Goal: Navigation & Orientation: Understand site structure

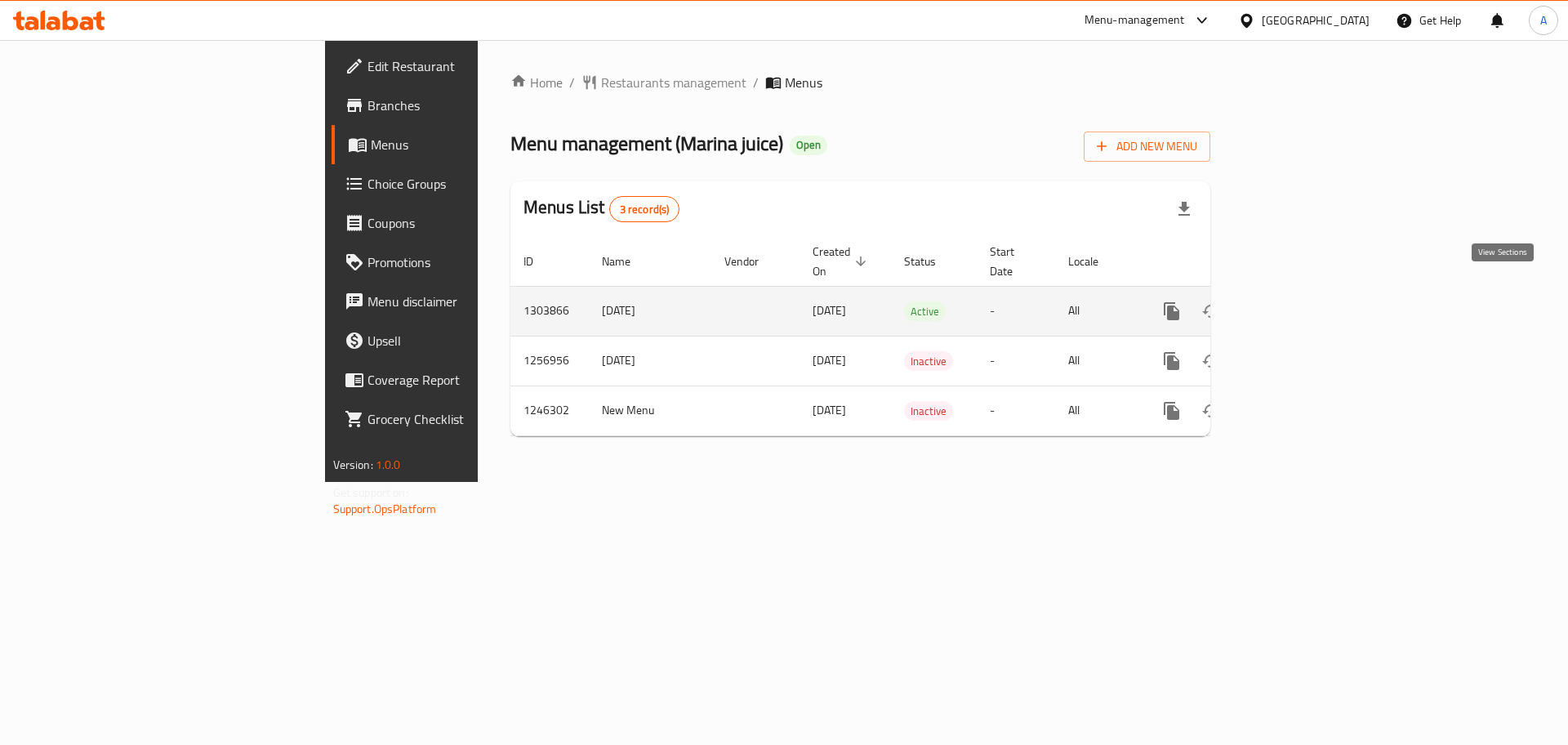
click at [1300, 301] on icon "enhanced table" at bounding box center [1290, 311] width 20 height 20
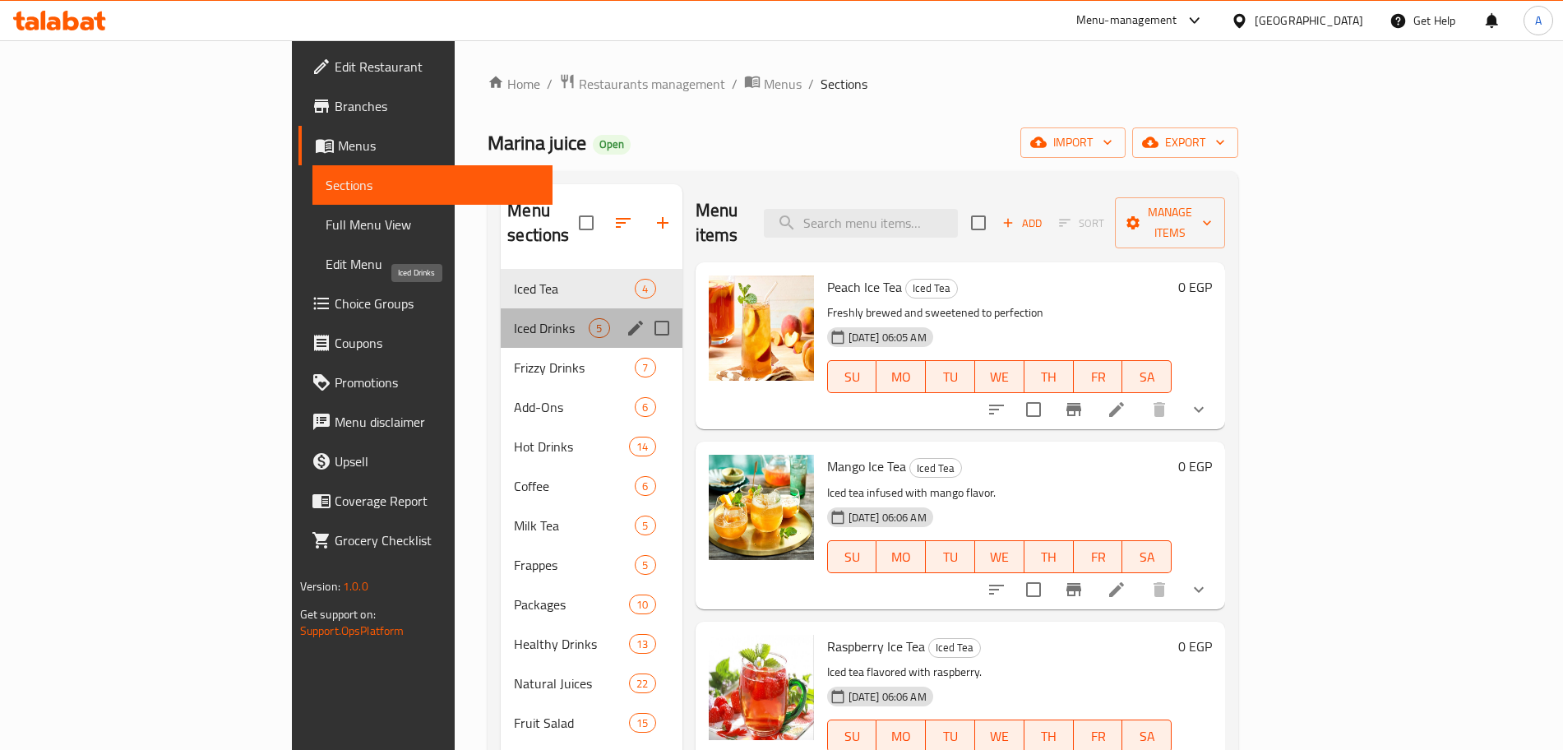
click at [514, 318] on span "Iced Drinks" at bounding box center [551, 328] width 75 height 20
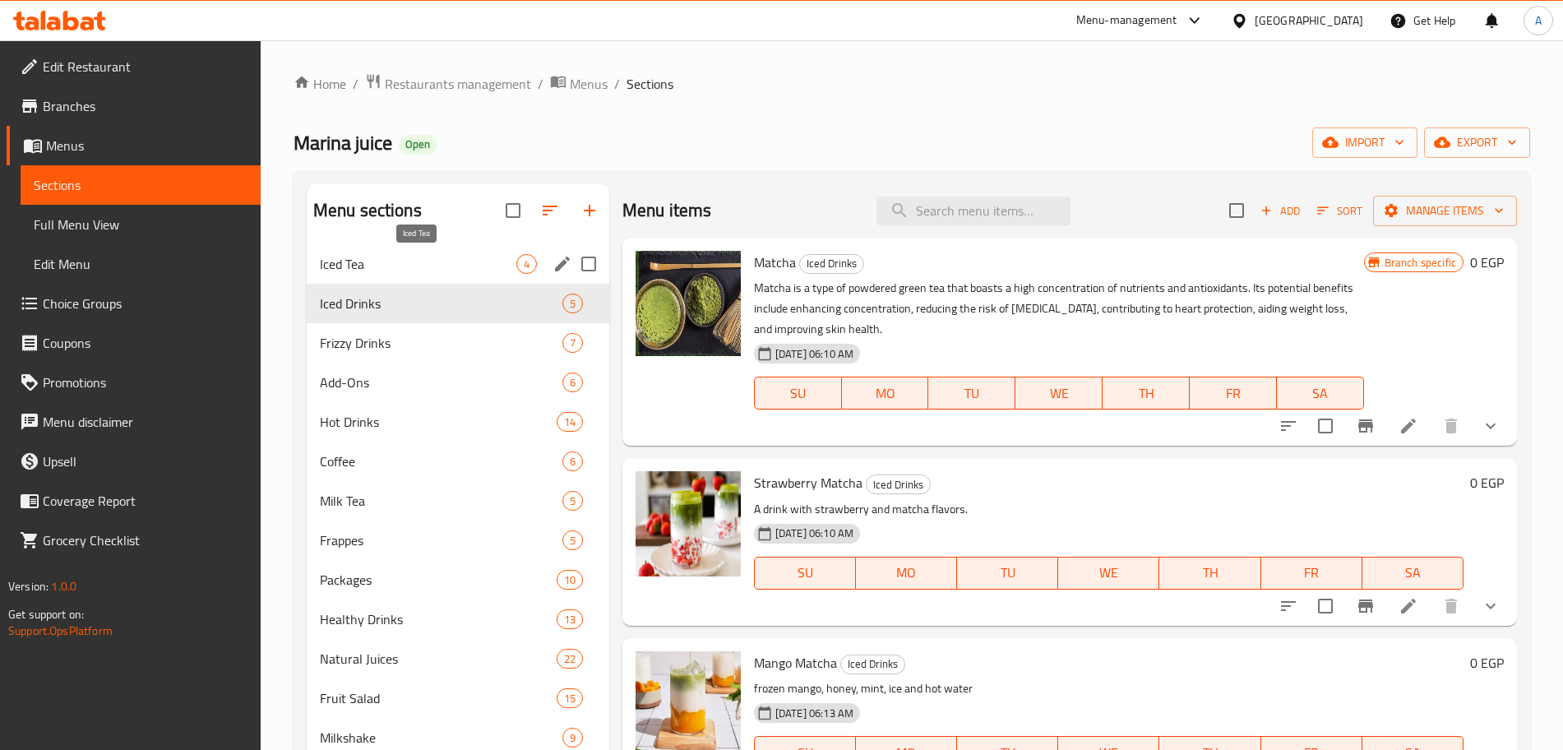
click at [438, 258] on span "Iced Tea" at bounding box center [418, 264] width 196 height 20
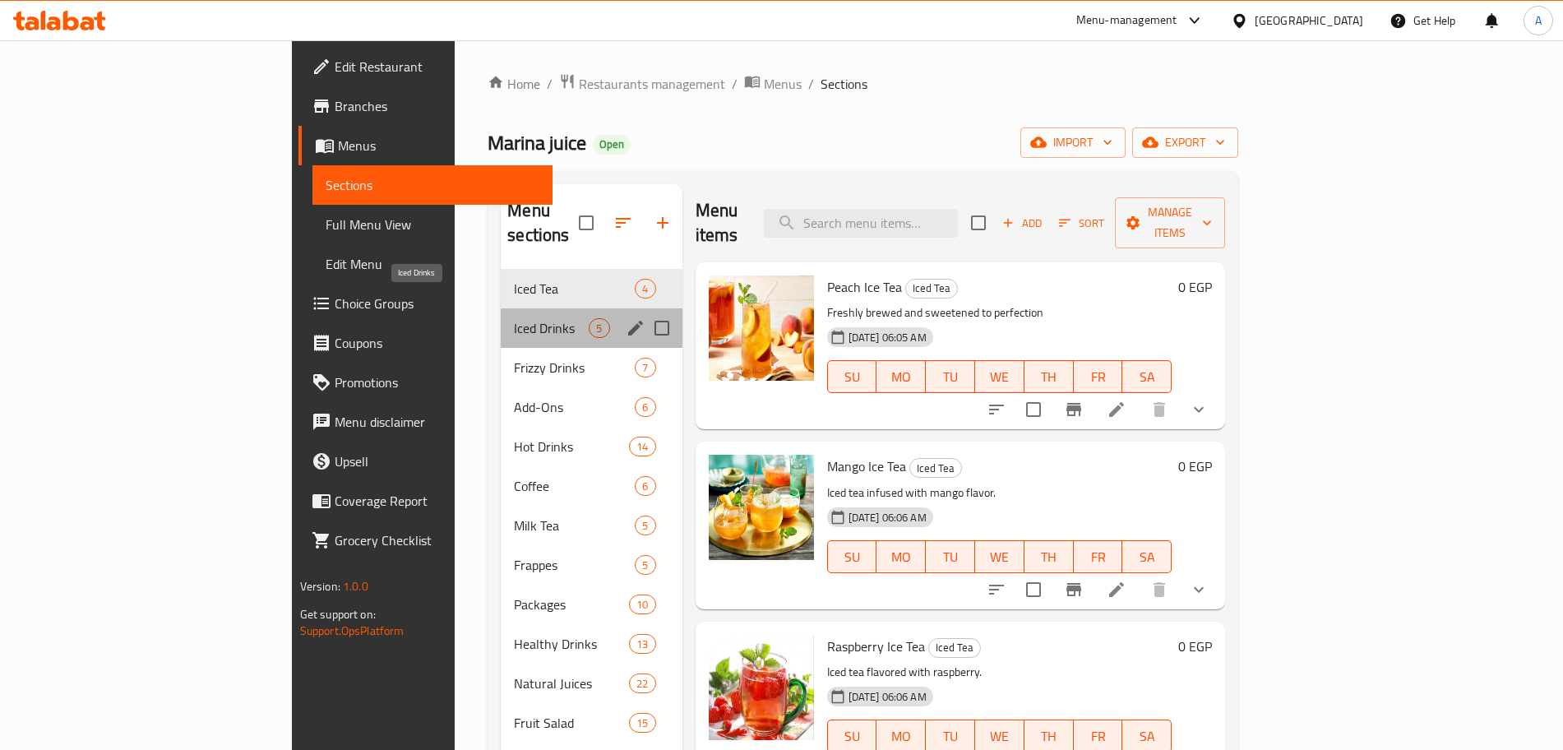
click at [514, 318] on span "Iced Drinks" at bounding box center [551, 328] width 75 height 20
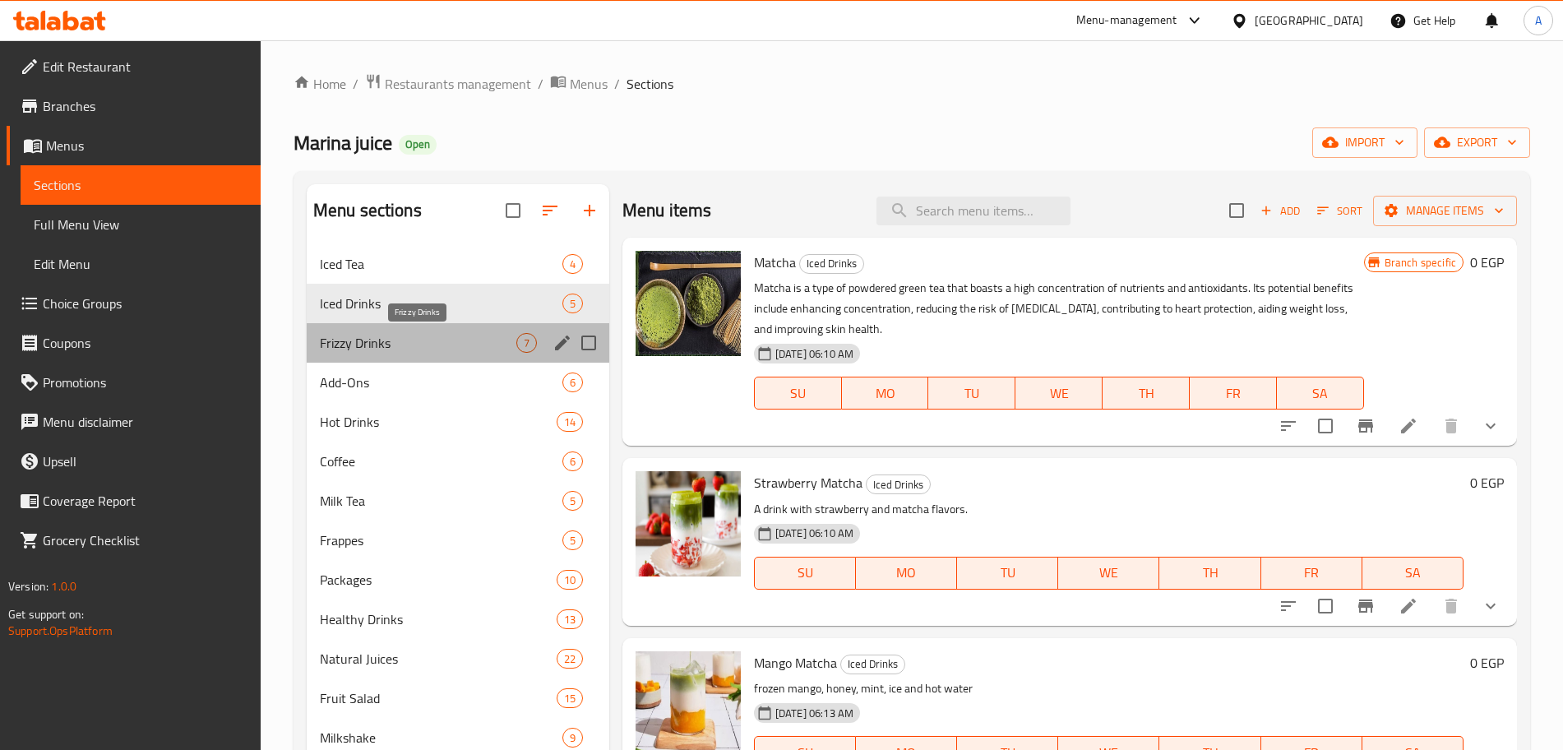
click at [423, 334] on span "Frizzy Drinks" at bounding box center [418, 343] width 196 height 20
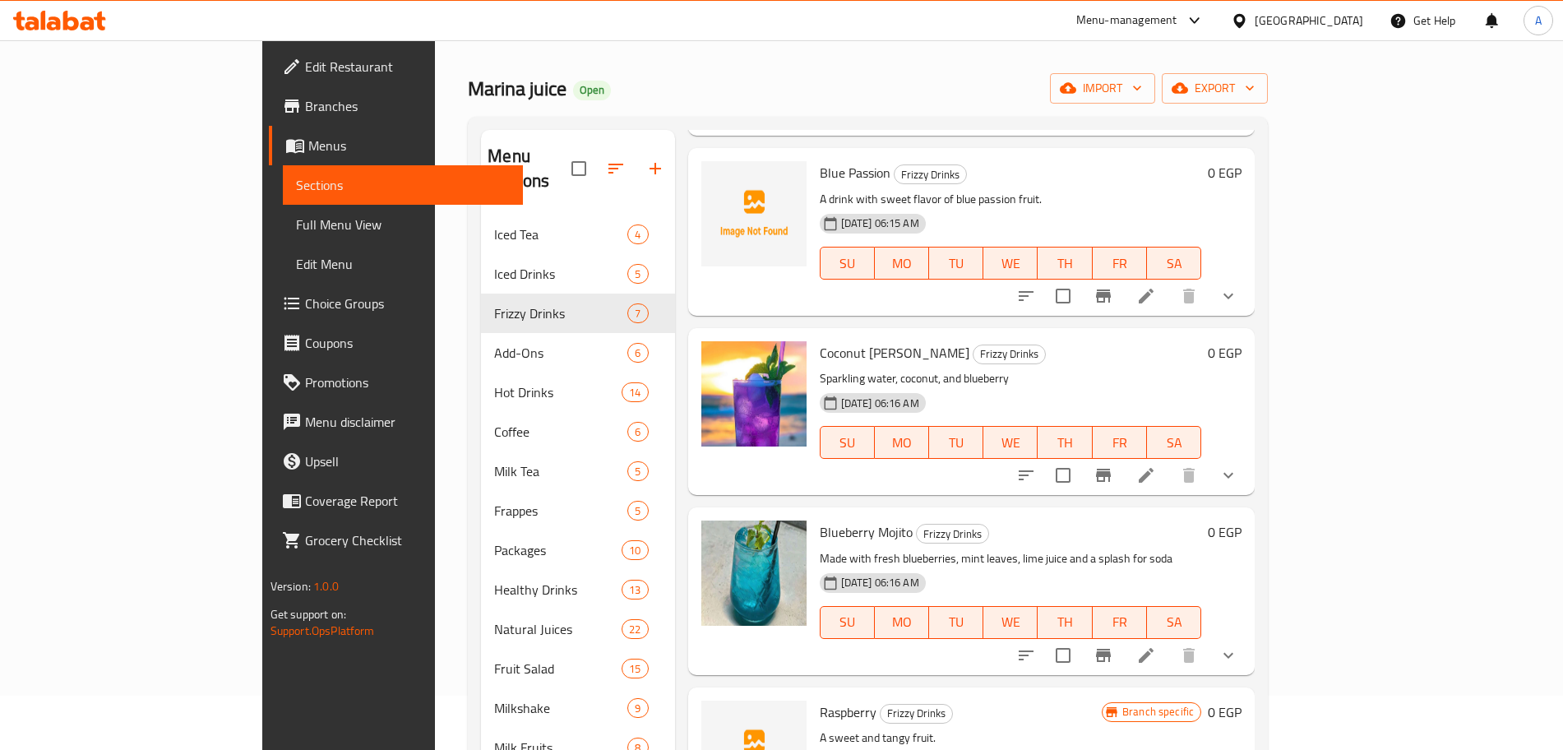
scroll to position [47, 0]
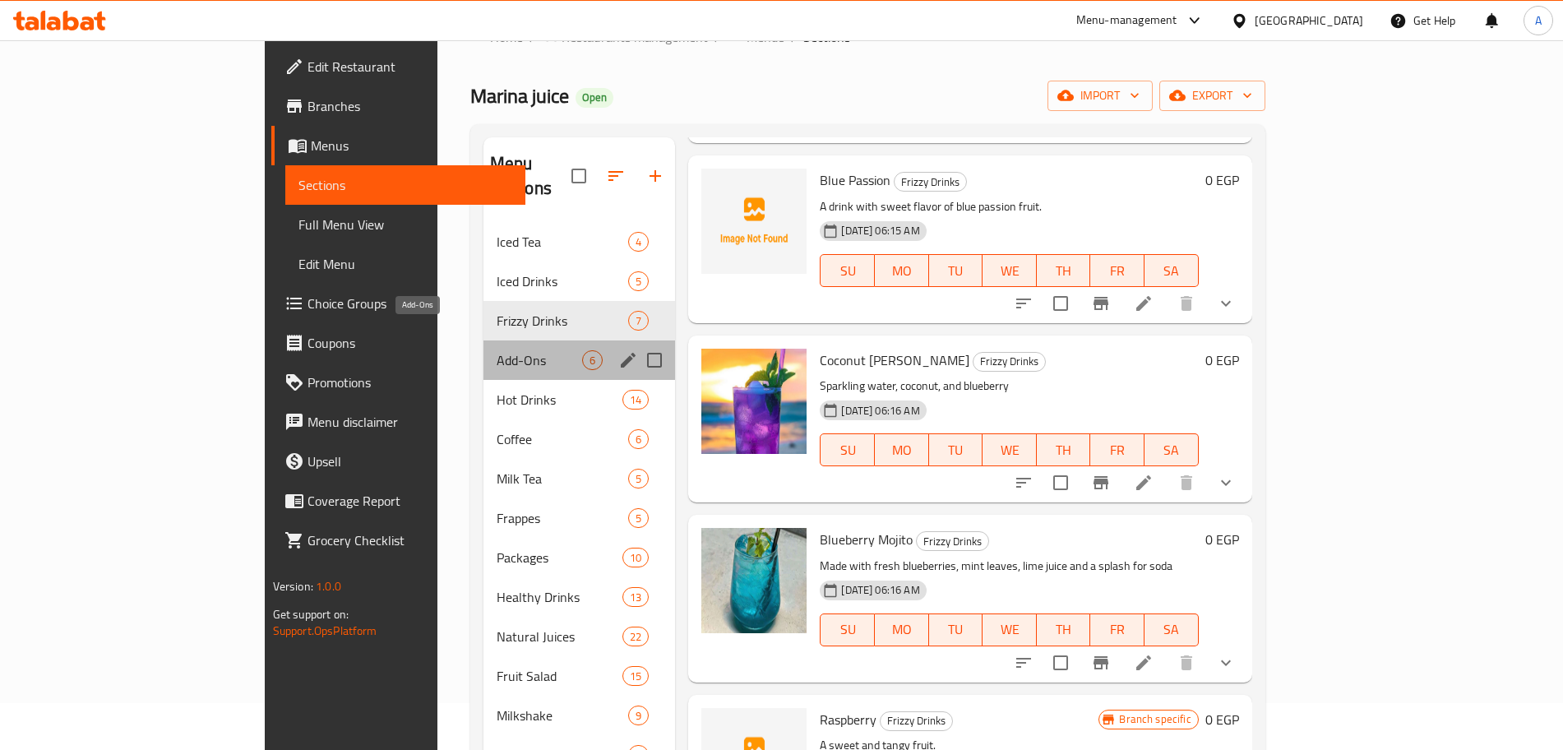
click at [496, 350] on span "Add-Ons" at bounding box center [539, 360] width 86 height 20
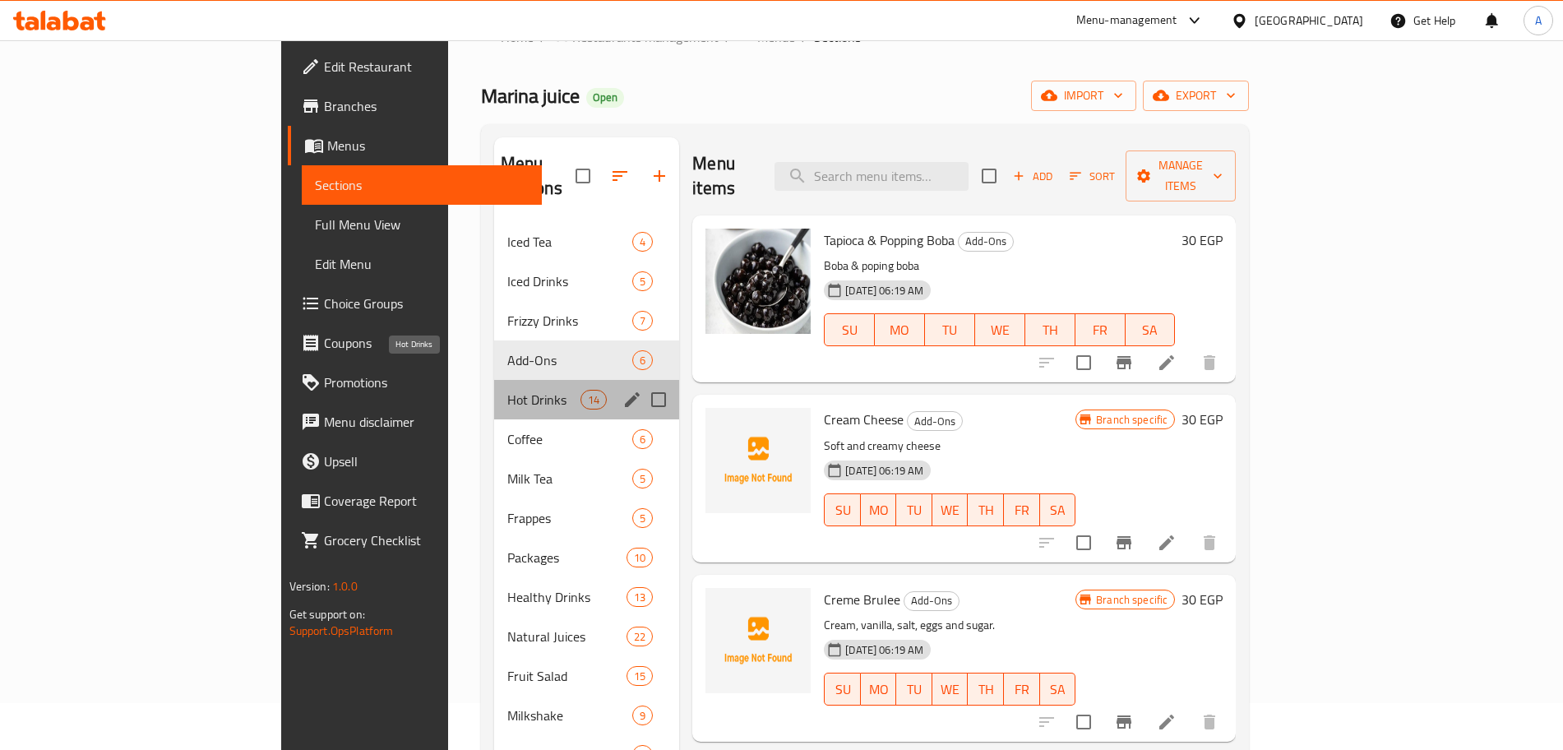
click at [507, 390] on span "Hot Drinks" at bounding box center [543, 400] width 73 height 20
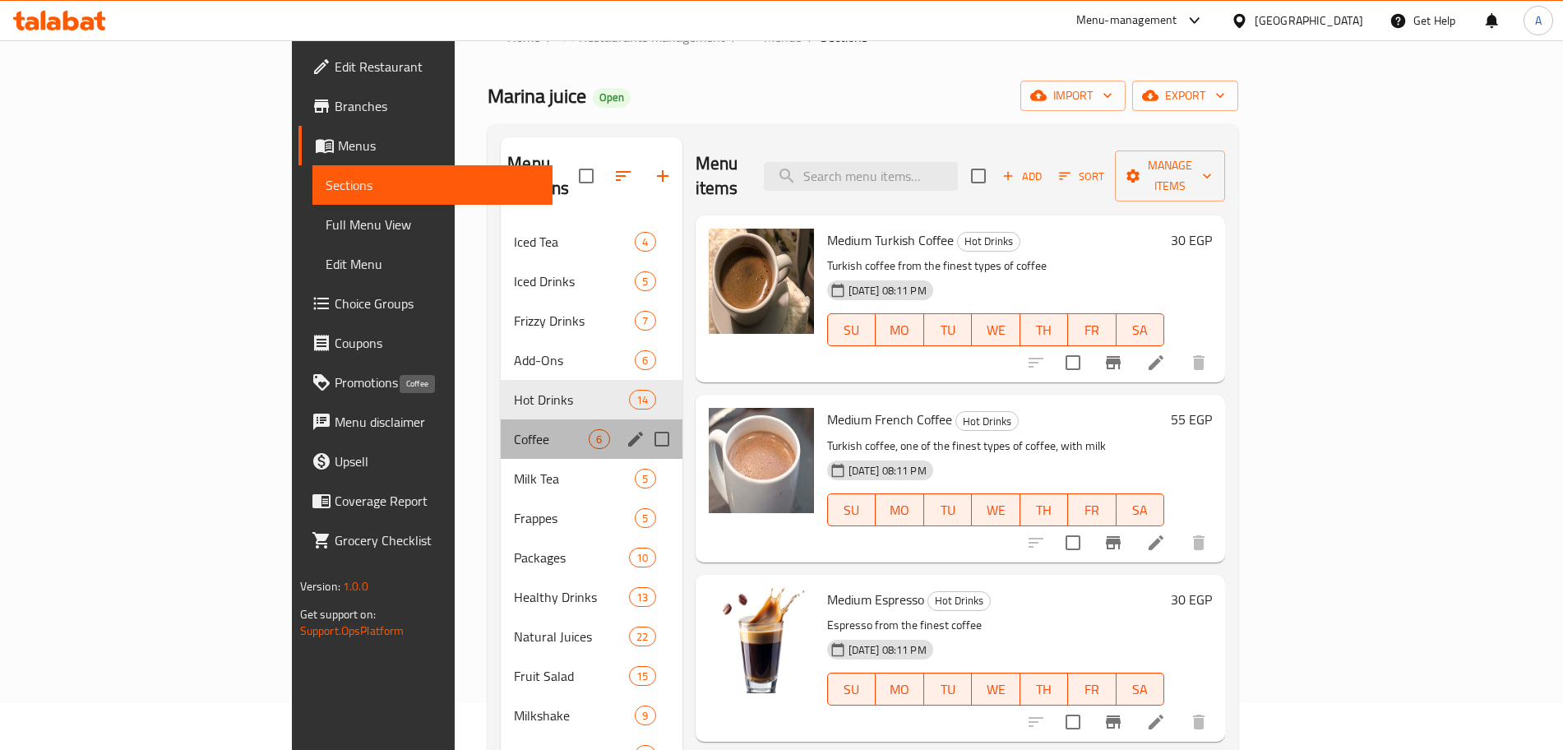
click at [514, 429] on span "Coffee" at bounding box center [551, 439] width 75 height 20
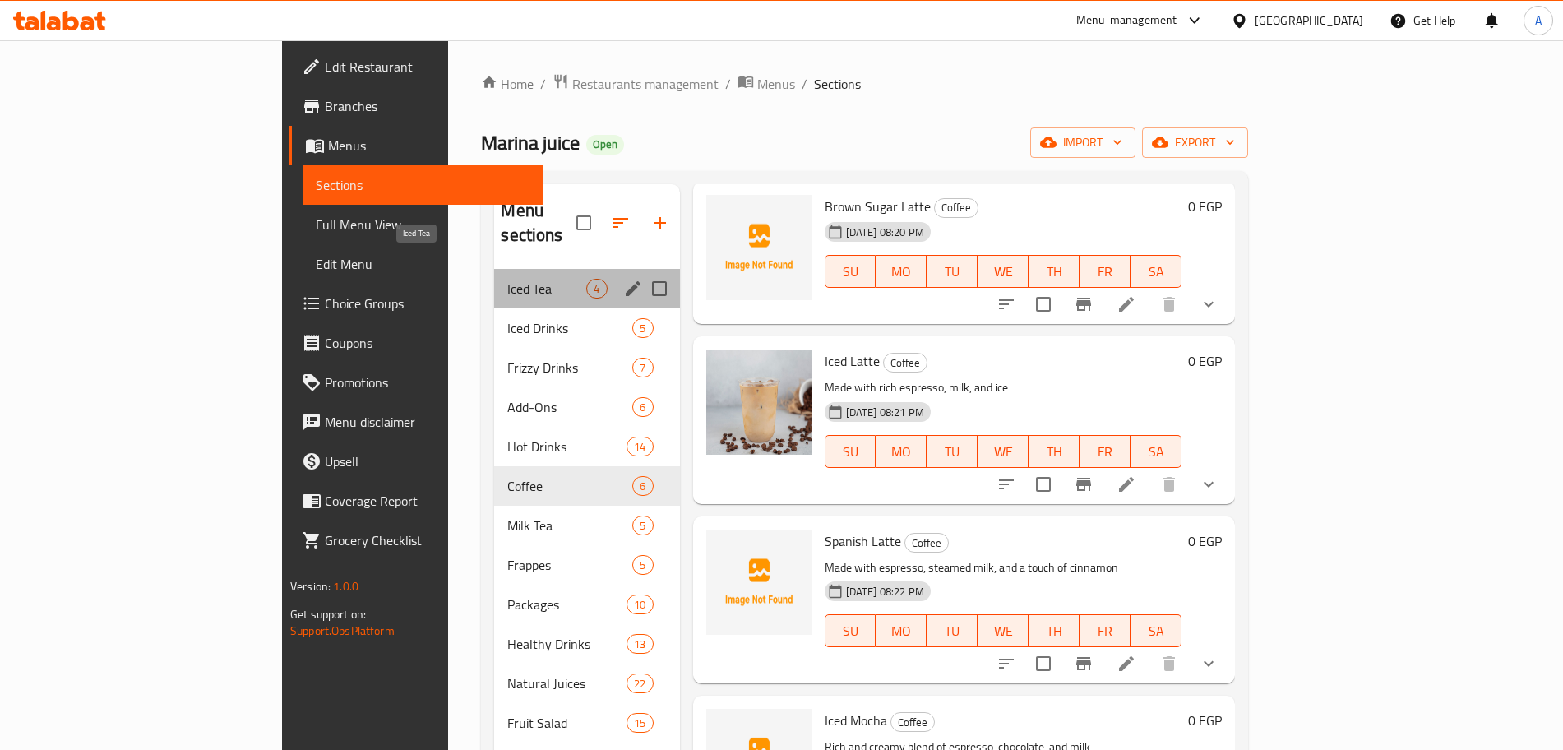
click at [507, 279] on span "Iced Tea" at bounding box center [546, 289] width 79 height 20
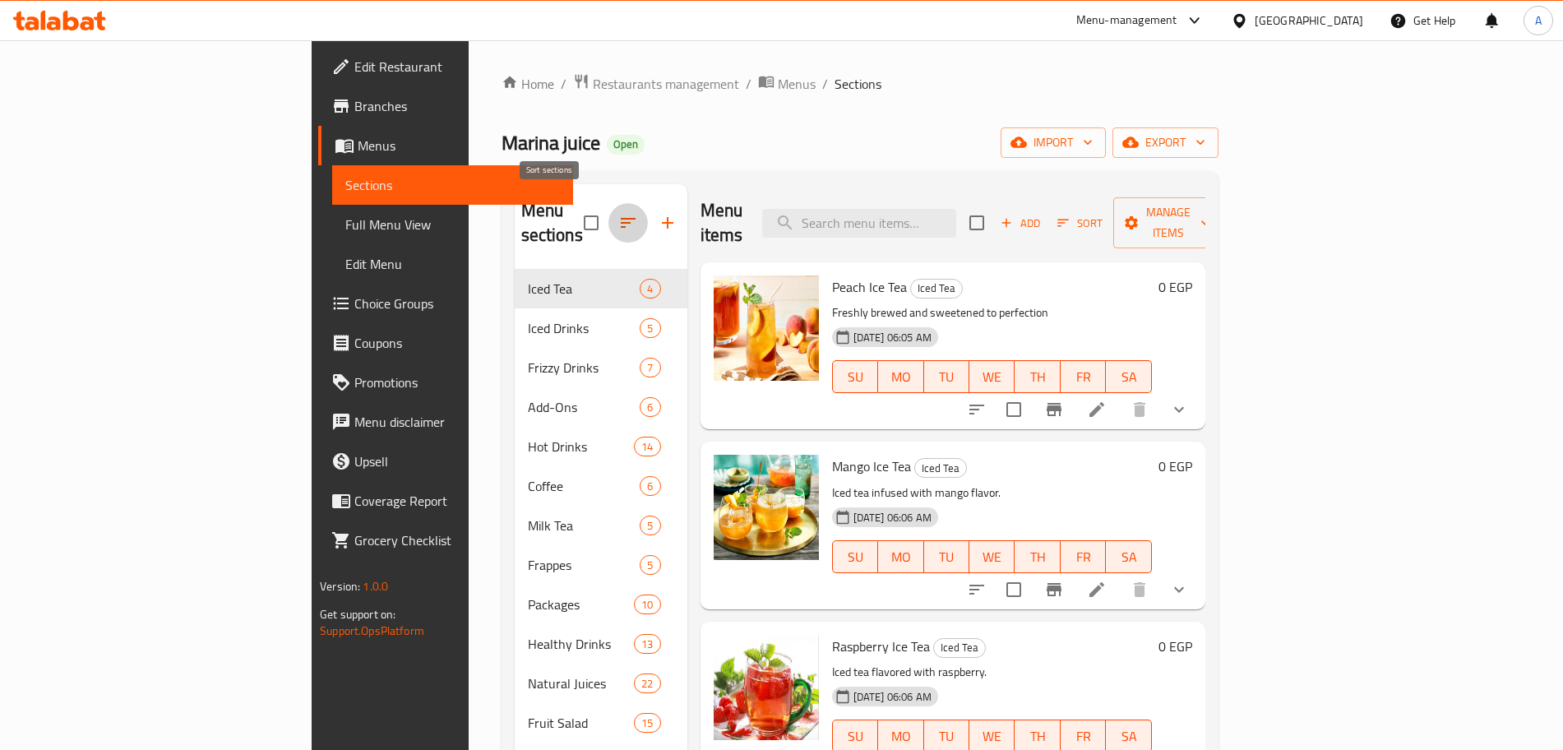
click at [618, 216] on icon "button" at bounding box center [628, 223] width 20 height 20
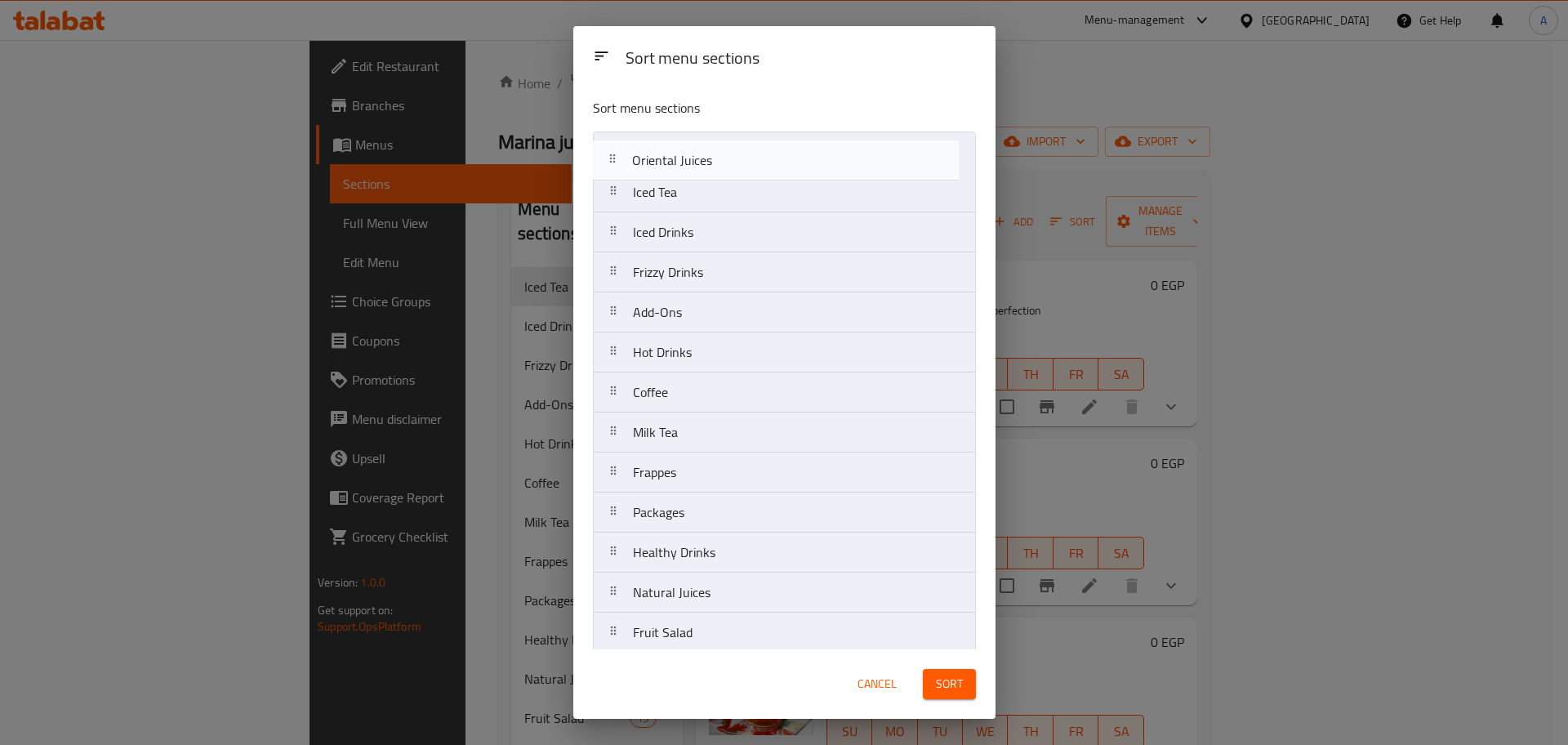
drag, startPoint x: 737, startPoint y: 451, endPoint x: 746, endPoint y: 75, distance: 376.1
click at [746, 75] on div "Sort menu sections Sort menu sections Iced Tea Iced Drinks Frizzy Drinks Add-On…" at bounding box center [784, 372] width 422 height 692
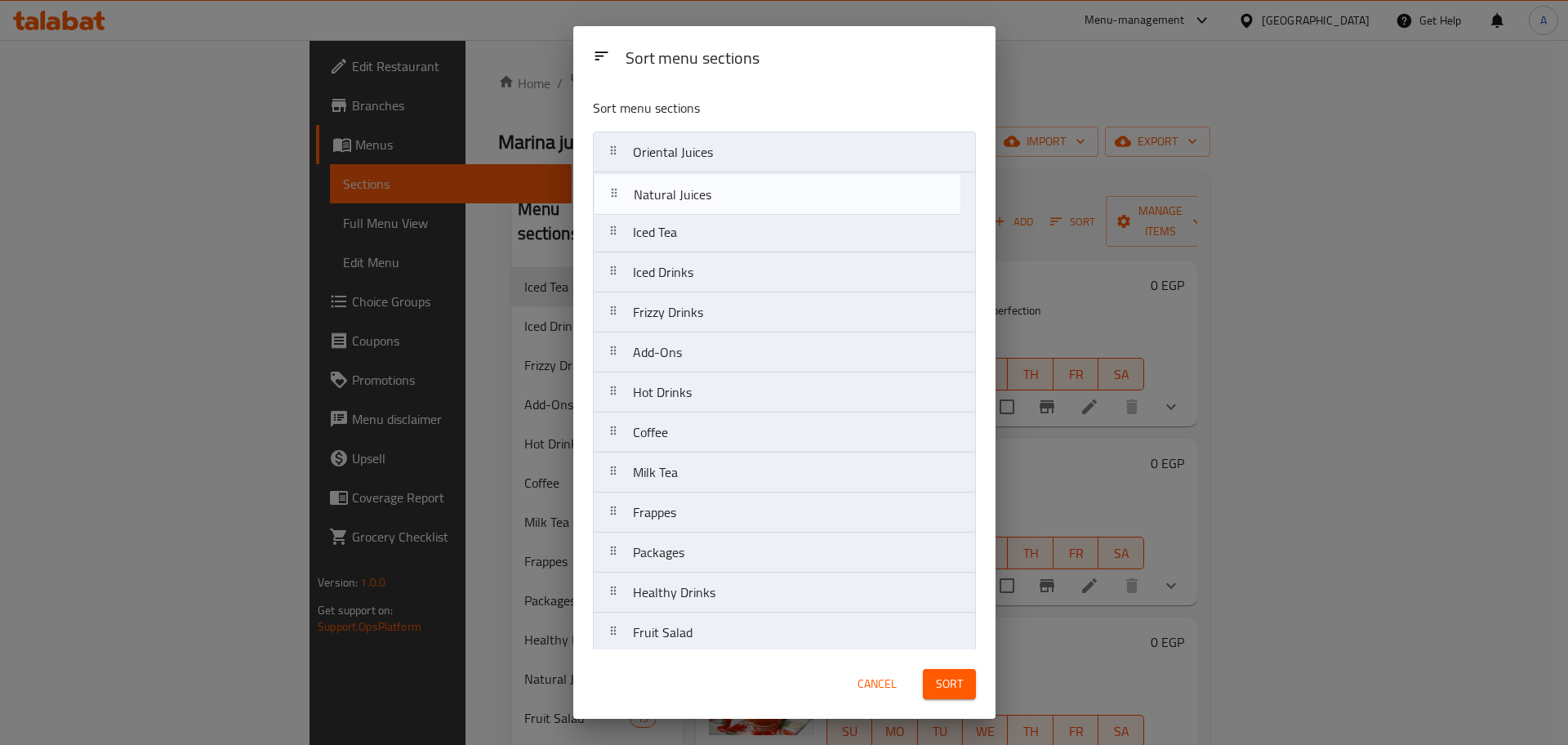
drag, startPoint x: 760, startPoint y: 280, endPoint x: 767, endPoint y: 151, distance: 129.2
click at [767, 151] on nav "Oriental Juices Iced Tea Iced Drinks Frizzy Drinks Add-Ons Hot Drinks Coffee Mi…" at bounding box center [785, 612] width 384 height 962
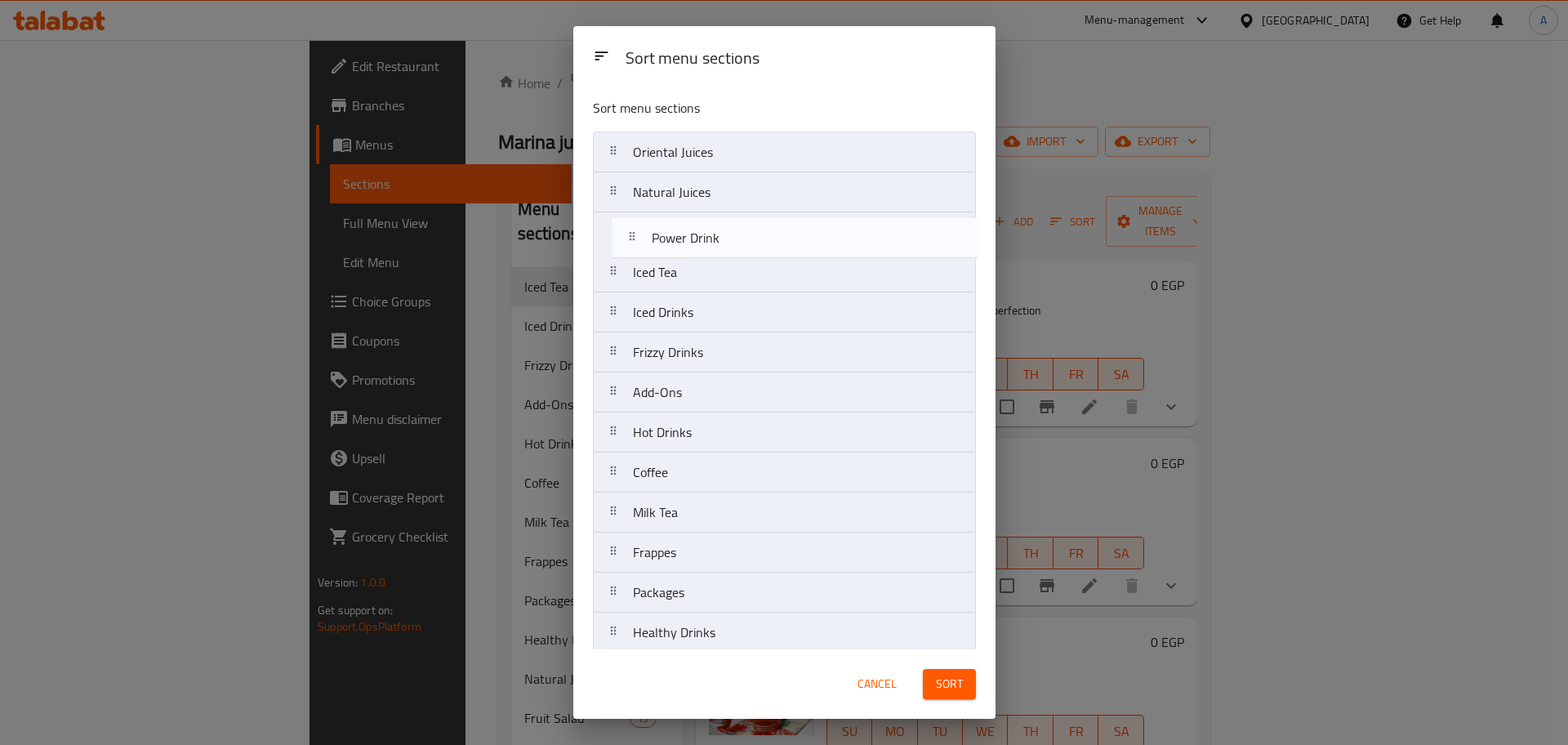
drag, startPoint x: 741, startPoint y: 512, endPoint x: 762, endPoint y: 231, distance: 281.8
click at [762, 231] on nav "Oriental Juices Natural Juices Iced Tea Iced Drinks Frizzy Drinks Add-Ons Hot D…" at bounding box center [785, 612] width 384 height 962
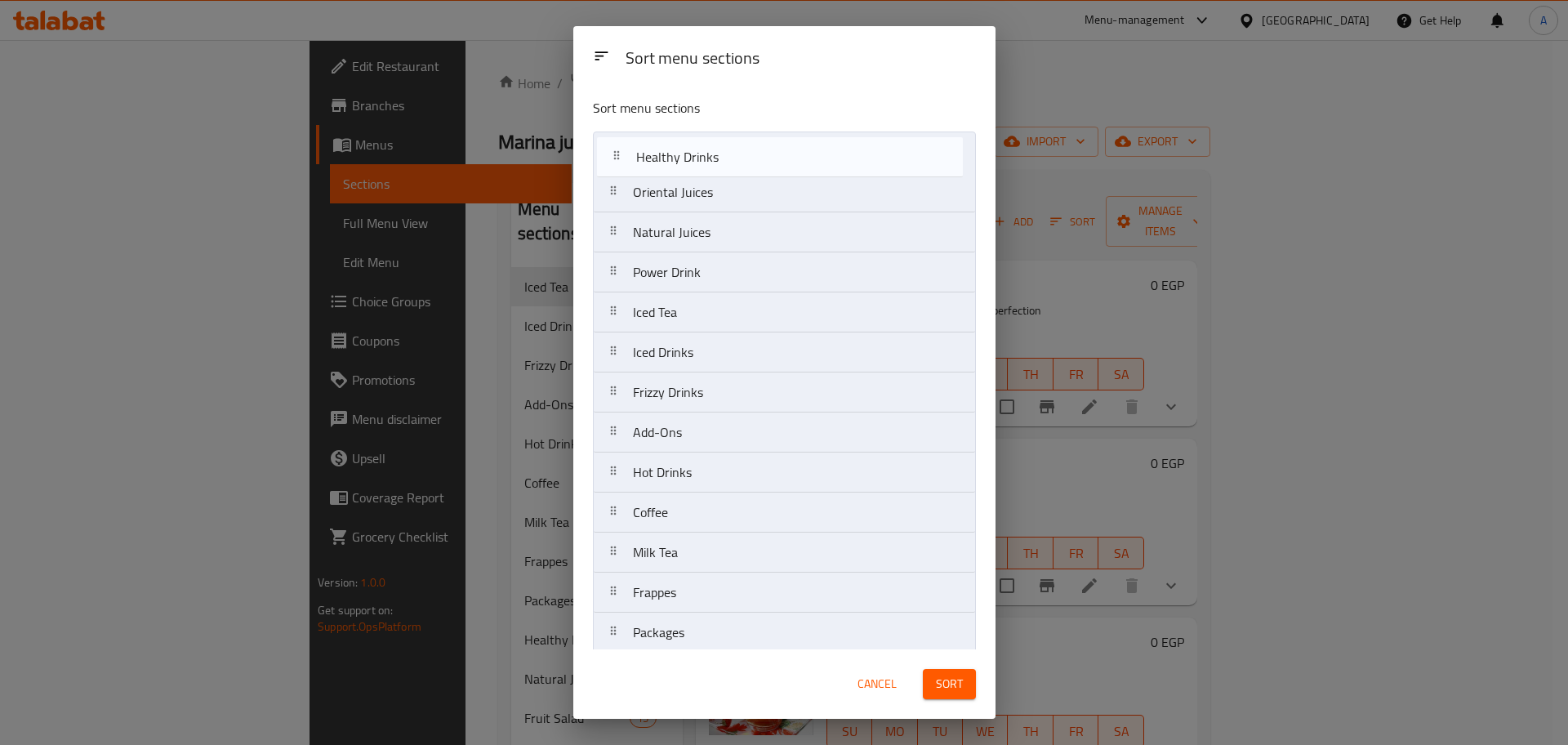
drag, startPoint x: 755, startPoint y: 387, endPoint x: 759, endPoint y: 144, distance: 243.0
click at [759, 144] on nav "Oriental Juices Natural Juices Power Drink Iced Tea Iced Drinks Frizzy Drinks A…" at bounding box center [785, 612] width 384 height 962
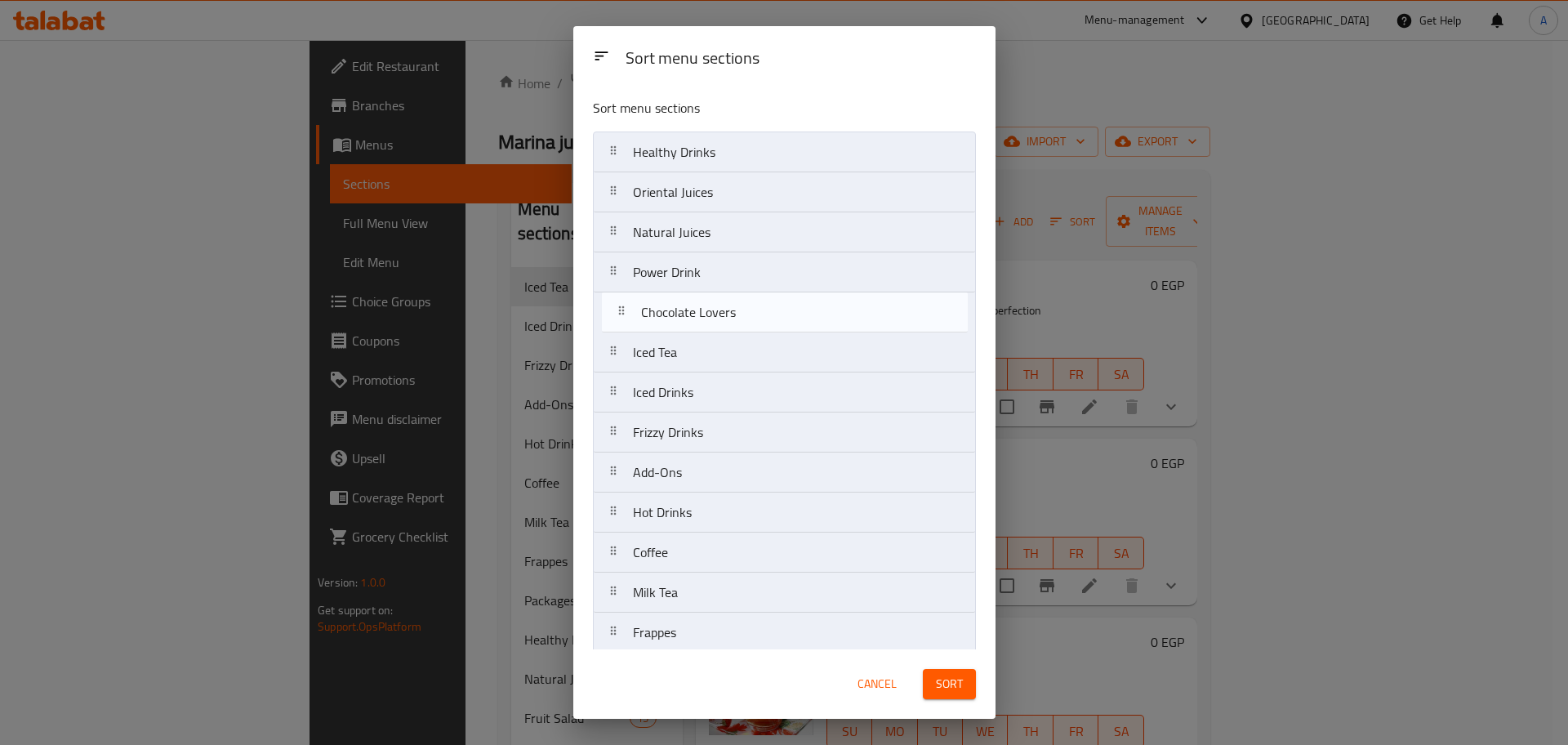
drag, startPoint x: 732, startPoint y: 390, endPoint x: 744, endPoint y: 300, distance: 90.8
click at [744, 300] on nav "Healthy Drinks Oriental Juices Natural Juices Power Drink Iced Tea Iced Drinks …" at bounding box center [785, 612] width 384 height 962
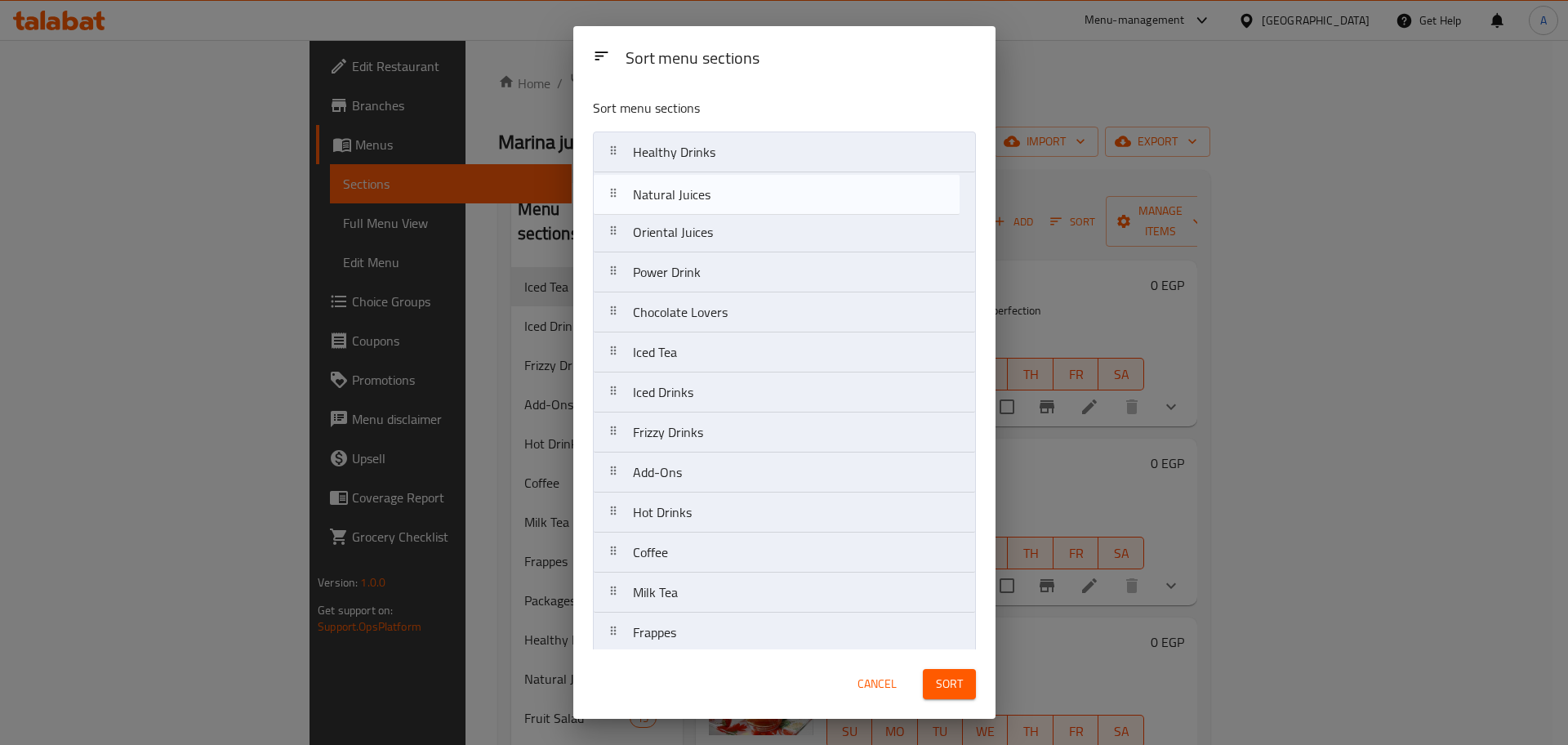
drag, startPoint x: 727, startPoint y: 234, endPoint x: 727, endPoint y: 193, distance: 41.0
click at [727, 193] on nav "Healthy Drinks Oriental Juices Natural Juices Power Drink Chocolate Lovers Iced…" at bounding box center [785, 612] width 384 height 962
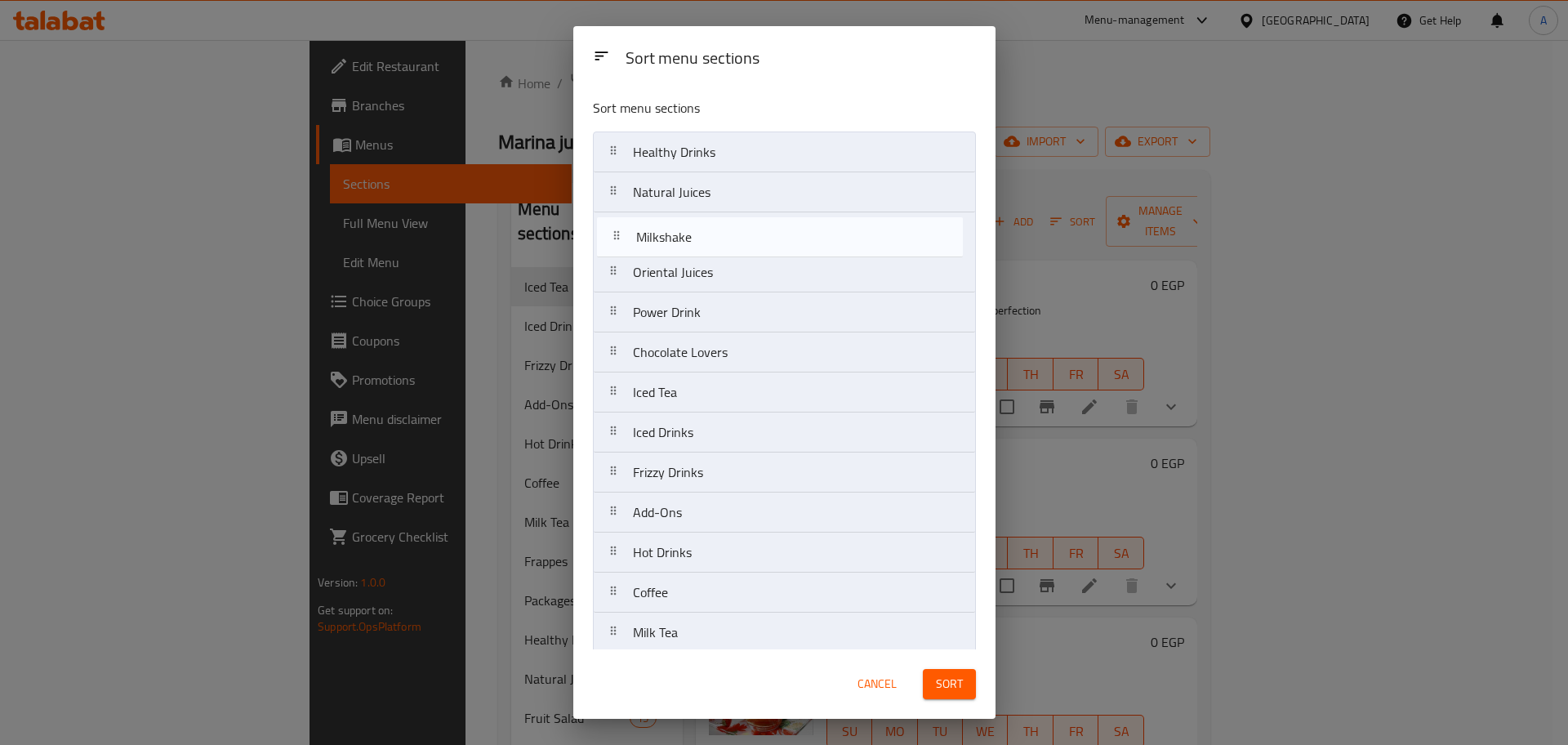
drag, startPoint x: 787, startPoint y: 467, endPoint x: 791, endPoint y: 225, distance: 242.0
click at [791, 225] on nav "Healthy Drinks Natural Juices Oriental Juices Power Drink Chocolate Lovers Iced…" at bounding box center [785, 612] width 384 height 962
drag, startPoint x: 773, startPoint y: 458, endPoint x: 782, endPoint y: 244, distance: 214.2
click at [782, 244] on nav "Healthy Drinks Natural Juices Milkshake Oriental Juices Power Drink Chocolate L…" at bounding box center [785, 612] width 384 height 962
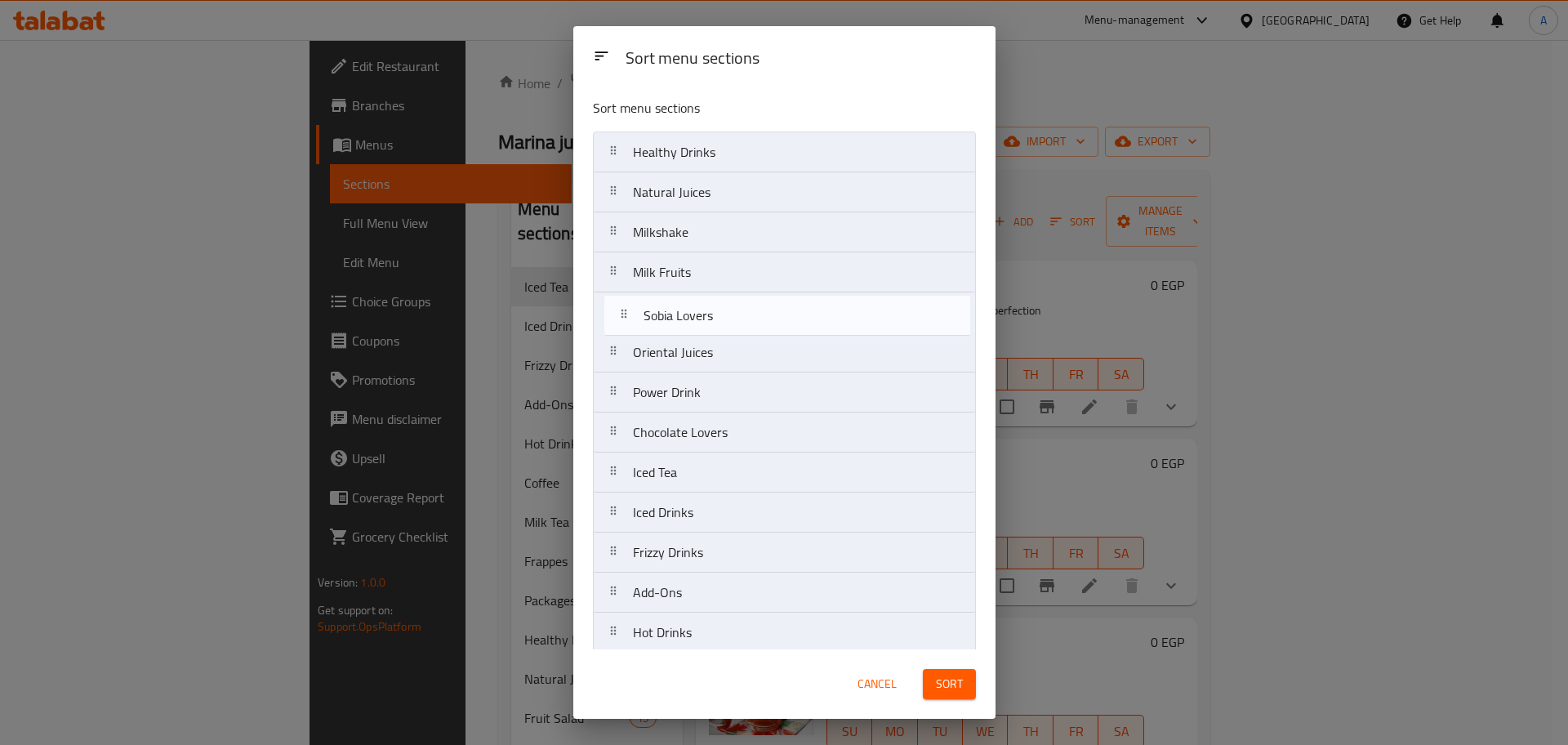
drag, startPoint x: 775, startPoint y: 562, endPoint x: 786, endPoint y: 255, distance: 307.2
click at [786, 255] on nav "Healthy Drinks Natural Juices Milkshake Milk Fruits Oriental Juices Power Drink…" at bounding box center [785, 612] width 384 height 962
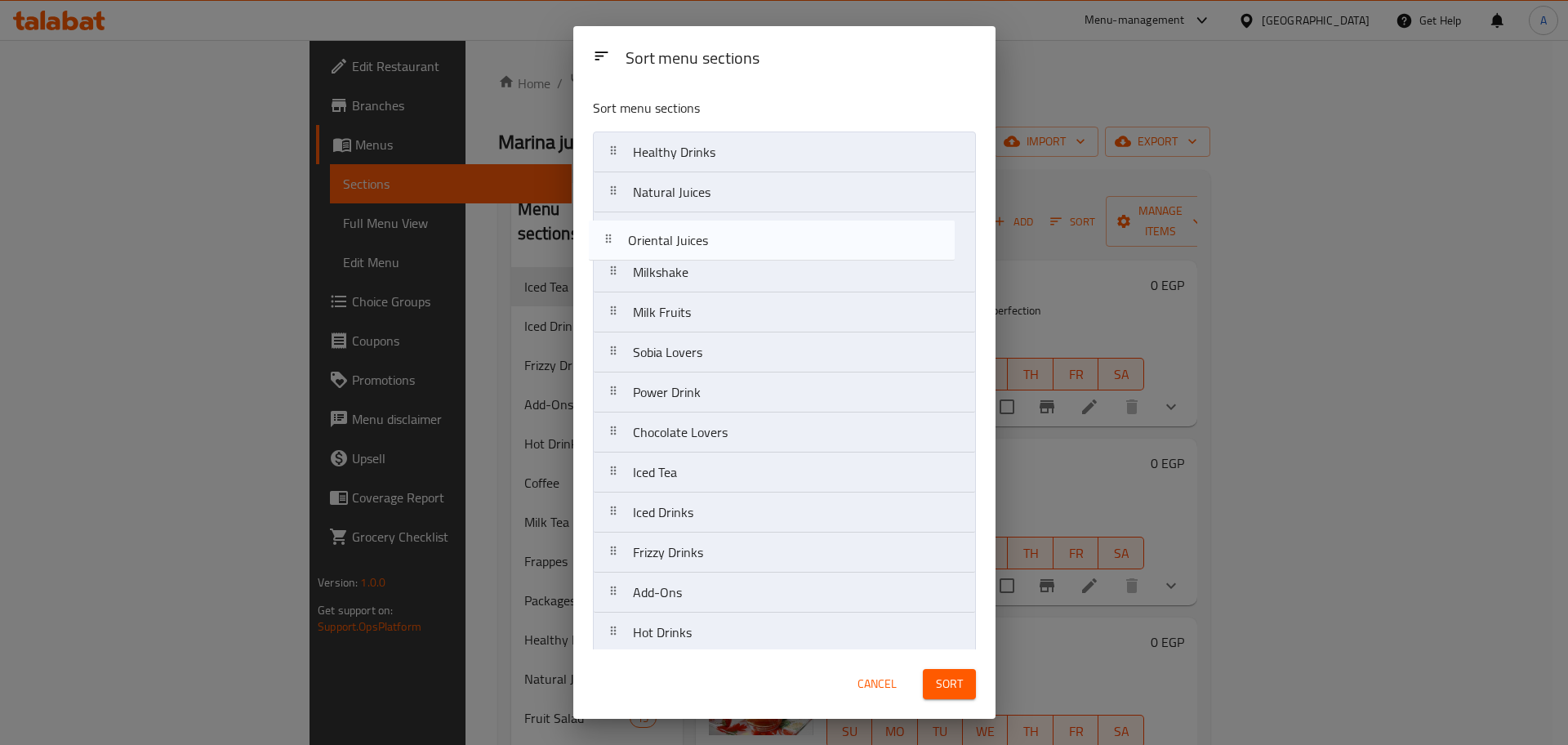
drag, startPoint x: 755, startPoint y: 351, endPoint x: 750, endPoint y: 234, distance: 117.1
click at [750, 234] on nav "Healthy Drinks Natural Juices Milkshake Milk Fruits Sobia Lovers Oriental Juice…" at bounding box center [785, 612] width 384 height 962
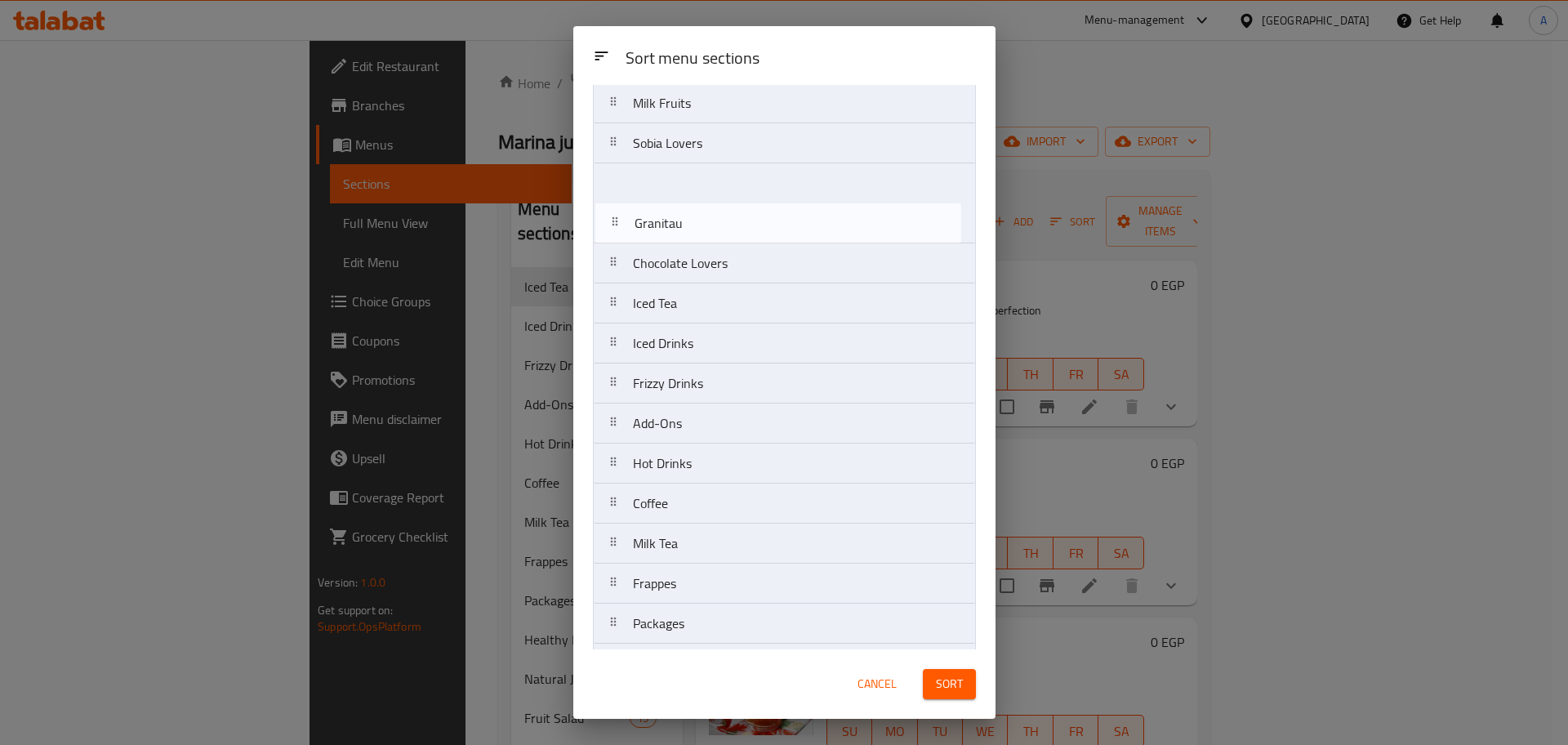
scroll to position [172, 0]
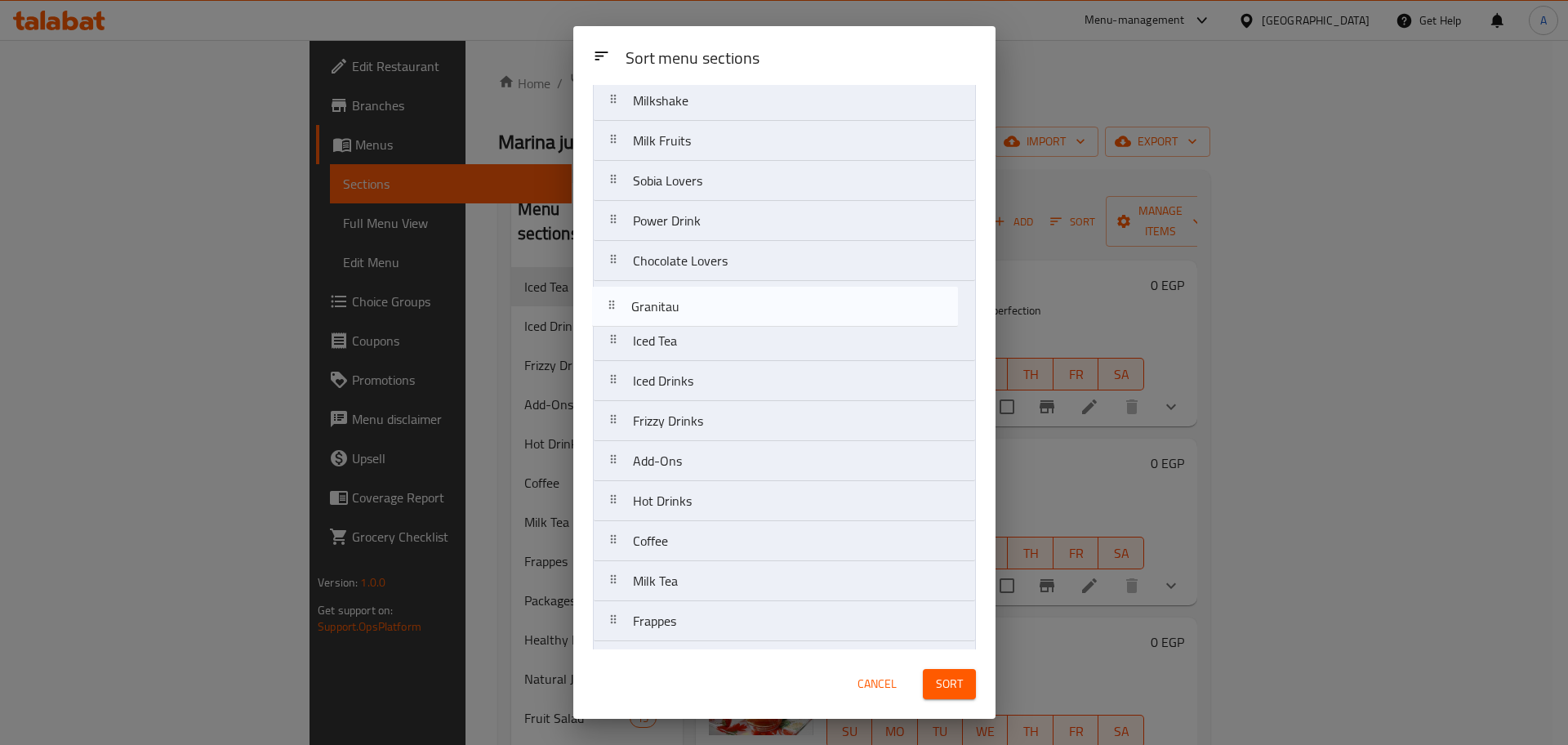
drag, startPoint x: 736, startPoint y: 508, endPoint x: 735, endPoint y: 245, distance: 263.0
click at [735, 245] on nav "Healthy Drinks Natural Juices Oriental Juices Milkshake Milk Fruits Sobia Lover…" at bounding box center [785, 441] width 384 height 962
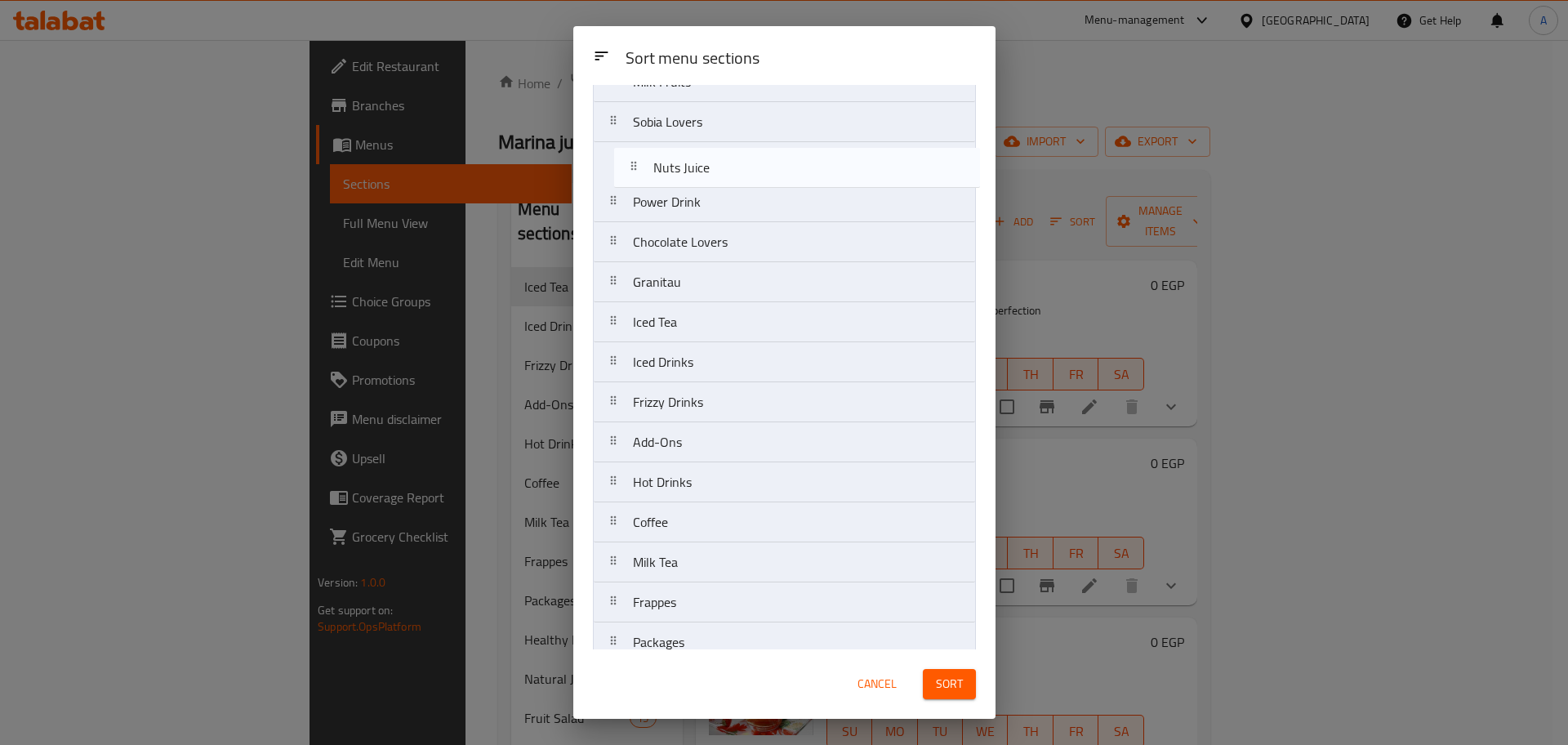
scroll to position [221, 0]
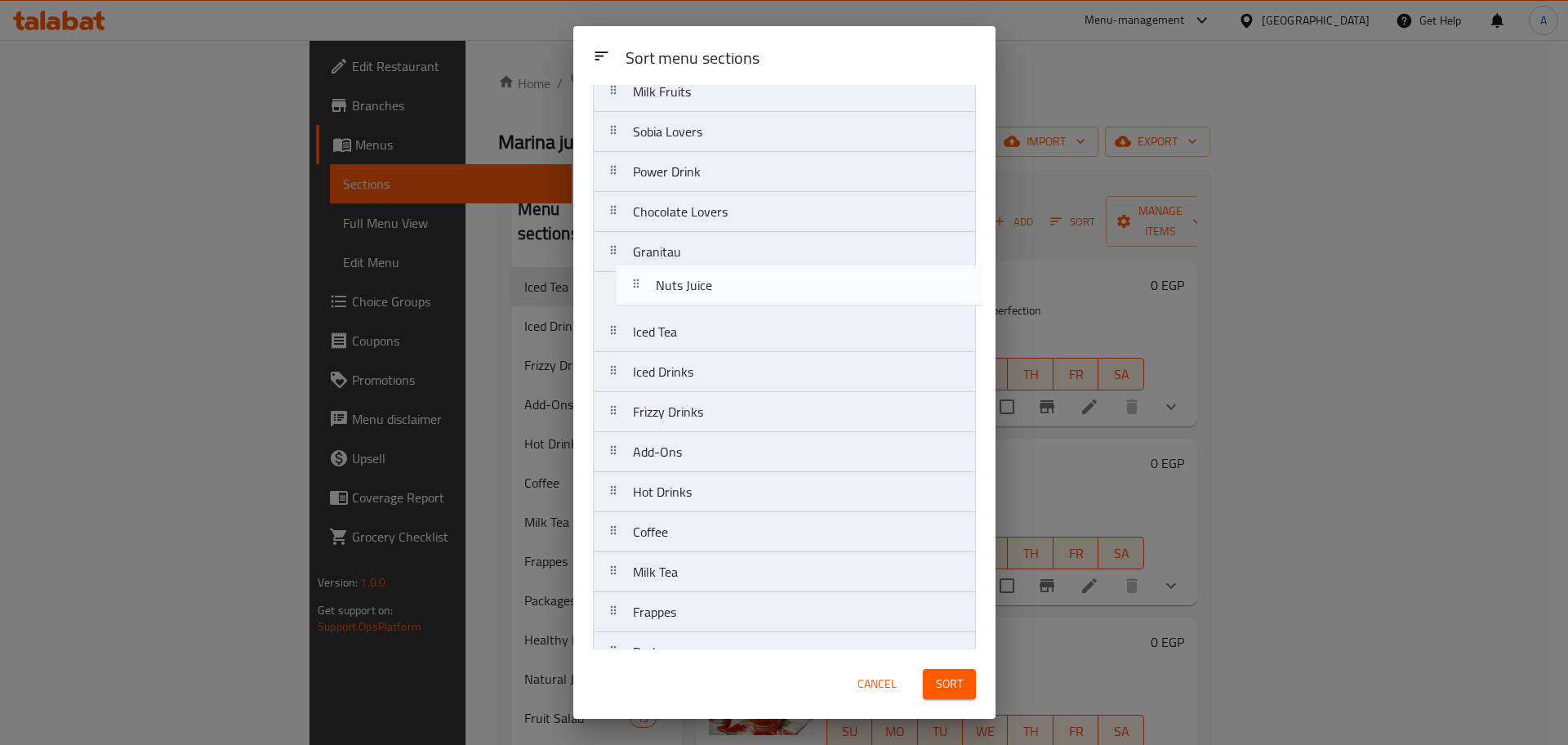
drag, startPoint x: 713, startPoint y: 580, endPoint x: 741, endPoint y: 250, distance: 331.2
click at [741, 250] on nav "Healthy Drinks Natural Juices Oriental Juices Milkshake Milk Fruits Sobia Lover…" at bounding box center [785, 391] width 384 height 962
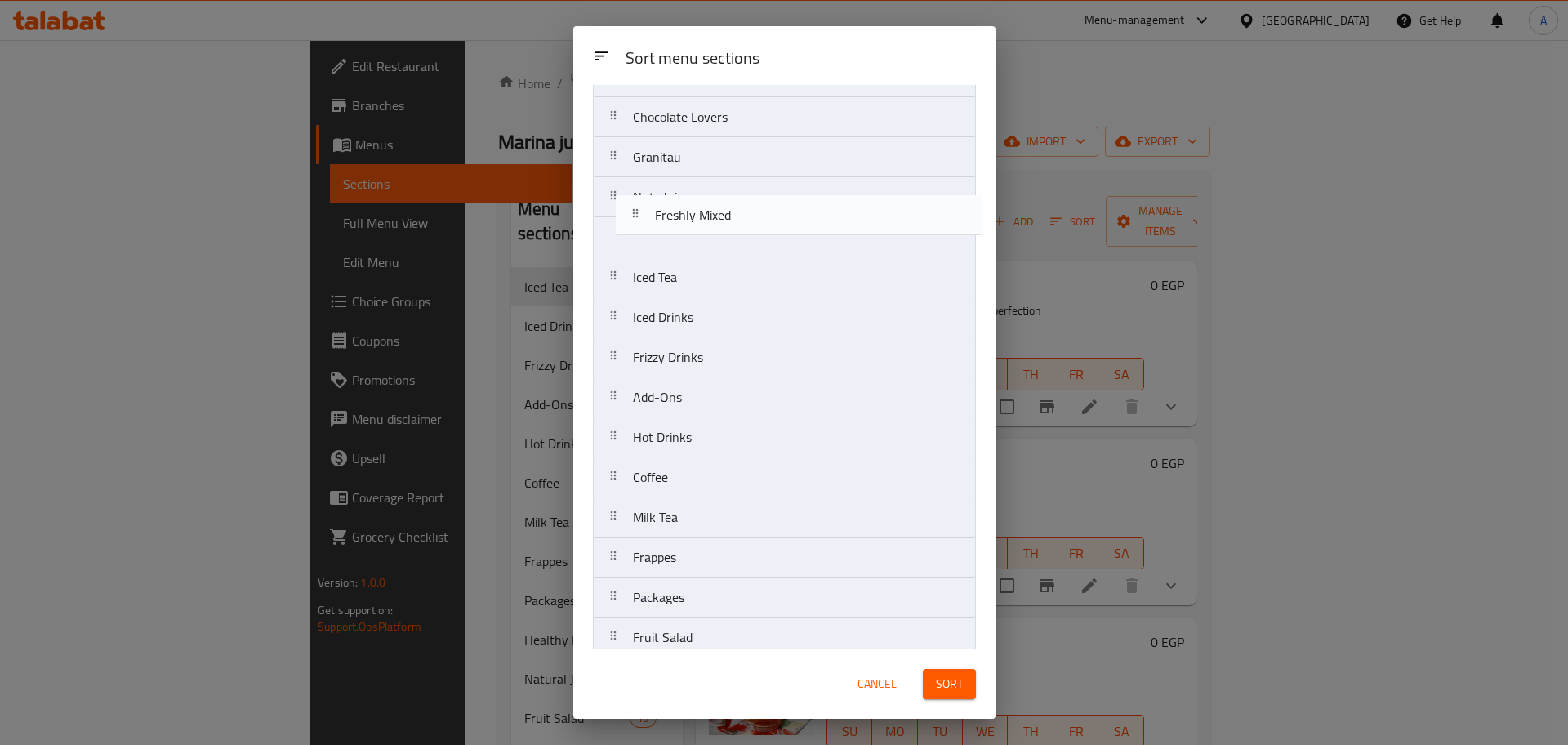
scroll to position [311, 0]
drag, startPoint x: 739, startPoint y: 628, endPoint x: 750, endPoint y: 237, distance: 391.2
click at [750, 237] on nav "Healthy Drinks Natural Juices Oriental Juices Milkshake Milk Fruits Sobia Lover…" at bounding box center [785, 301] width 384 height 962
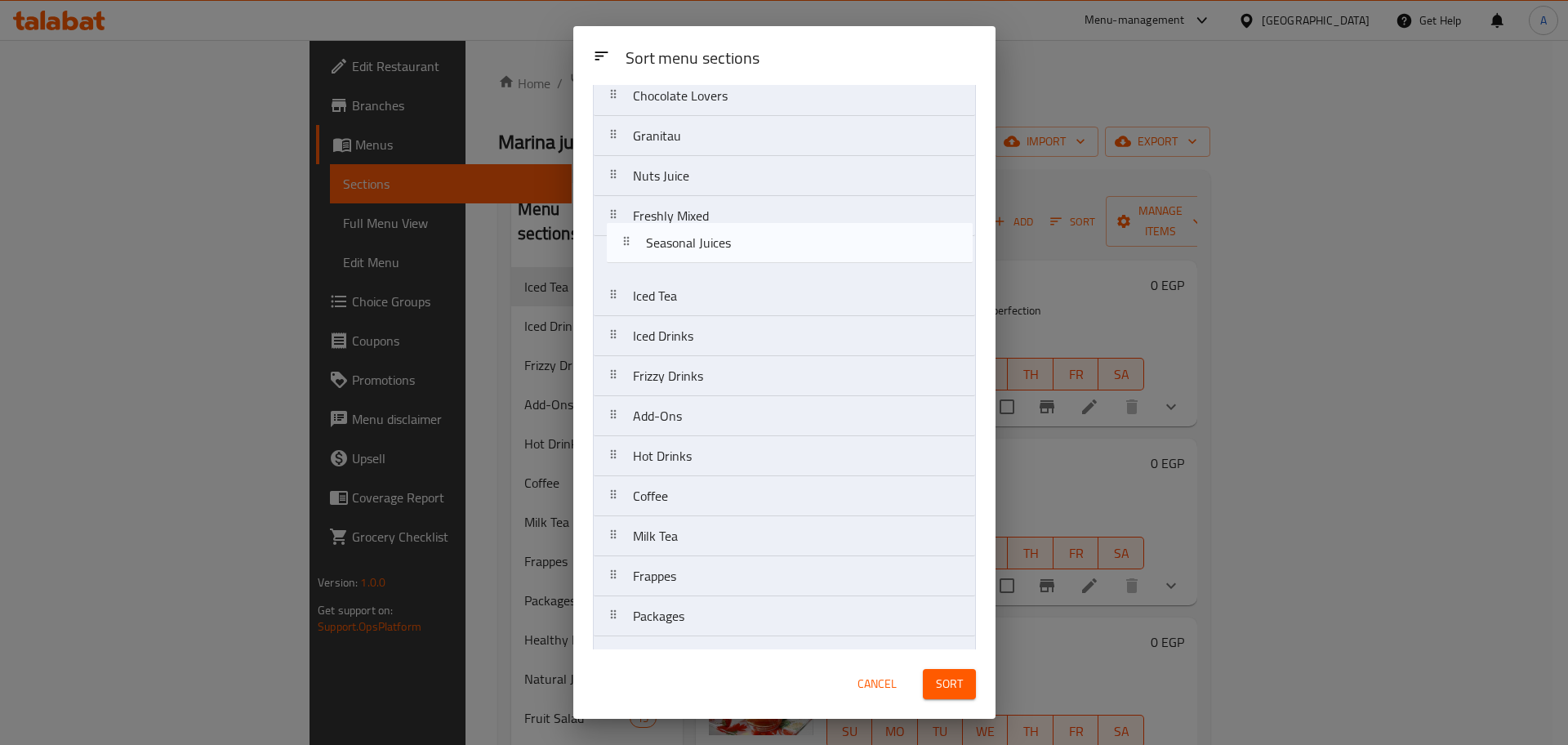
scroll to position [336, 0]
drag, startPoint x: 742, startPoint y: 627, endPoint x: 747, endPoint y: 257, distance: 370.0
click at [747, 257] on nav "Healthy Drinks Natural Juices Oriental Juices Milkshake Milk Fruits Sobia Lover…" at bounding box center [785, 276] width 384 height 962
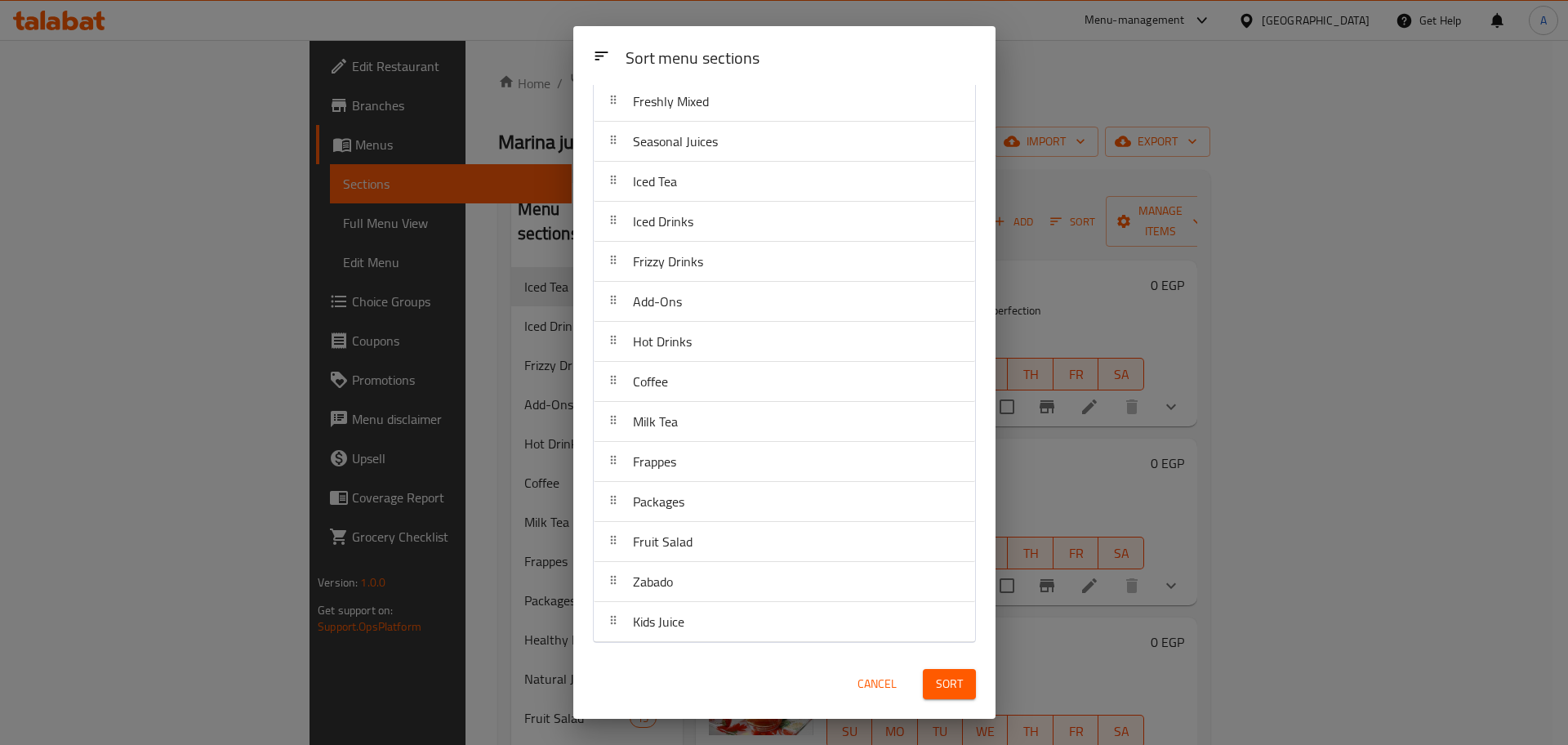
scroll to position [450, 0]
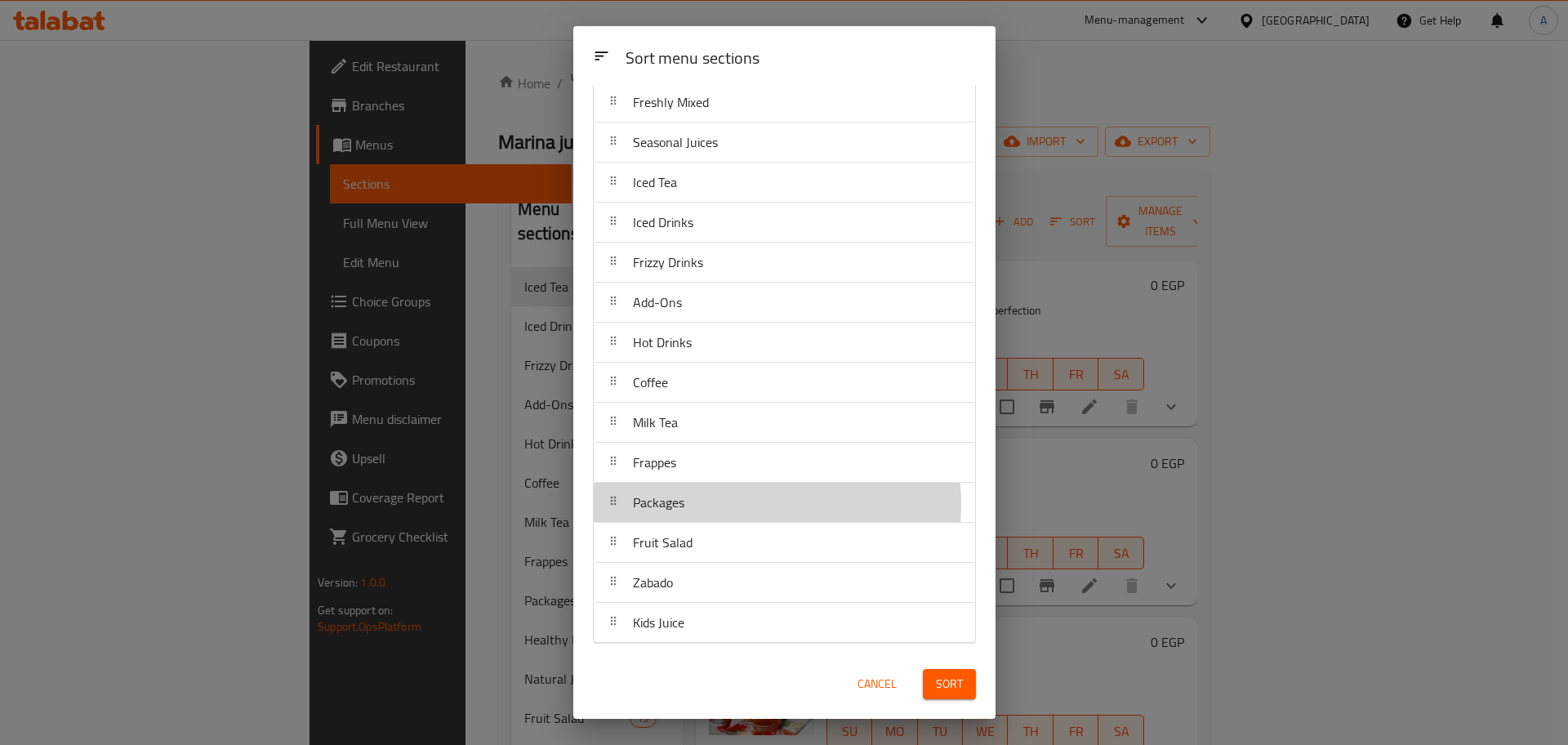
click at [727, 505] on div "Packages" at bounding box center [784, 502] width 369 height 39
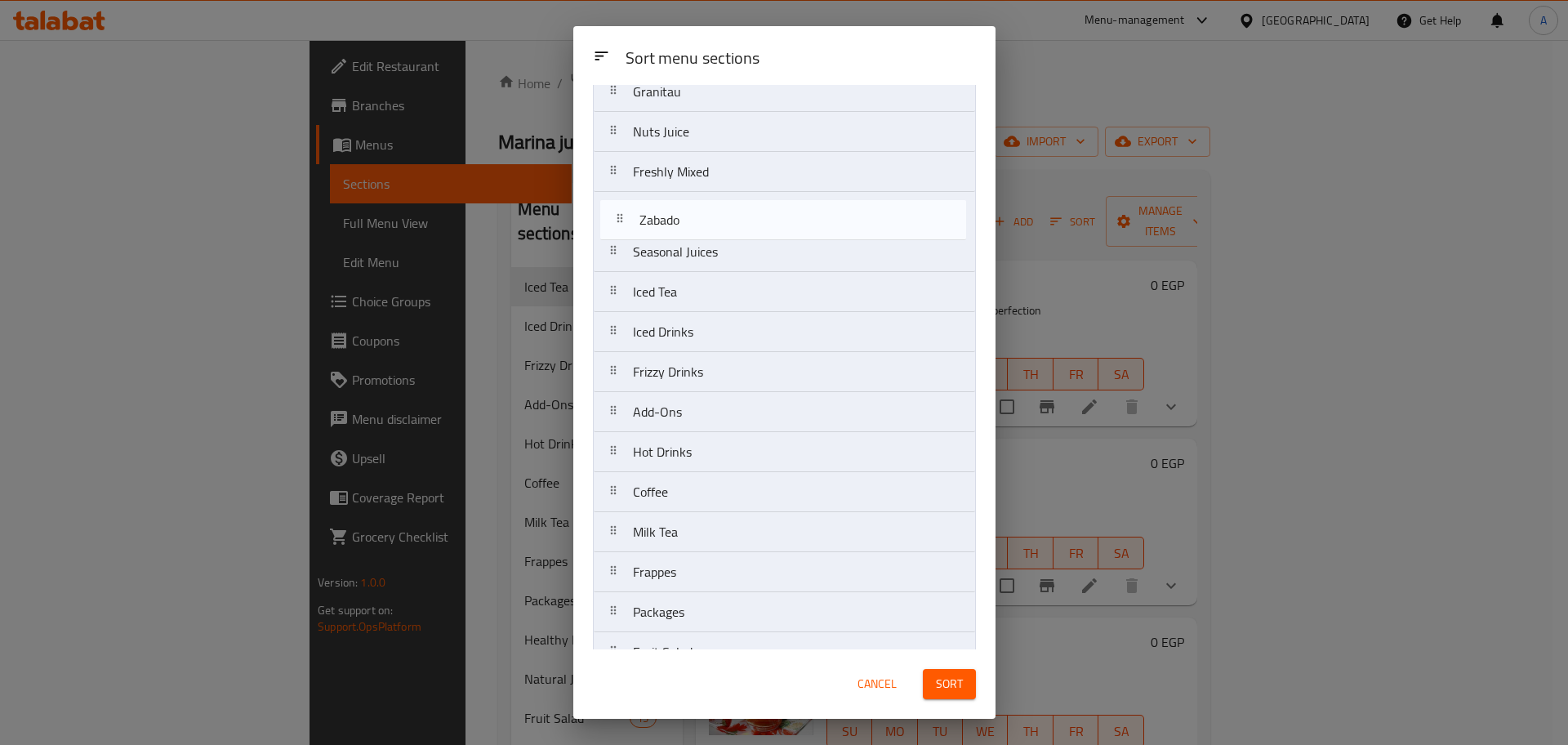
scroll to position [371, 0]
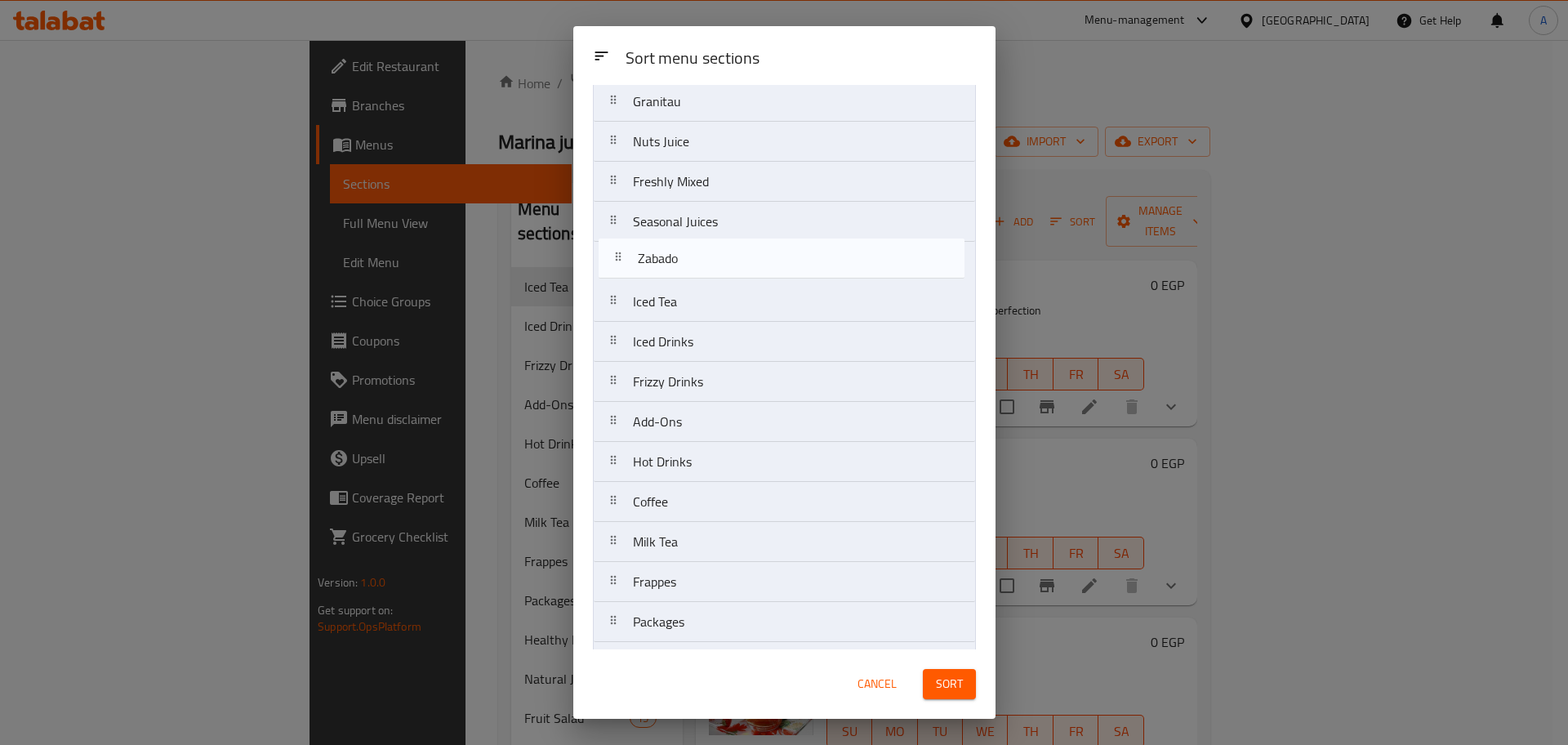
drag, startPoint x: 763, startPoint y: 591, endPoint x: 768, endPoint y: 260, distance: 331.0
click at [768, 260] on nav "Healthy Drinks Natural Juices Oriental Juices Milkshake Milk Fruits Sobia Lover…" at bounding box center [785, 241] width 384 height 962
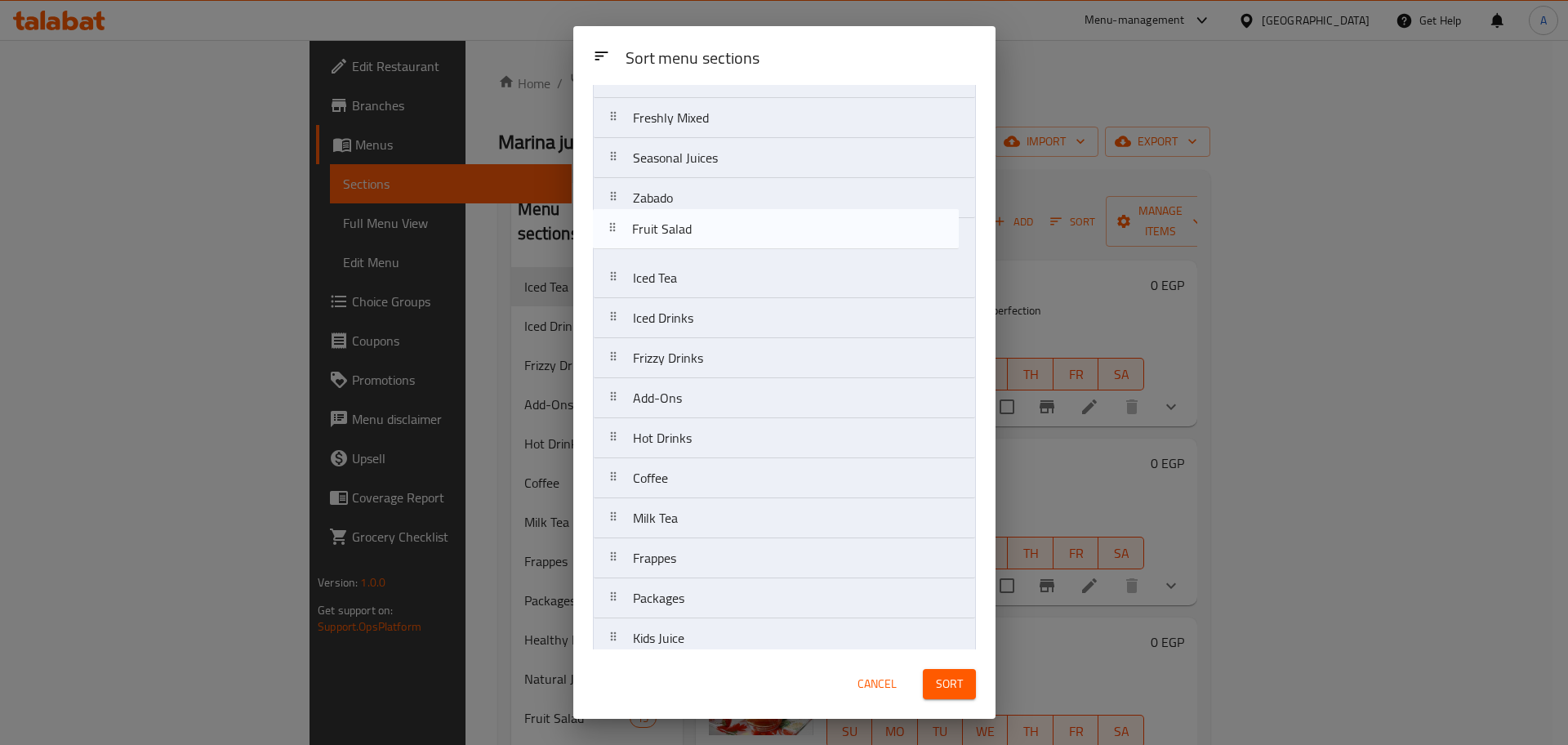
scroll to position [430, 0]
drag, startPoint x: 741, startPoint y: 585, endPoint x: 755, endPoint y: 156, distance: 429.2
click at [755, 156] on nav "Healthy Drinks Natural Juices Oriental Juices Milkshake Milk Fruits Sobia Lover…" at bounding box center [785, 182] width 384 height 962
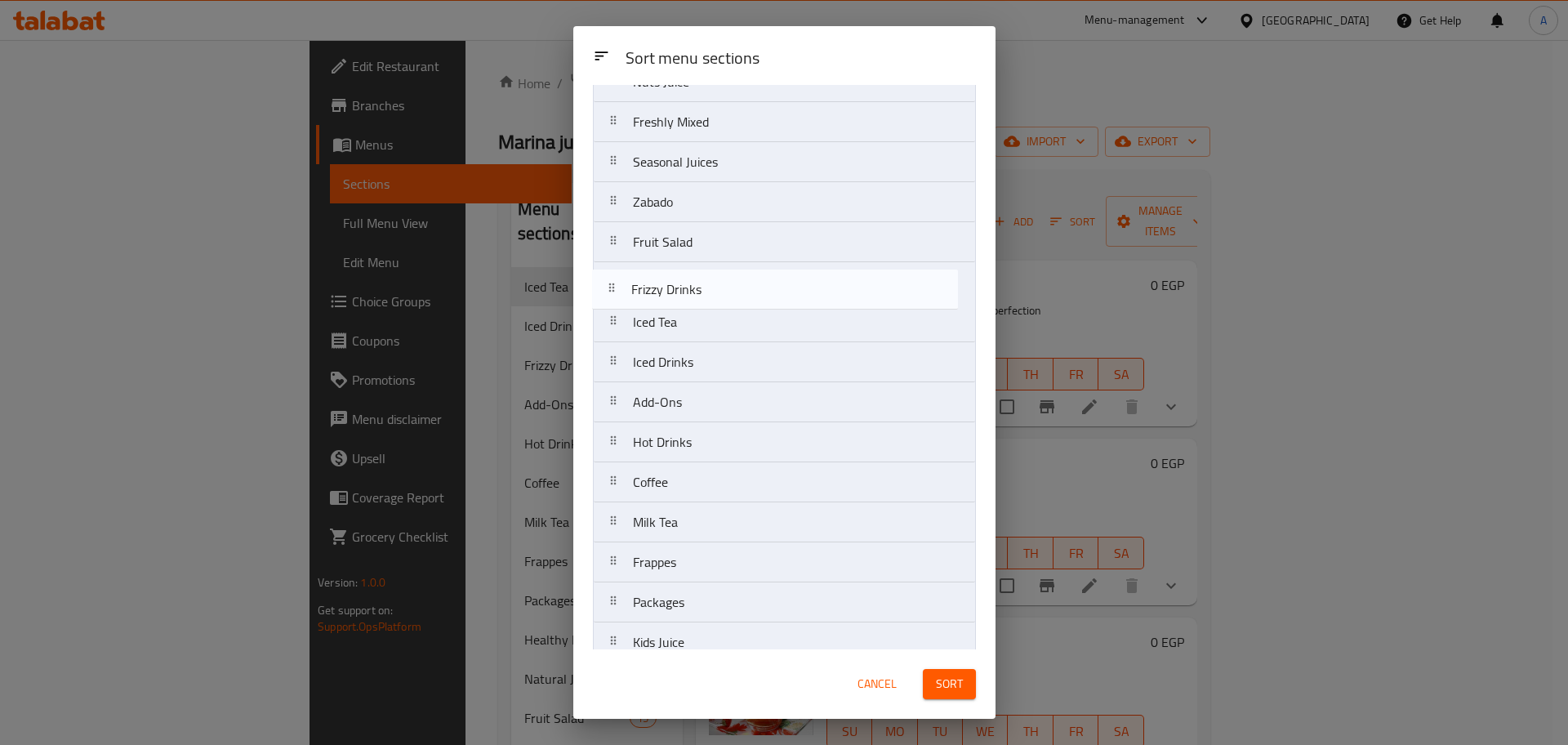
drag, startPoint x: 726, startPoint y: 361, endPoint x: 724, endPoint y: 283, distance: 78.0
click at [724, 283] on nav "Healthy Drinks Natural Juices Oriental Juices Milkshake Milk Fruits Sobia Lover…" at bounding box center [785, 182] width 384 height 962
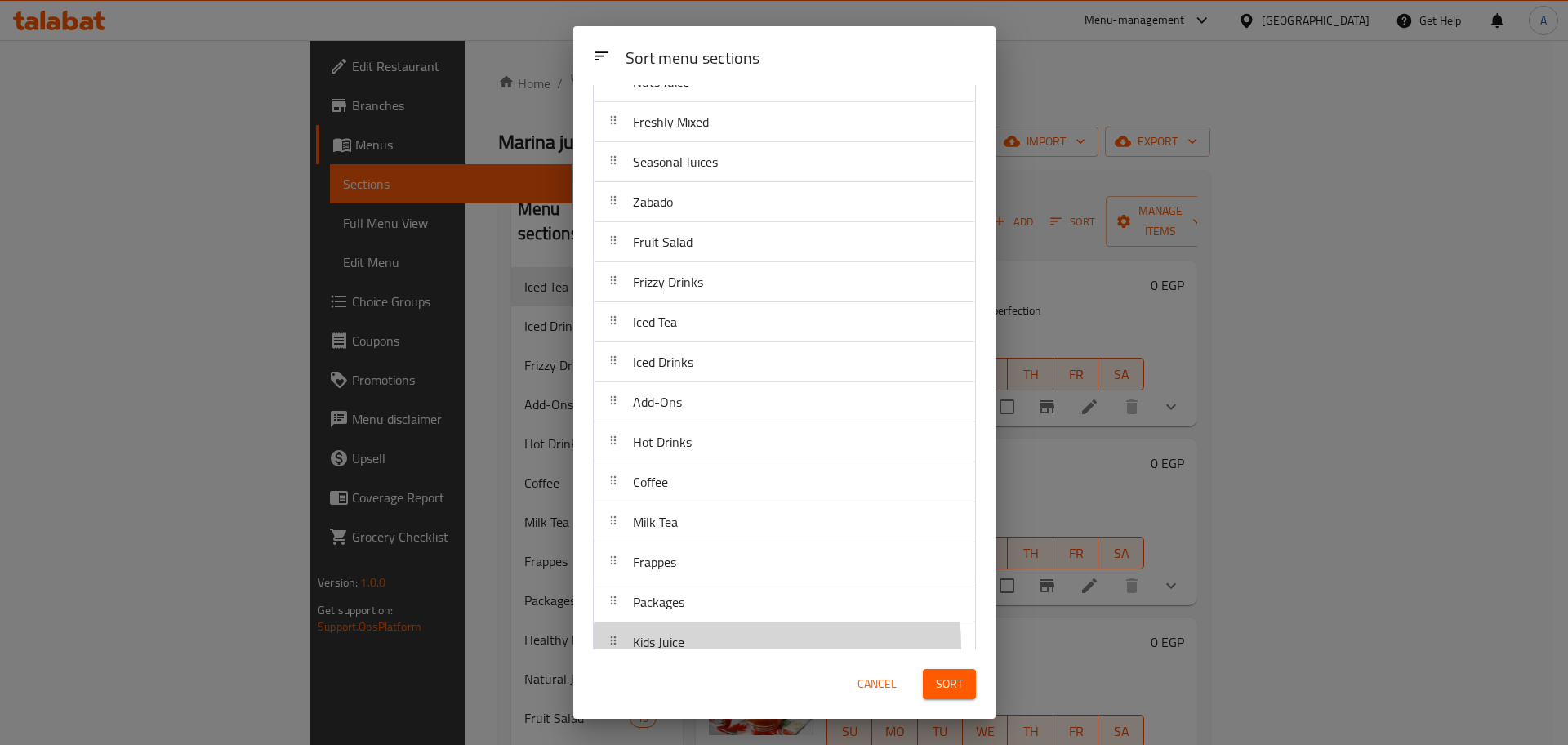
scroll to position [432, 0]
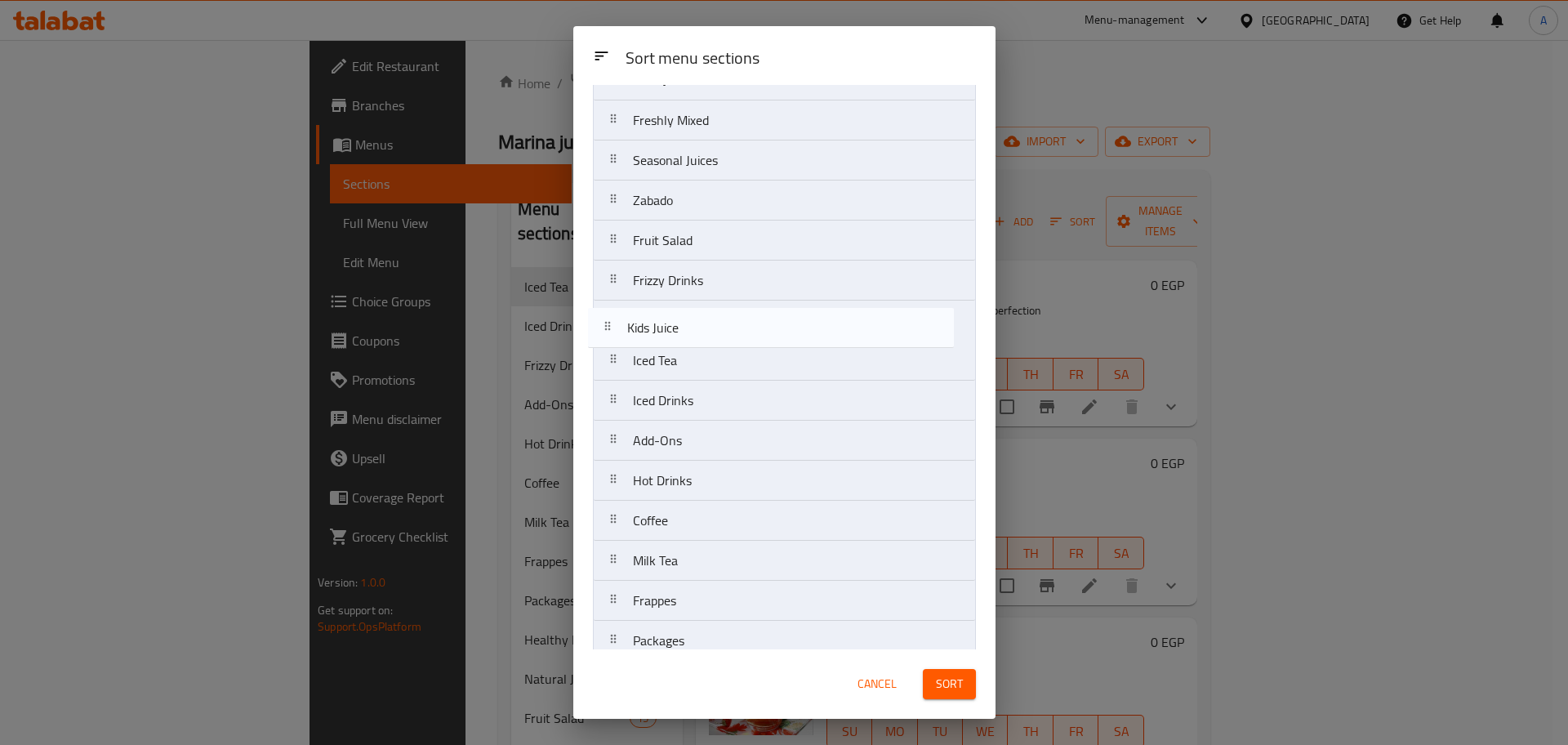
drag, startPoint x: 709, startPoint y: 646, endPoint x: 707, endPoint y: 314, distance: 332.0
click at [707, 314] on nav "Healthy Drinks Natural Juices Oriental Juices Milkshake Milk Fruits Sobia Lover…" at bounding box center [785, 181] width 384 height 962
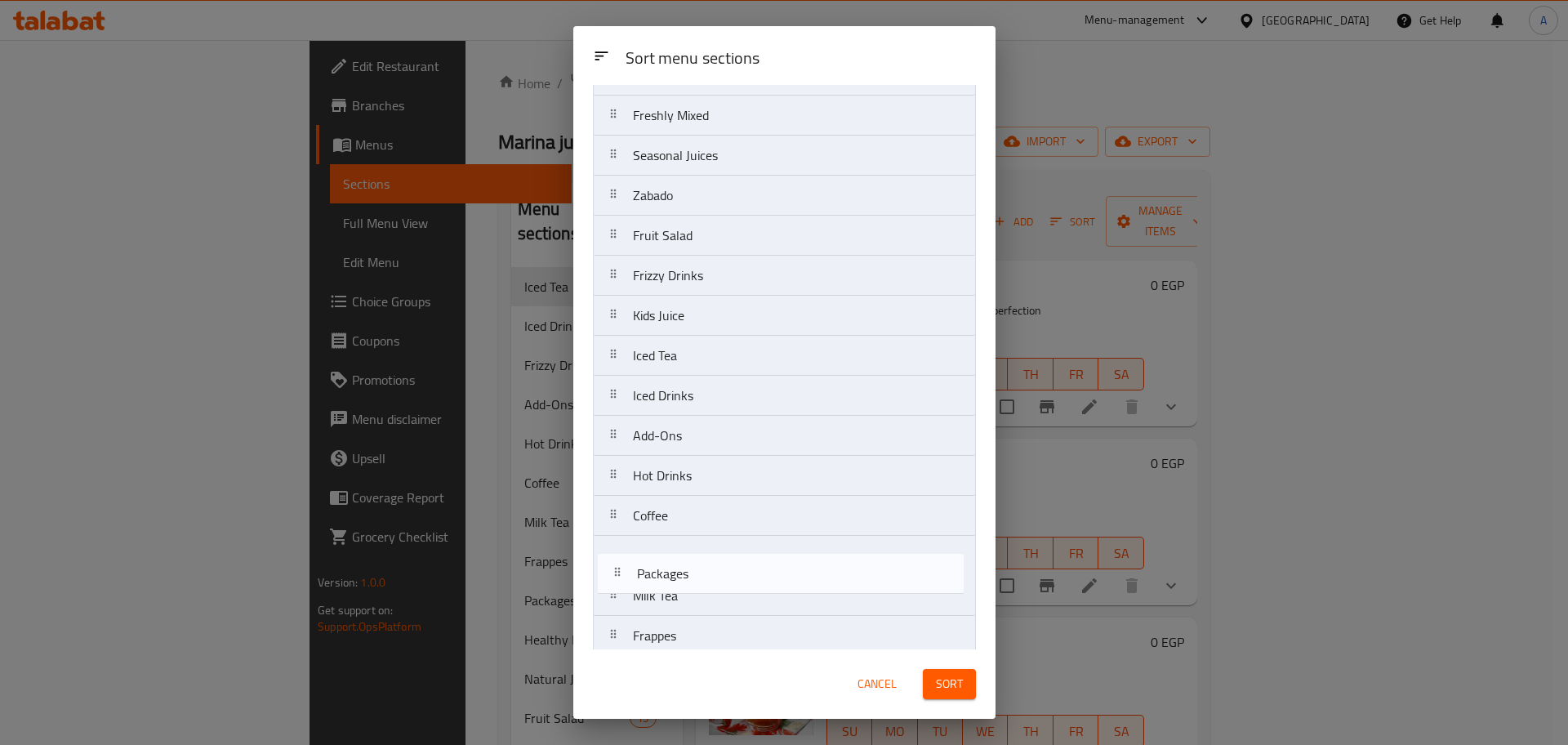
scroll to position [438, 0]
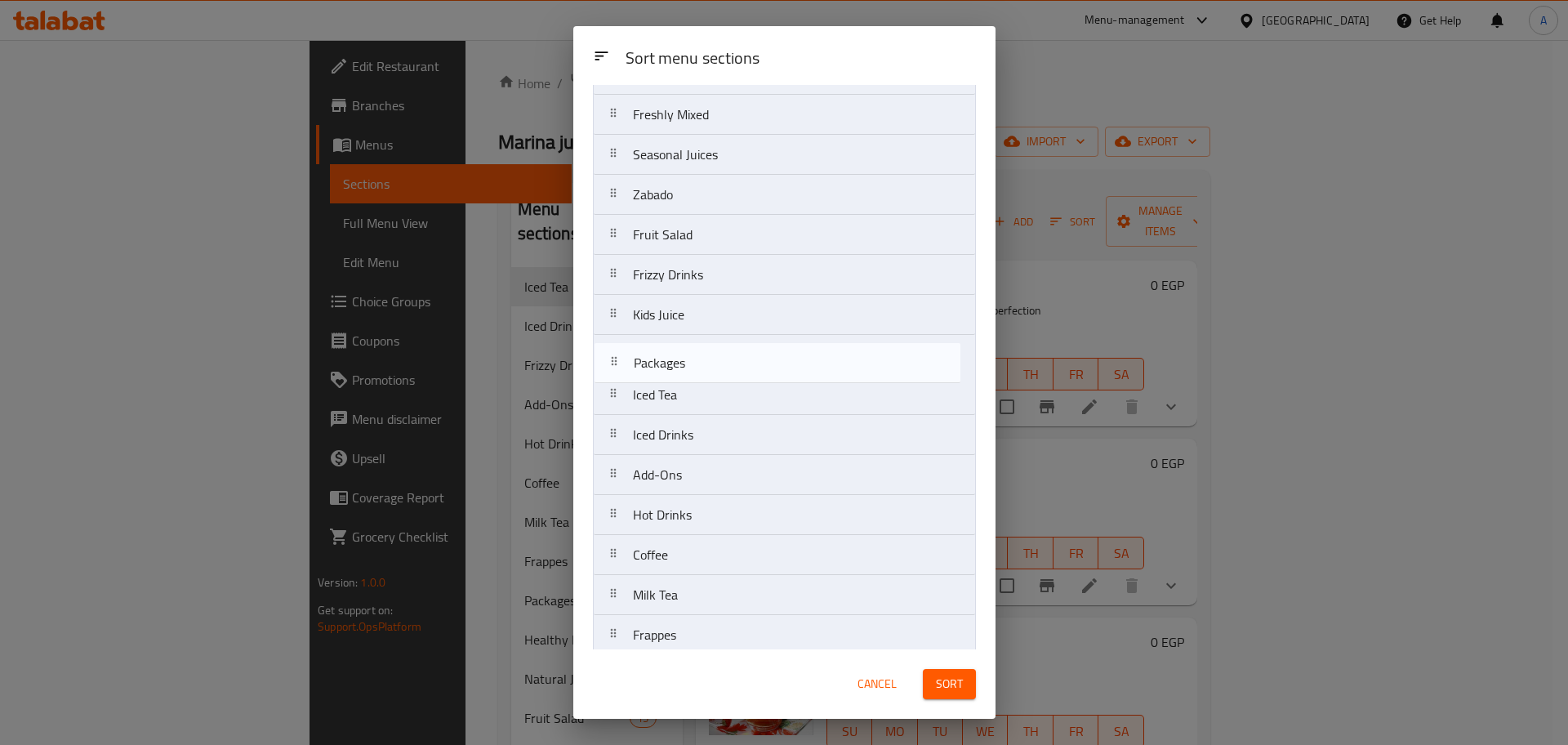
drag, startPoint x: 709, startPoint y: 645, endPoint x: 710, endPoint y: 361, distance: 284.0
click at [710, 361] on nav "Healthy Drinks Natural Juices Oriental Juices Milkshake Milk Fruits Sobia Lover…" at bounding box center [785, 175] width 384 height 962
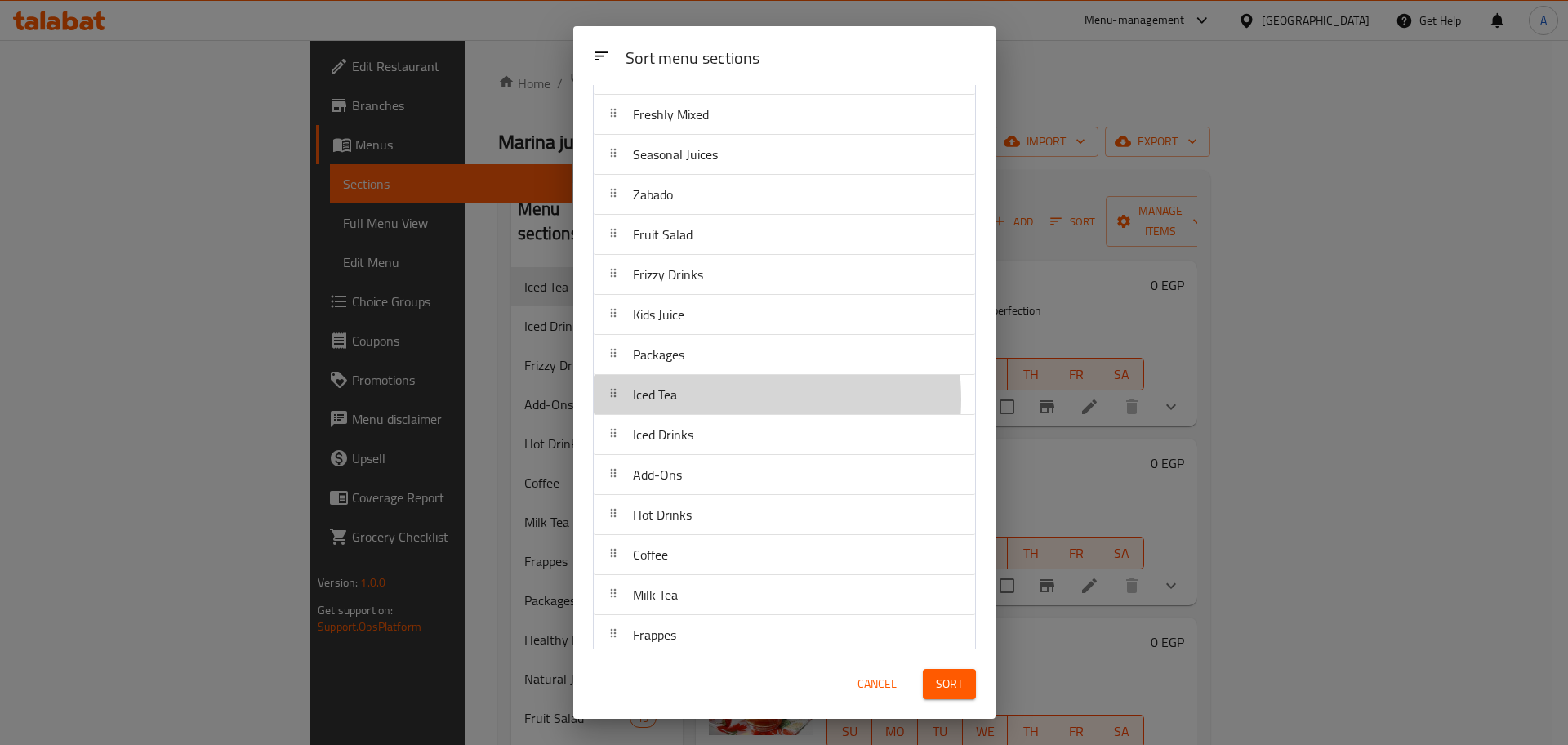
click at [730, 399] on div "Iced Tea" at bounding box center [784, 393] width 369 height 39
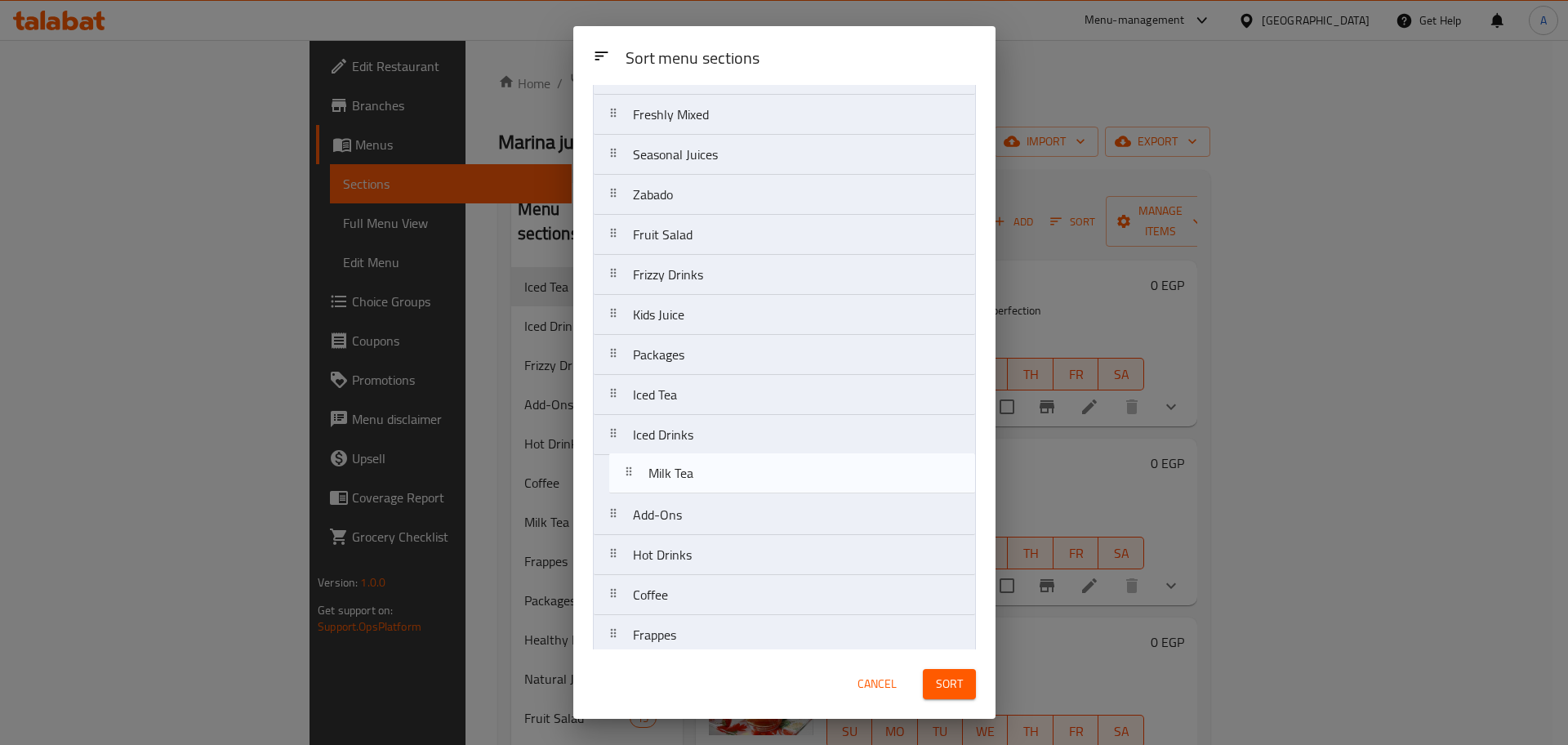
scroll to position [441, 0]
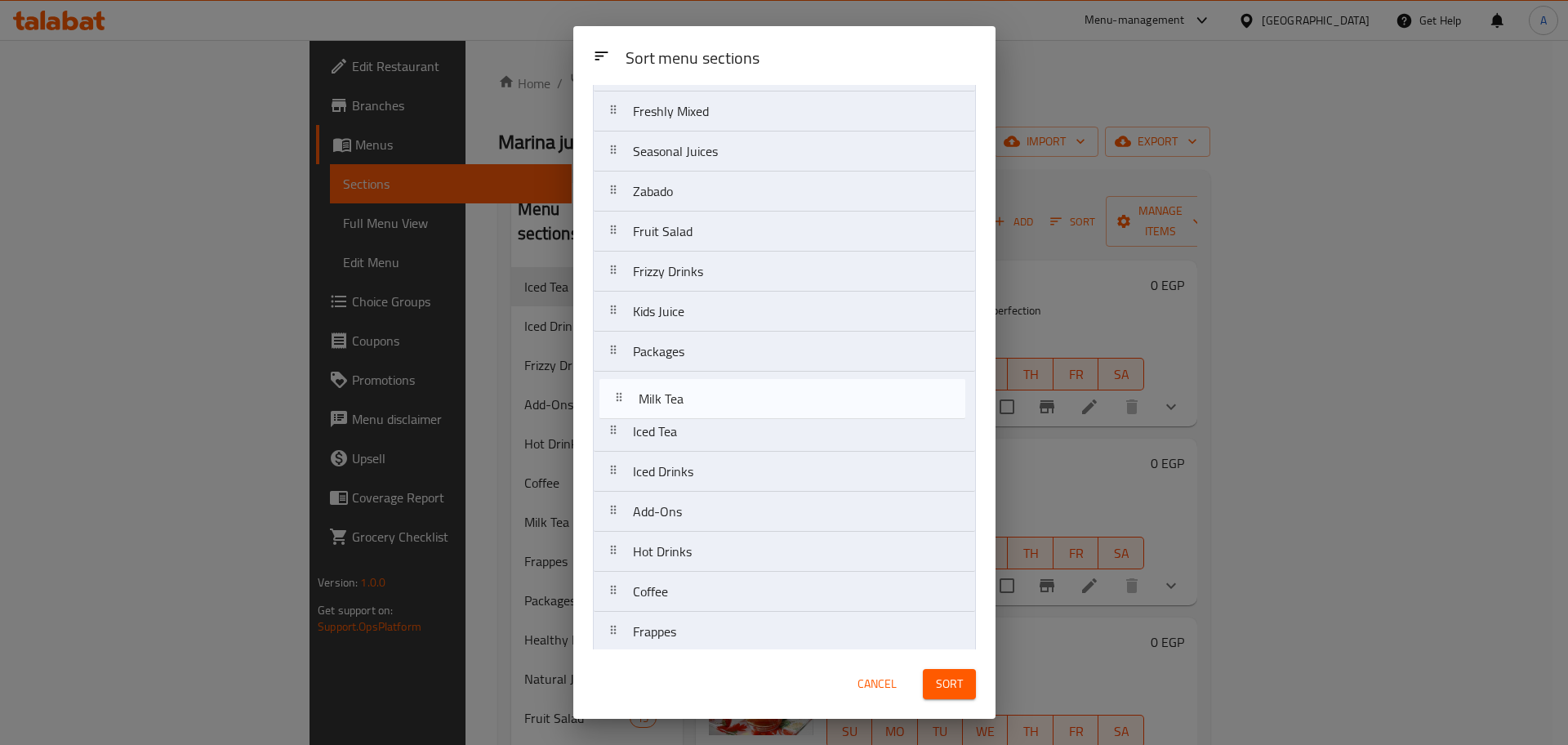
drag, startPoint x: 691, startPoint y: 601, endPoint x: 696, endPoint y: 401, distance: 200.1
click at [696, 401] on nav "Healthy Drinks Natural Juices Oriental Juices Milkshake Milk Fruits Sobia Lover…" at bounding box center [785, 171] width 384 height 962
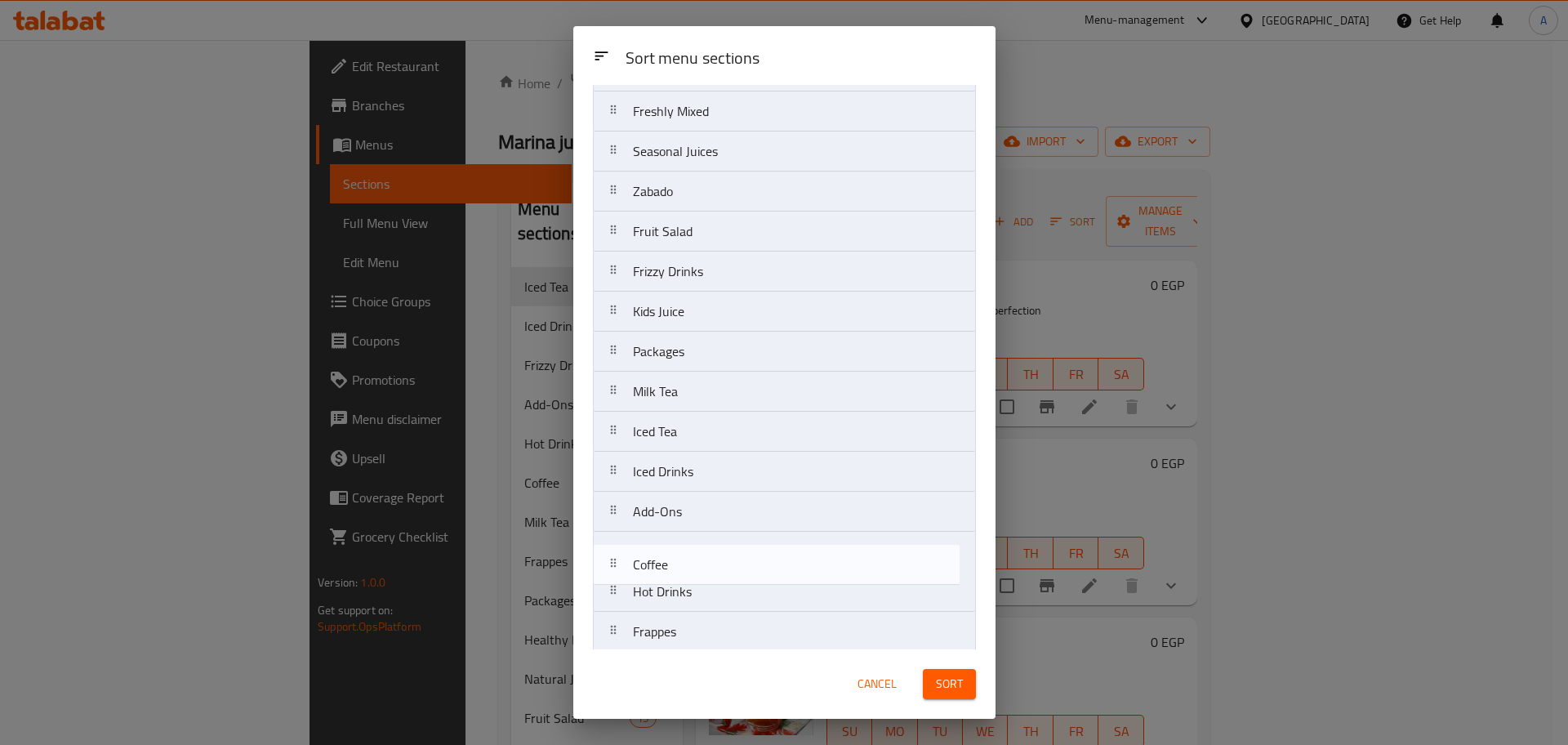
scroll to position [443, 0]
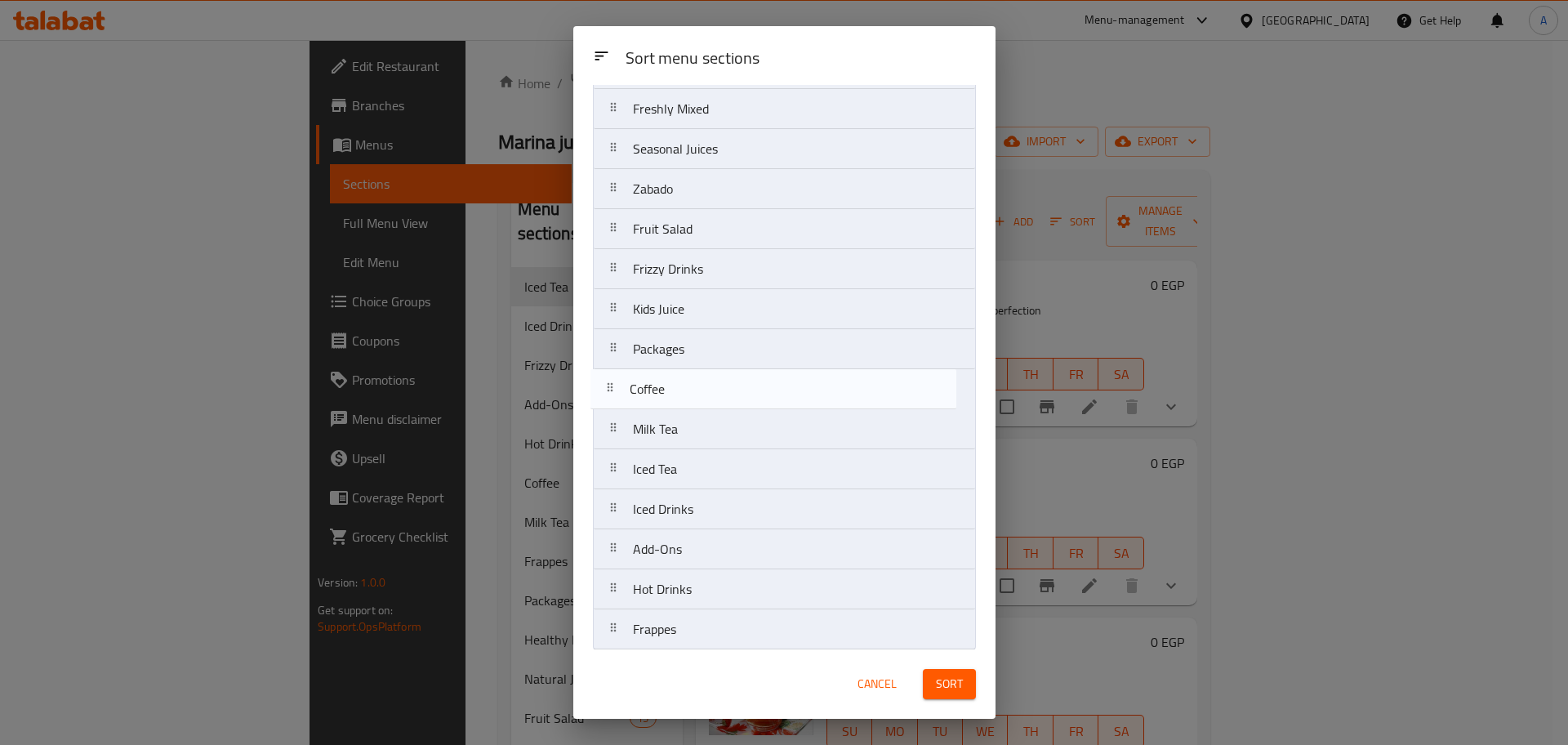
drag, startPoint x: 702, startPoint y: 599, endPoint x: 699, endPoint y: 391, distance: 208.0
click at [699, 391] on nav "Healthy Drinks Natural Juices Oriental Juices Milkshake Milk Fruits Sobia Lover…" at bounding box center [785, 169] width 384 height 962
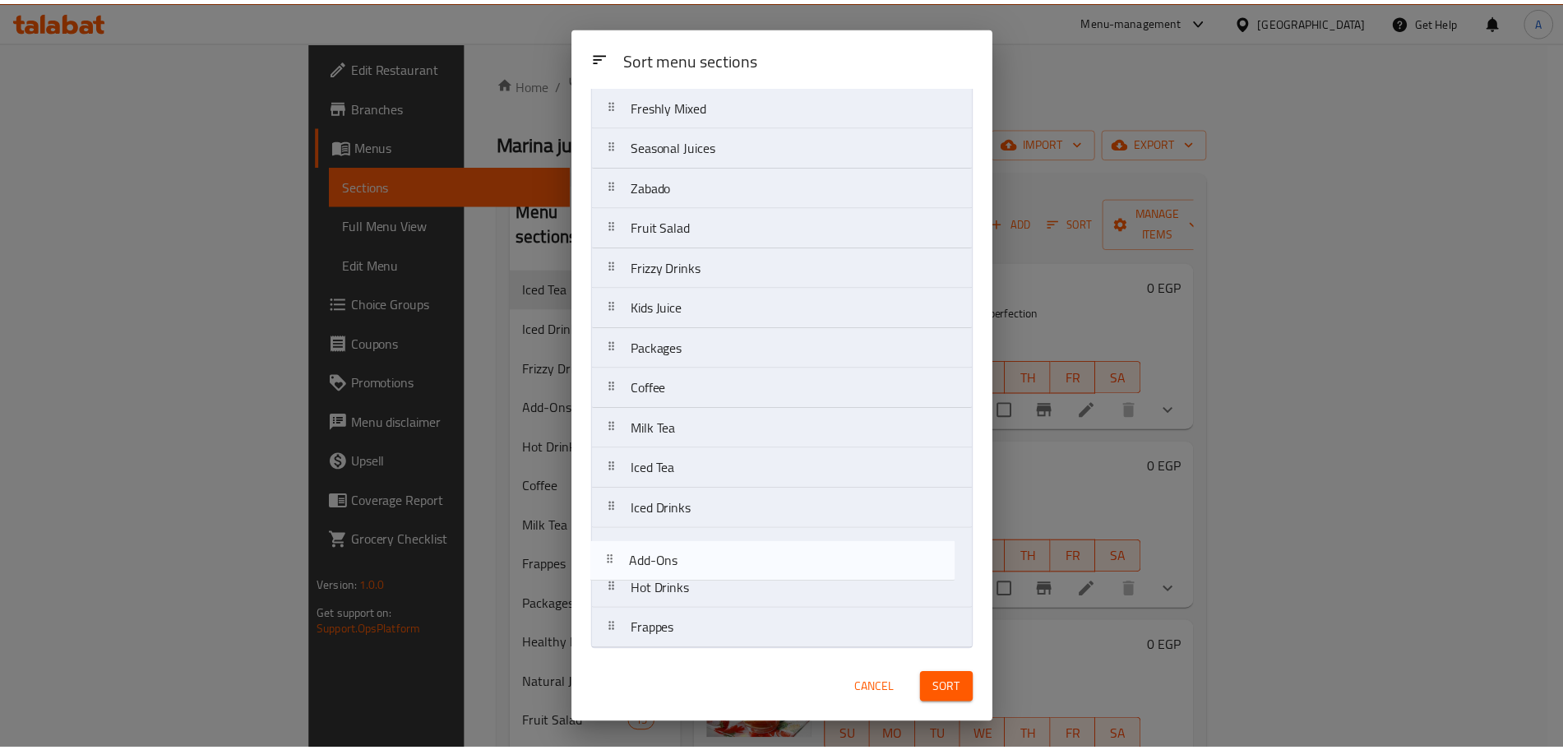
scroll to position [454, 0]
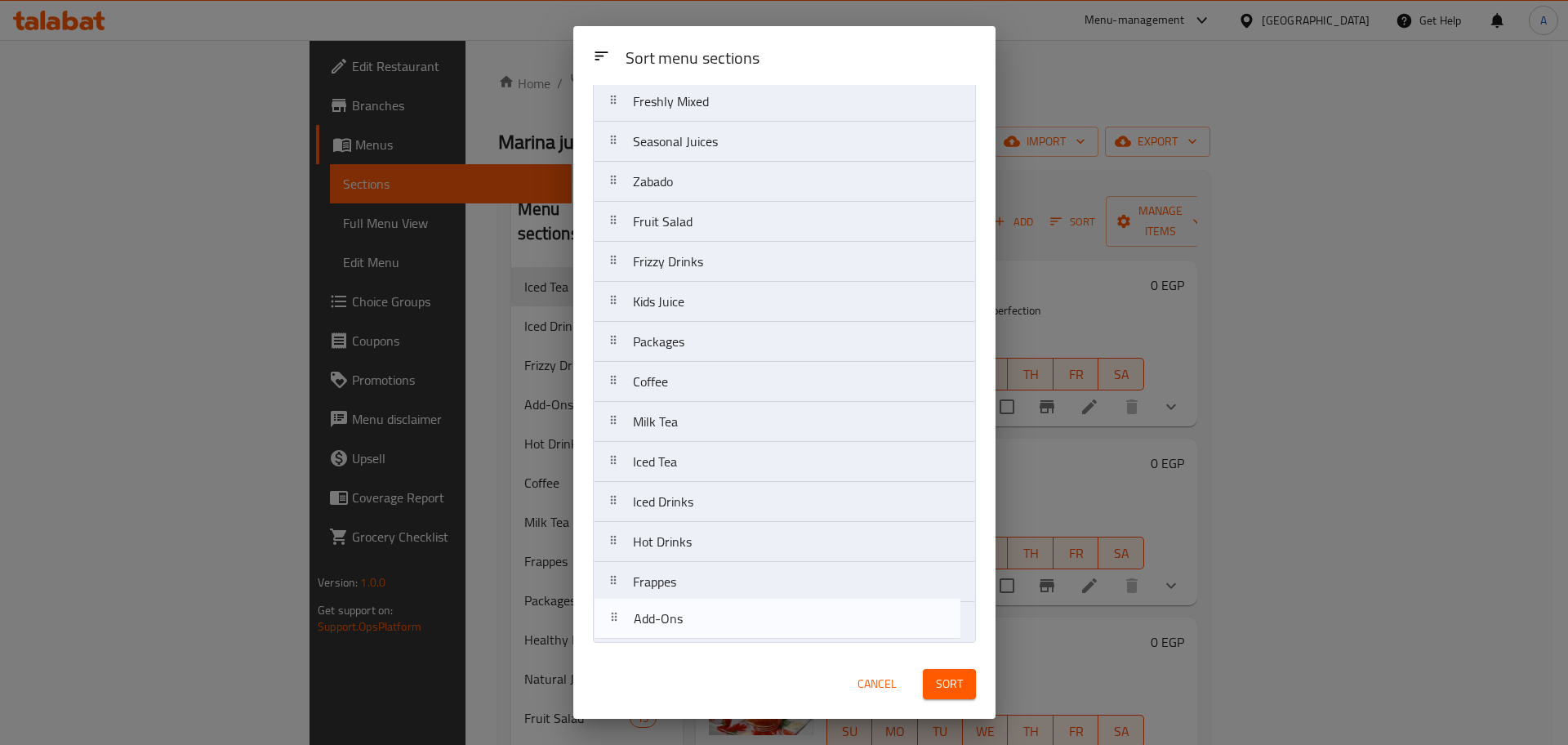
drag, startPoint x: 747, startPoint y: 553, endPoint x: 747, endPoint y: 627, distance: 74.0
click at [747, 627] on nav "Healthy Drinks Natural Juices Oriental Juices Milkshake Milk Fruits Sobia Lover…" at bounding box center [785, 162] width 384 height 962
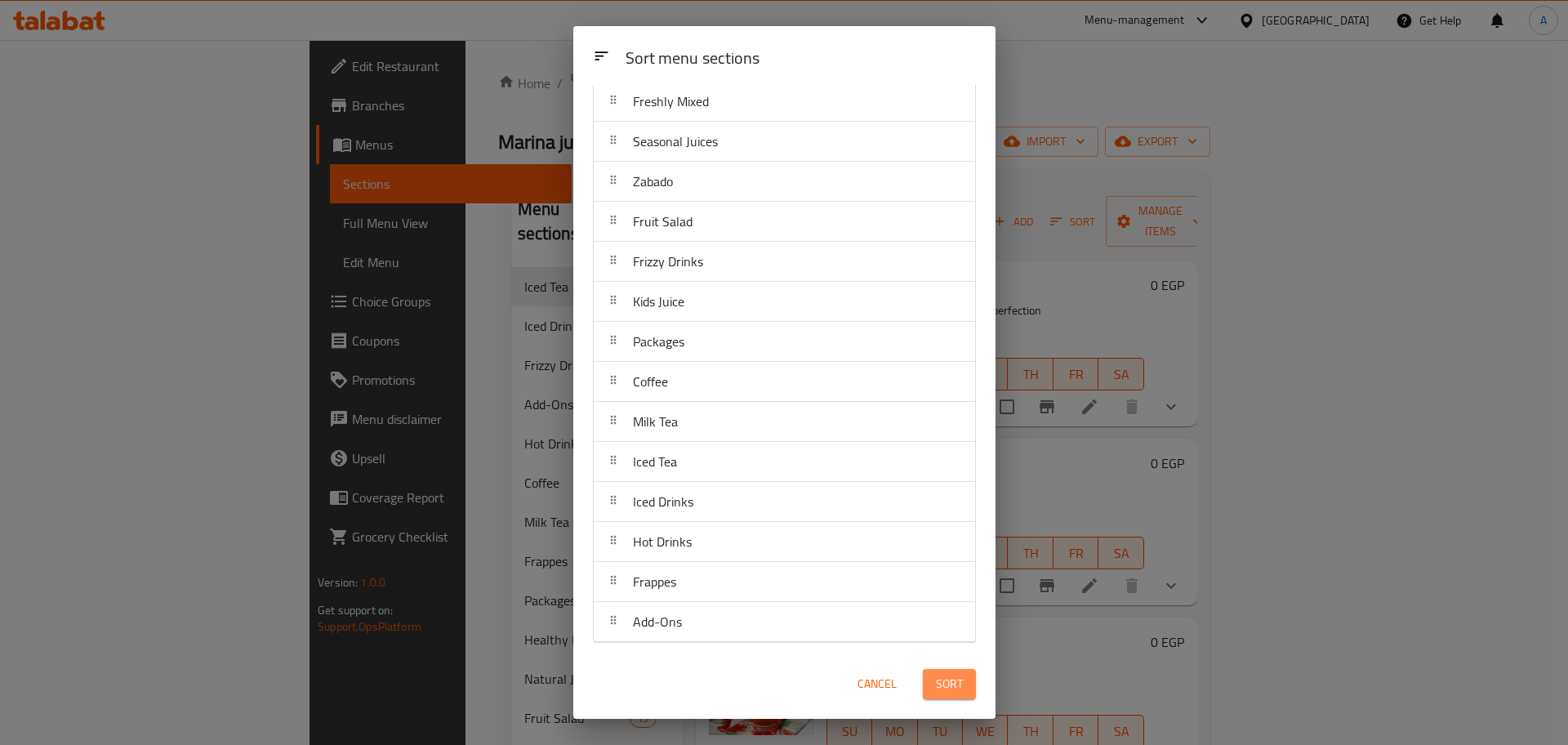
click at [960, 684] on span "Sort" at bounding box center [949, 683] width 27 height 21
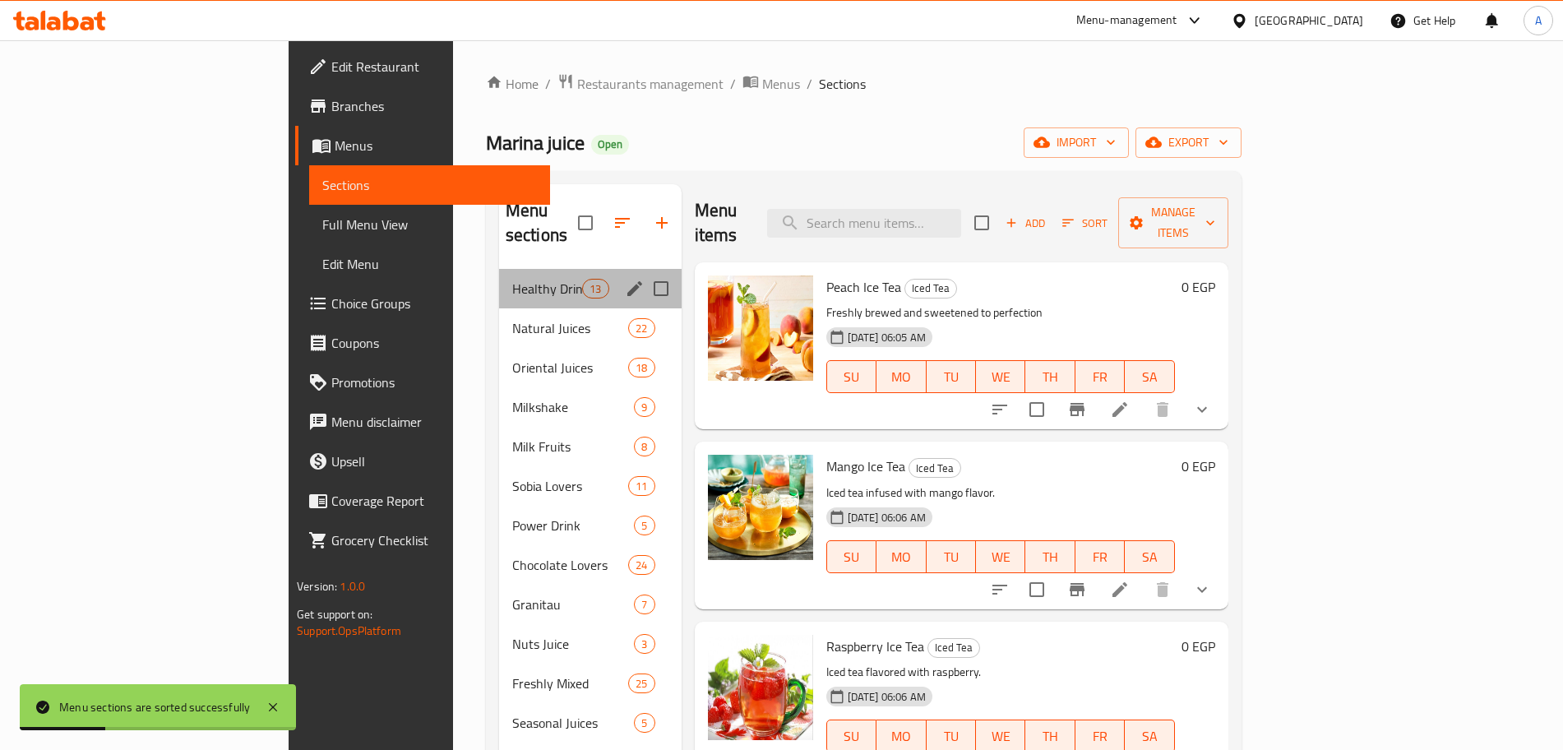
click at [499, 269] on div "Healthy Drinks 13" at bounding box center [590, 288] width 182 height 39
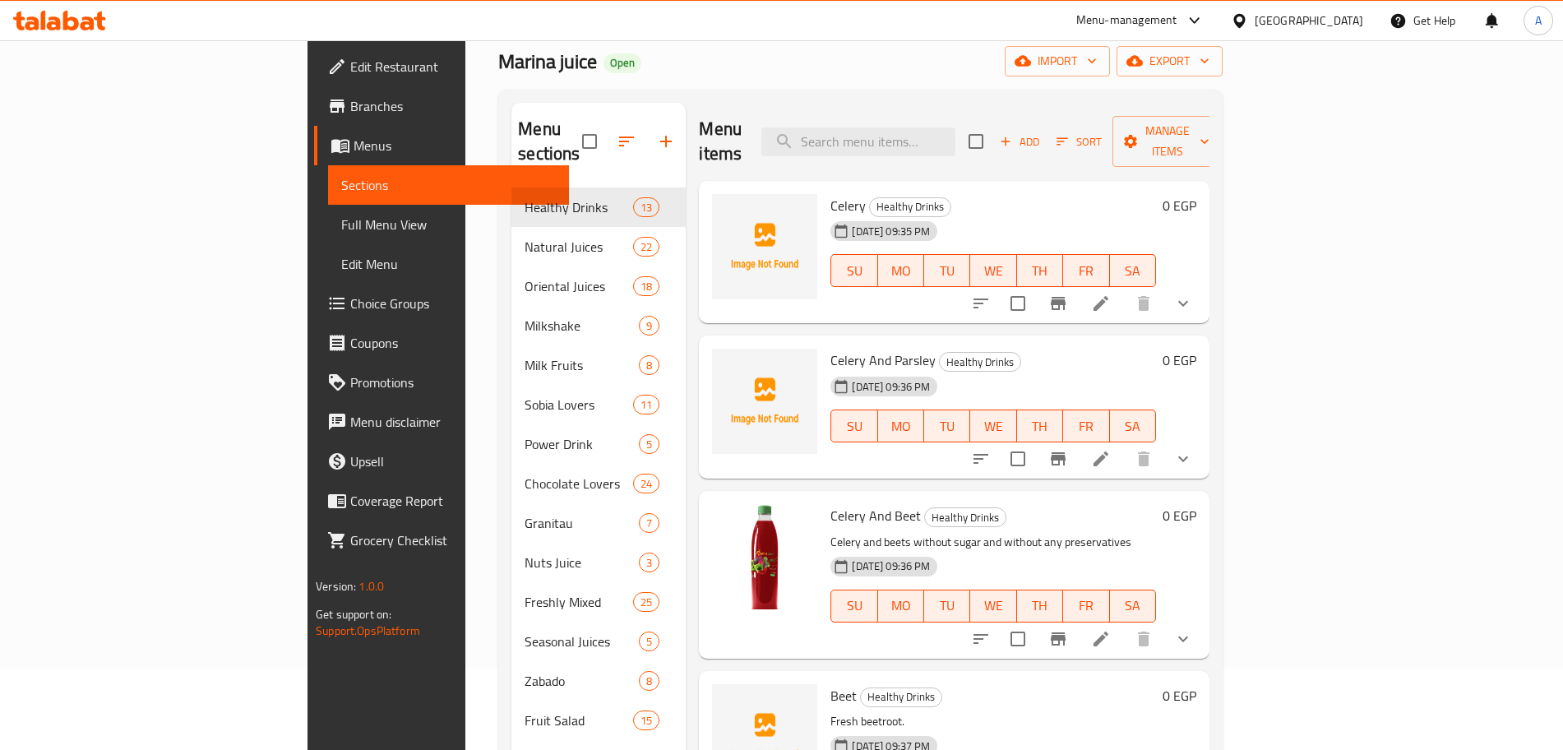
scroll to position [78, 0]
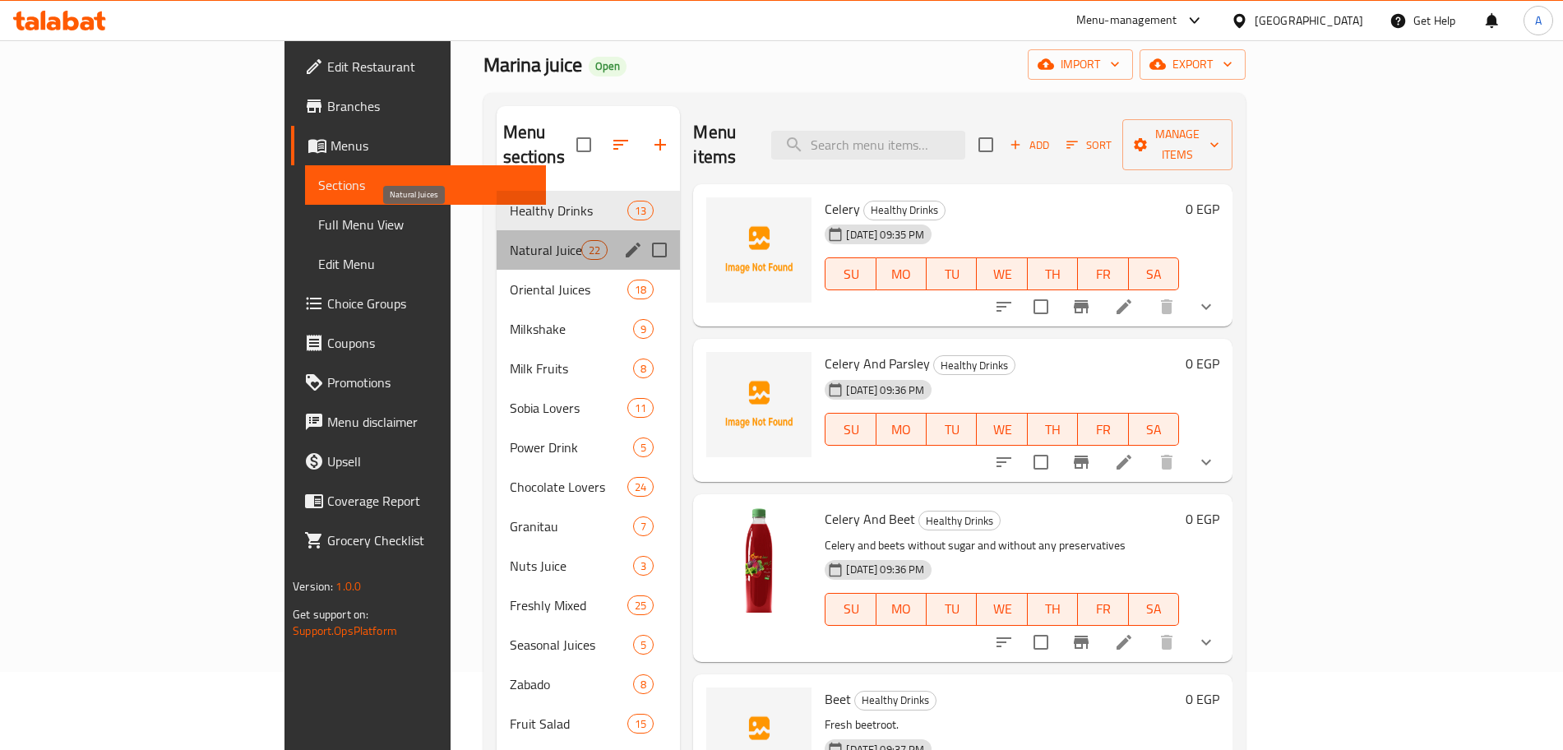
click at [510, 240] on span "Natural Juices" at bounding box center [546, 250] width 72 height 20
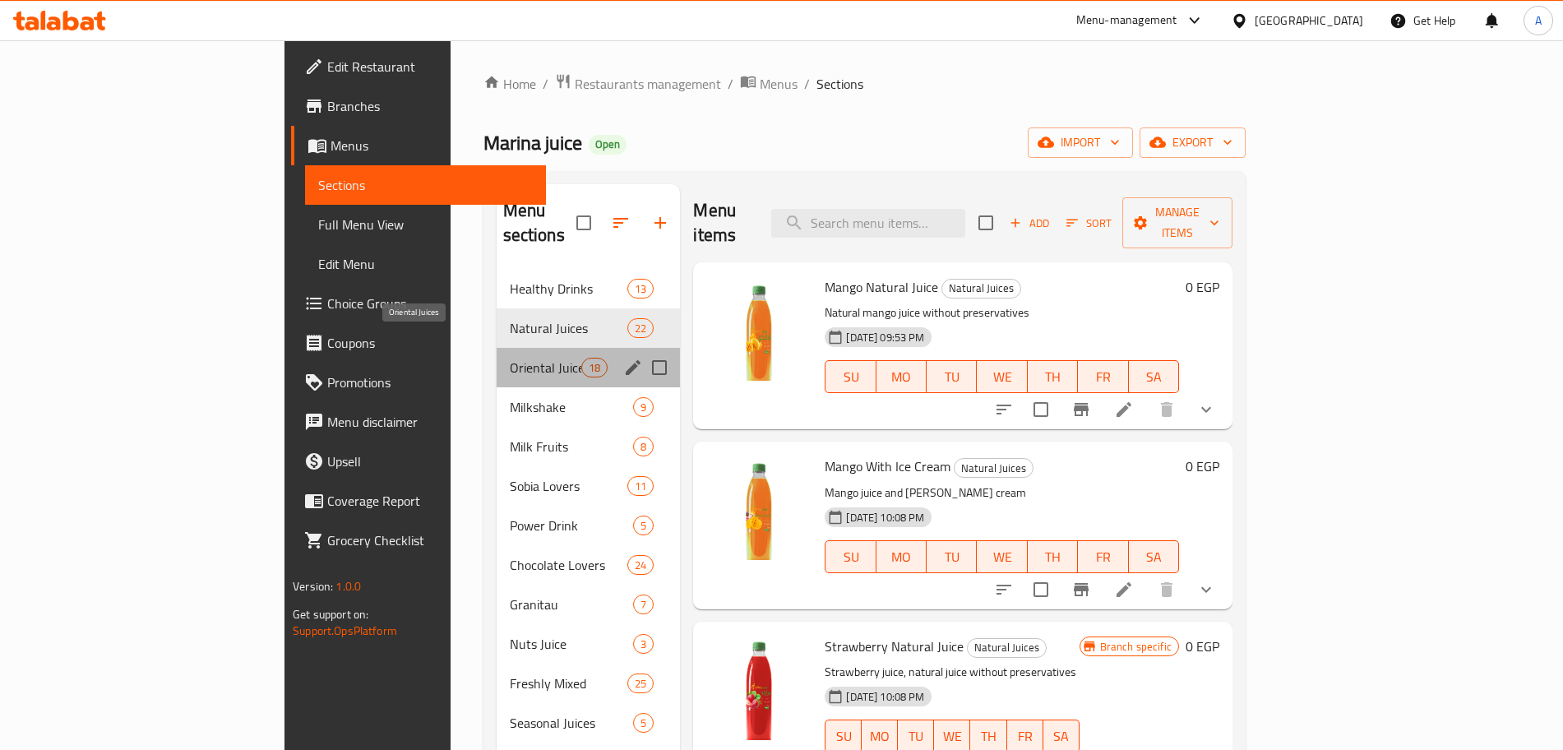
click at [510, 358] on span "Oriental Juices" at bounding box center [546, 368] width 72 height 20
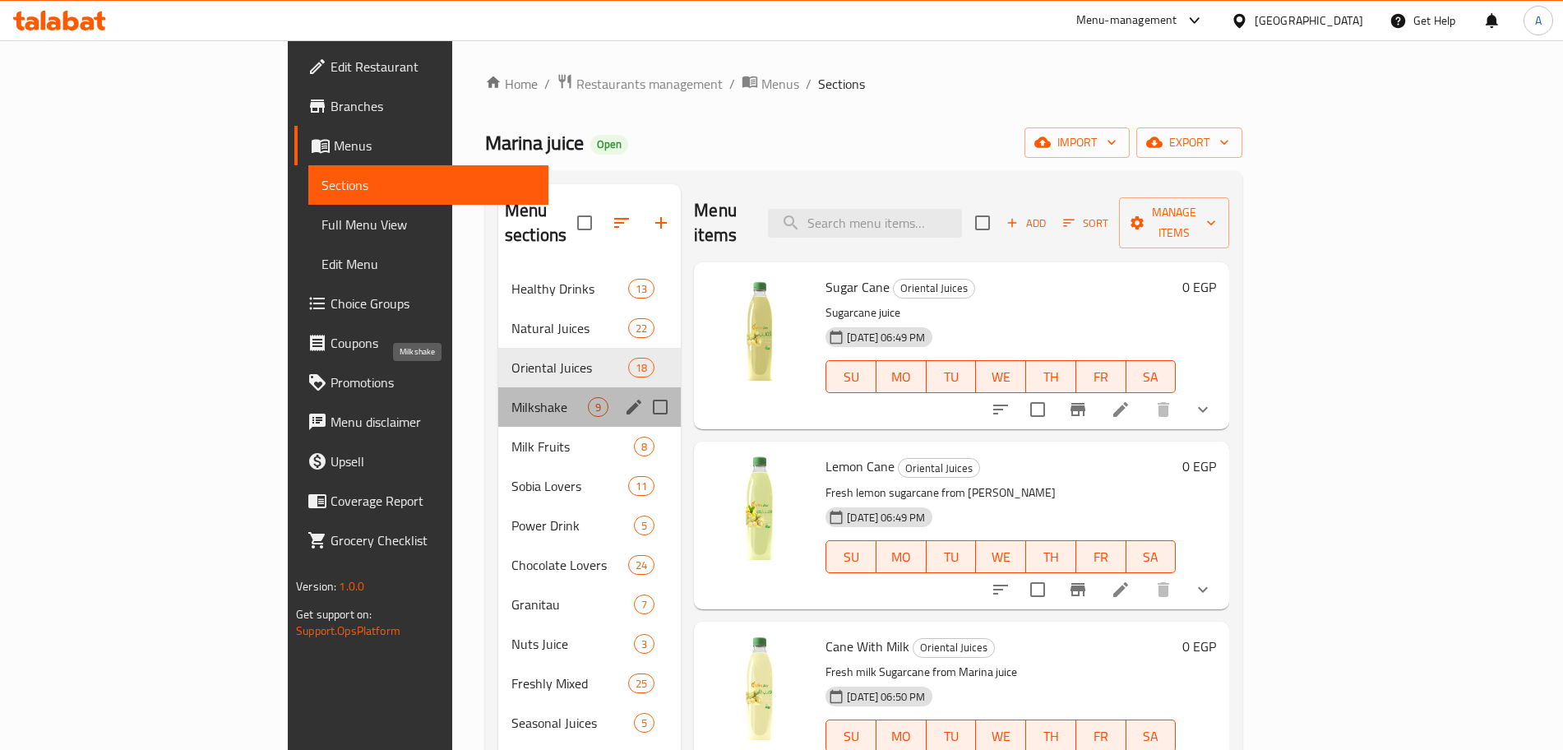
click at [511, 397] on span "Milkshake" at bounding box center [549, 407] width 76 height 20
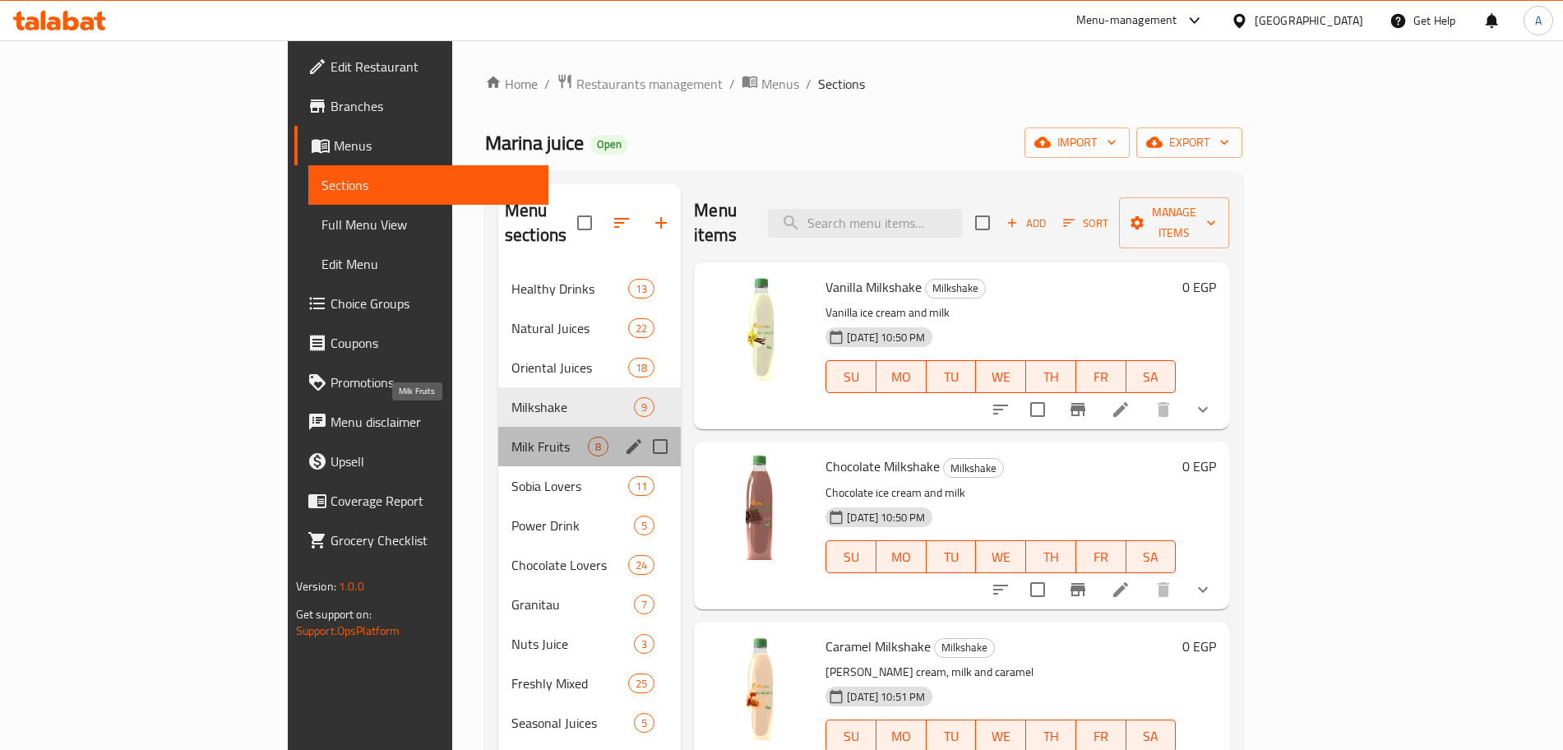
click at [511, 436] on span "Milk Fruits" at bounding box center [549, 446] width 76 height 20
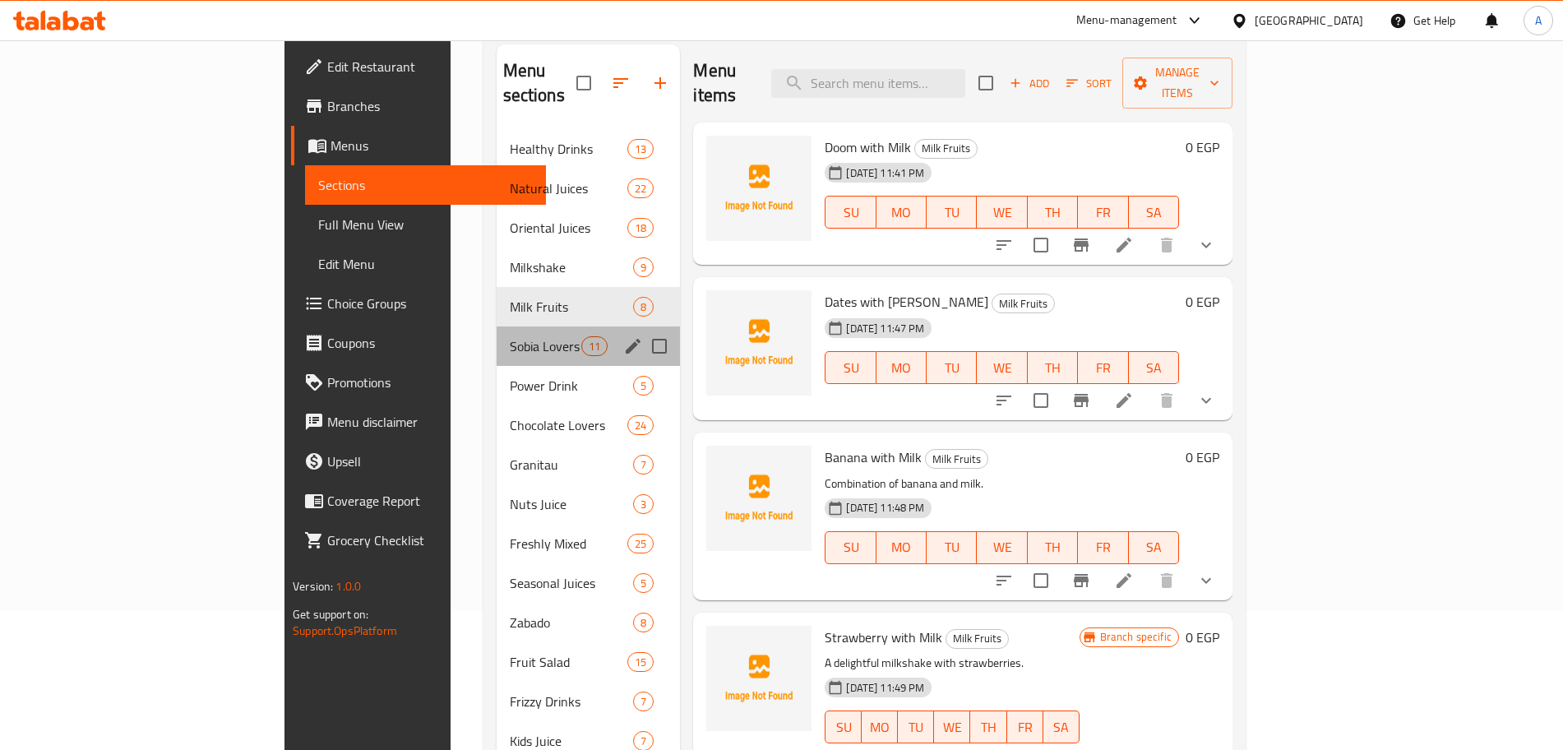
click at [496, 326] on div "Sobia Lovers 11" at bounding box center [588, 345] width 184 height 39
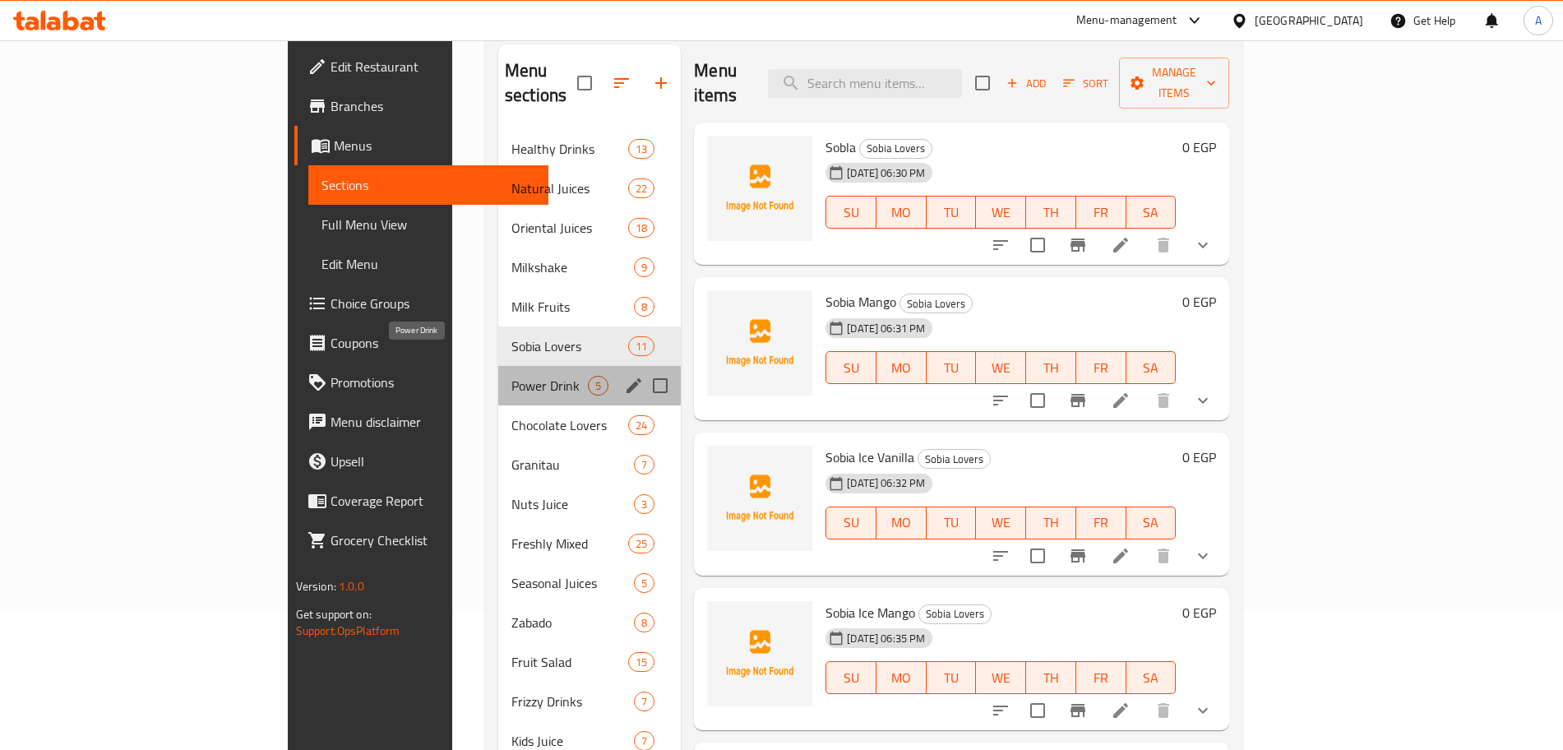
click at [513, 376] on span "Power Drink" at bounding box center [549, 386] width 76 height 20
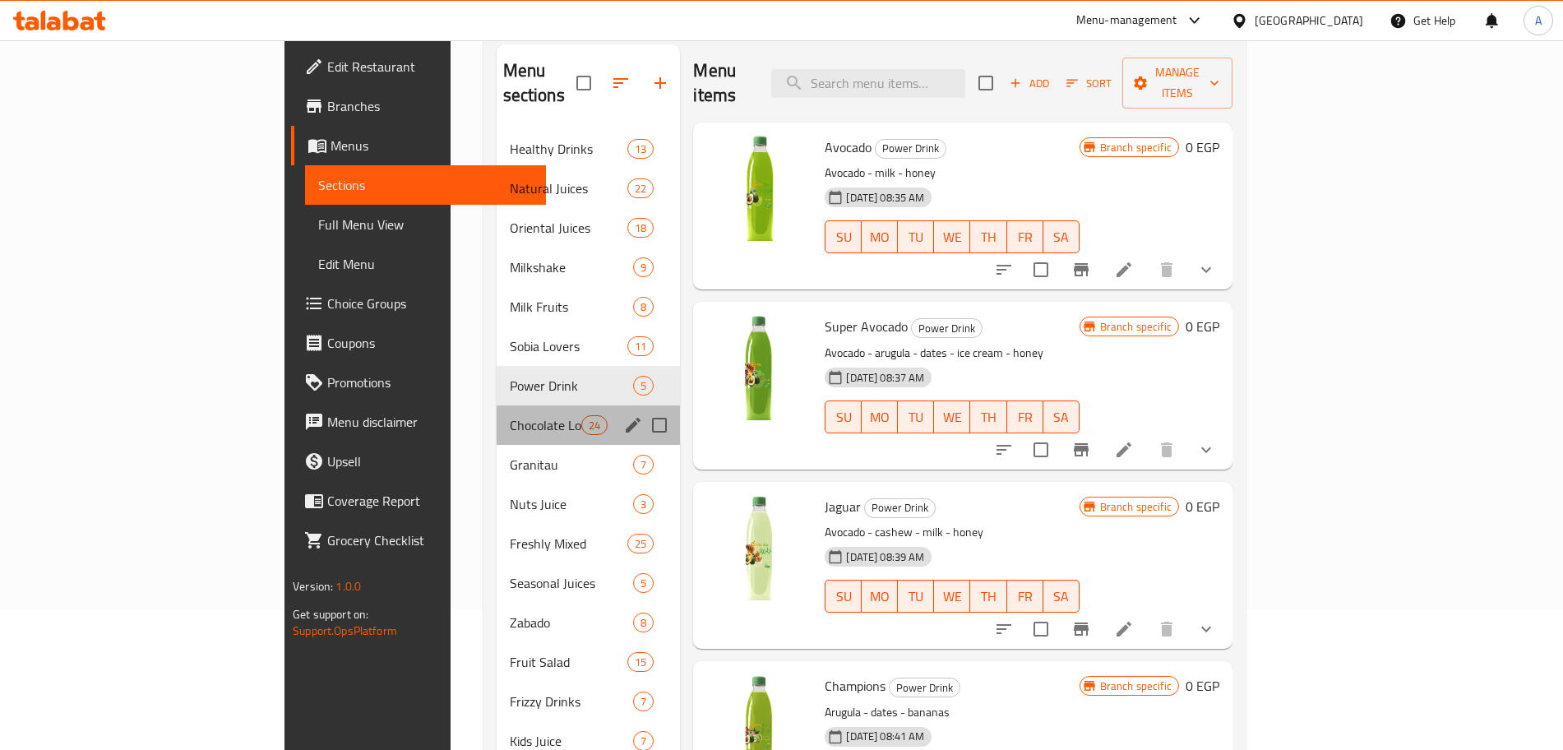
click at [496, 405] on div "Chocolate Lovers 24" at bounding box center [588, 424] width 184 height 39
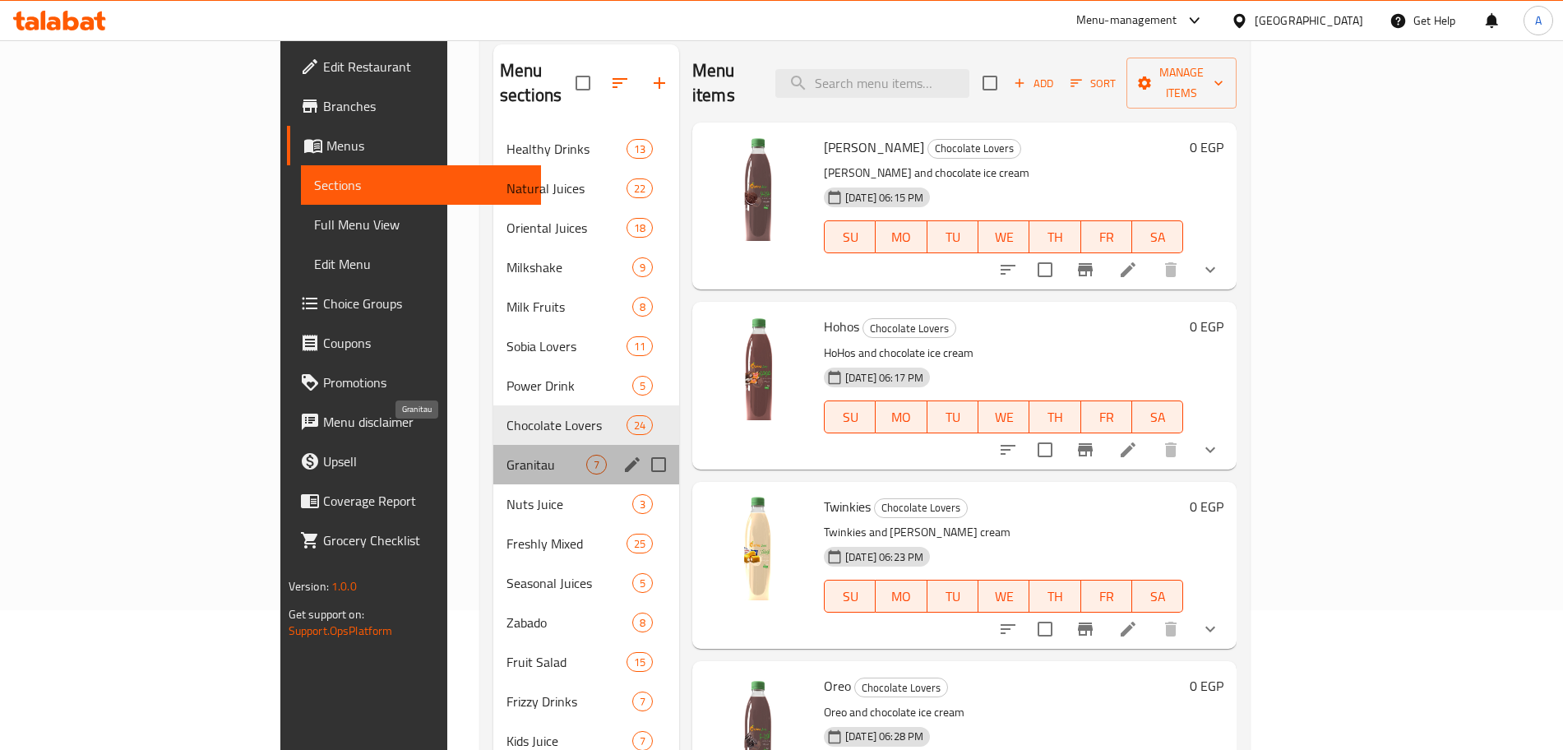
click at [506, 455] on span "Granitau" at bounding box center [546, 465] width 80 height 20
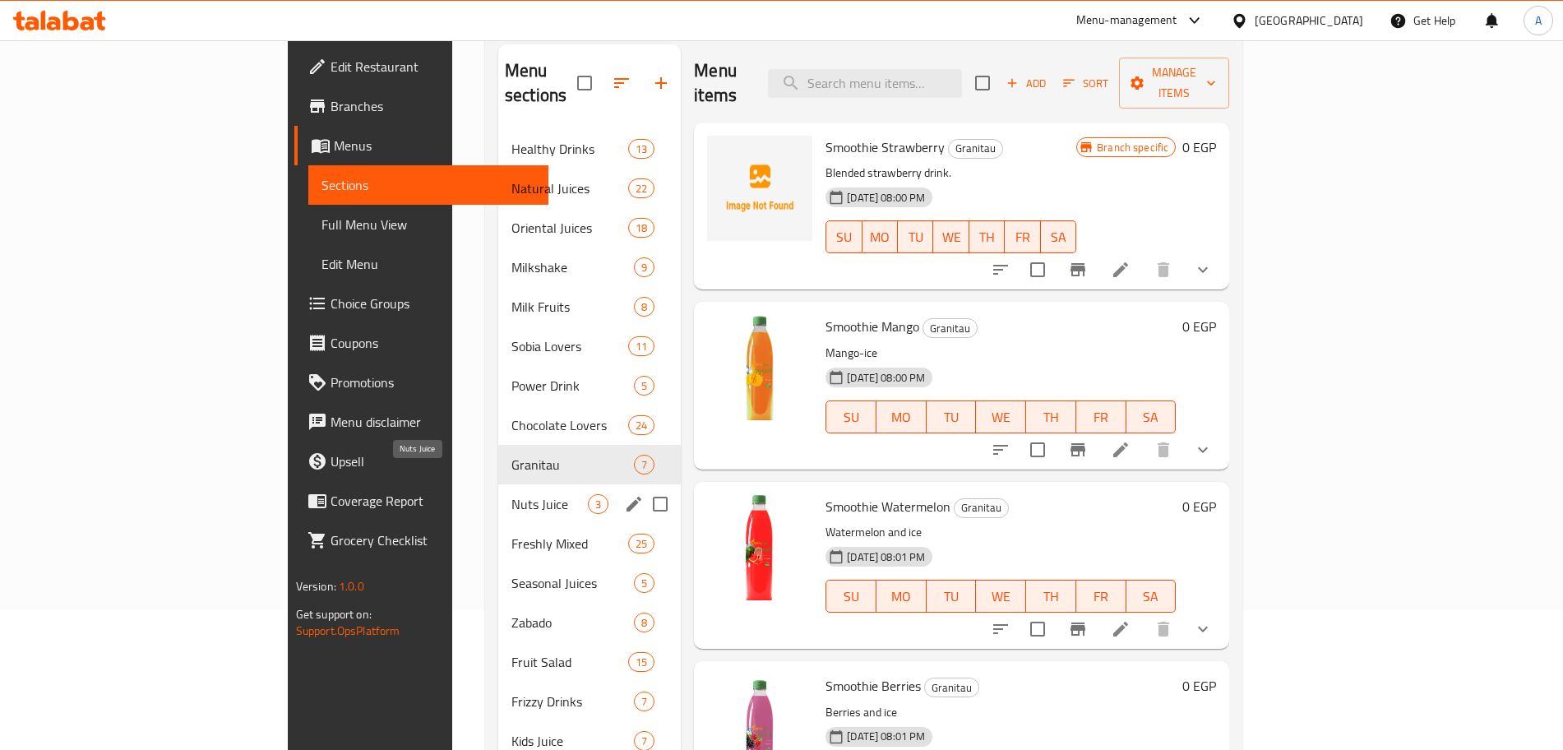
click at [511, 494] on span "Nuts Juice" at bounding box center [549, 504] width 76 height 20
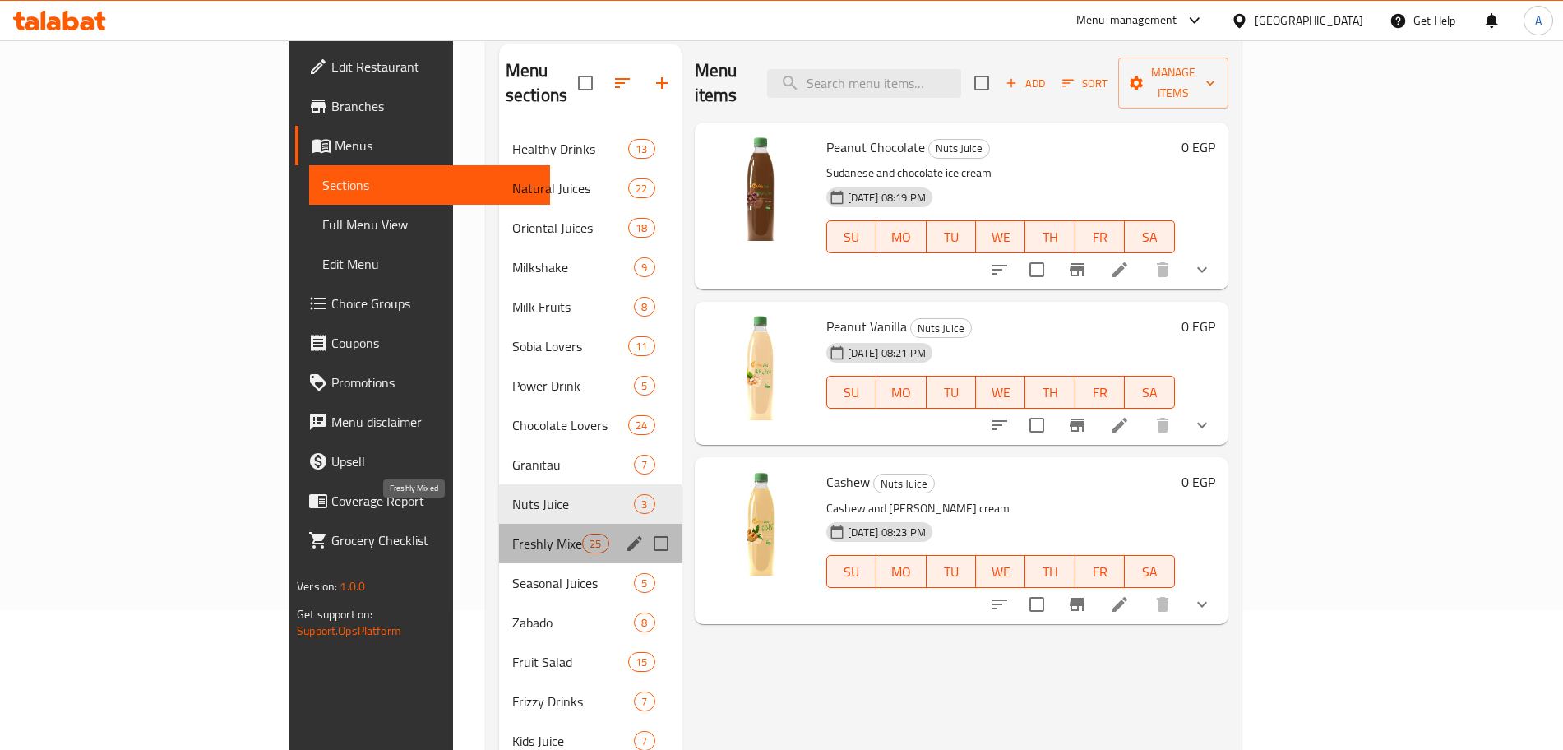
click at [512, 533] on span "Freshly Mixed" at bounding box center [547, 543] width 70 height 20
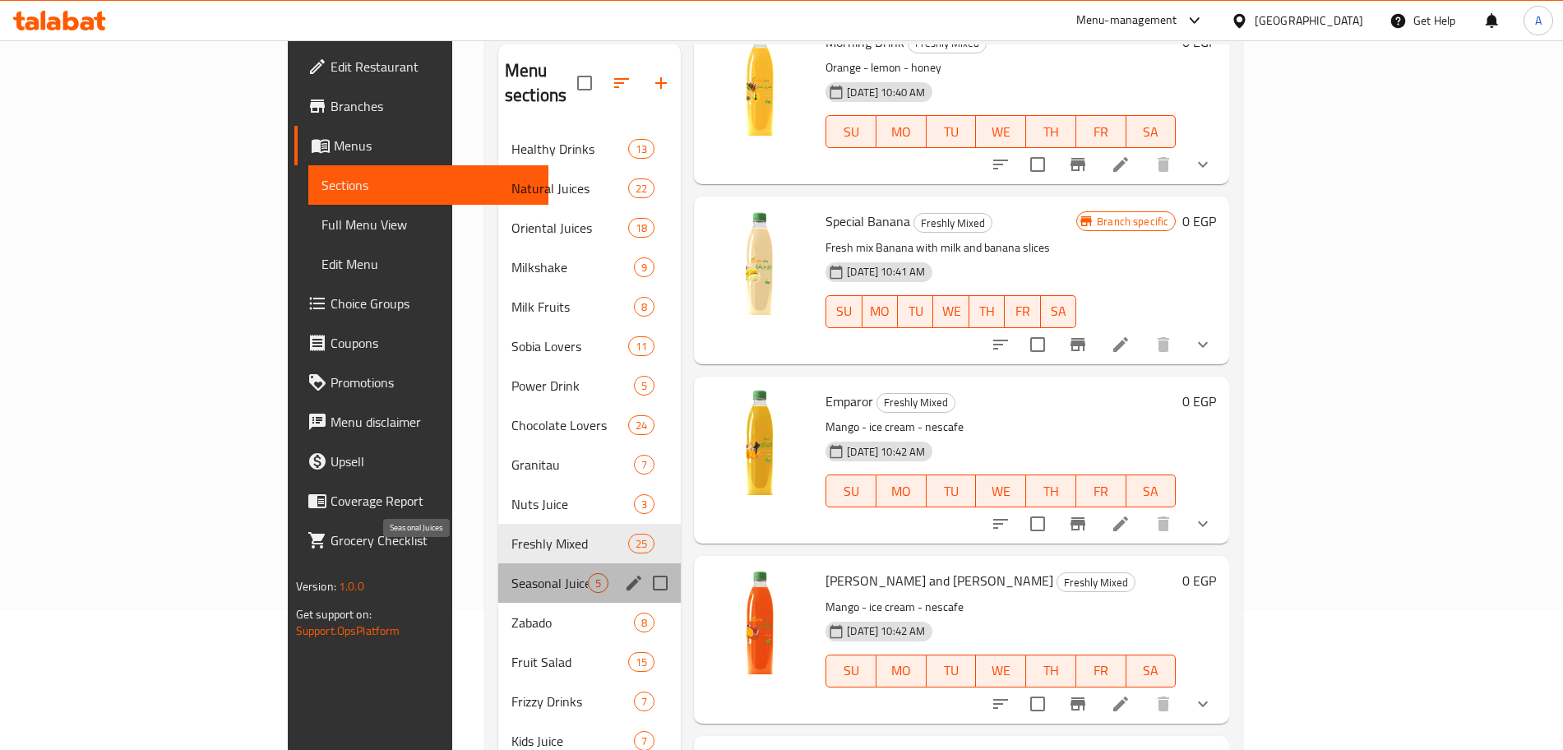
click at [511, 573] on span "Seasonal Juices" at bounding box center [549, 583] width 76 height 20
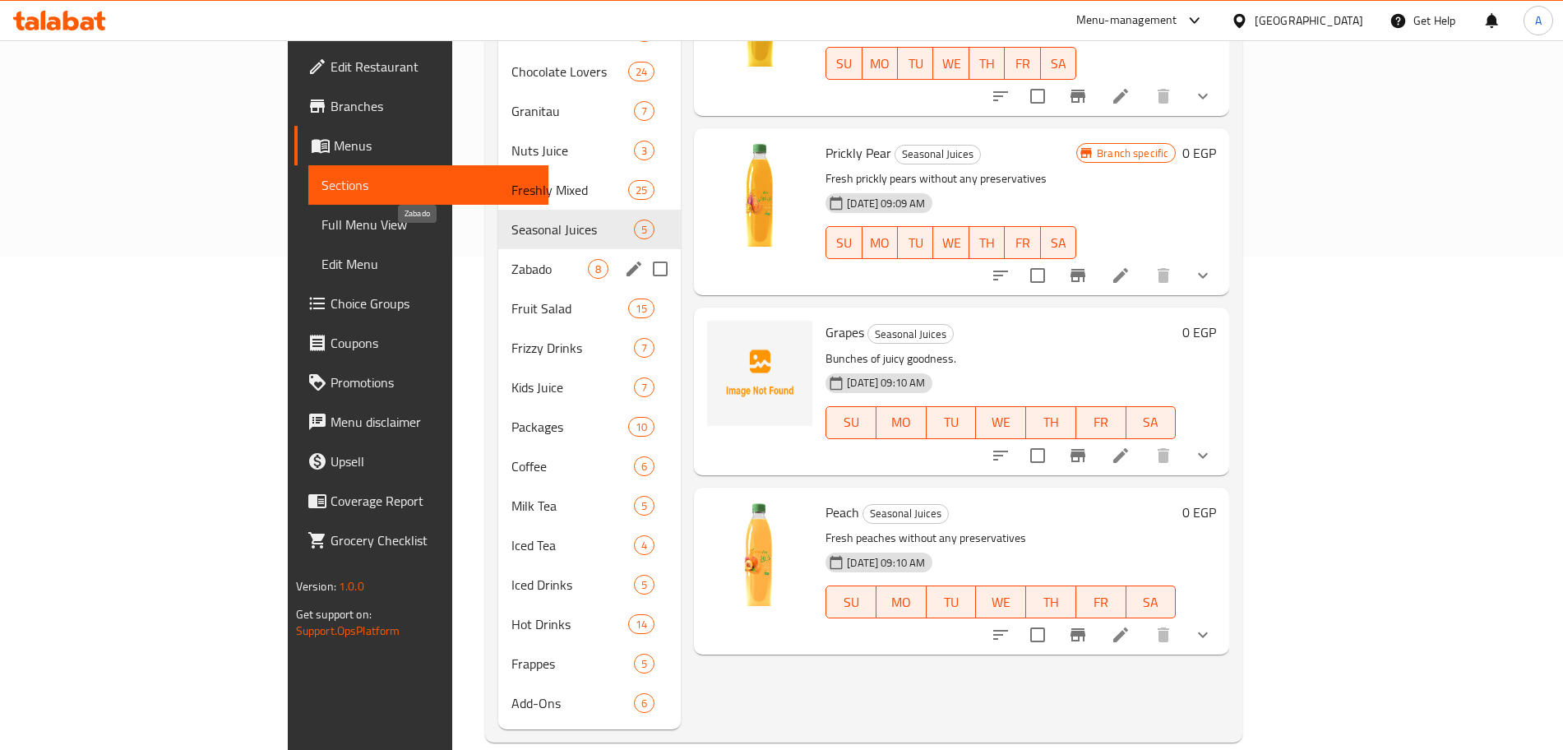
click at [511, 259] on span "Zabado" at bounding box center [549, 269] width 76 height 20
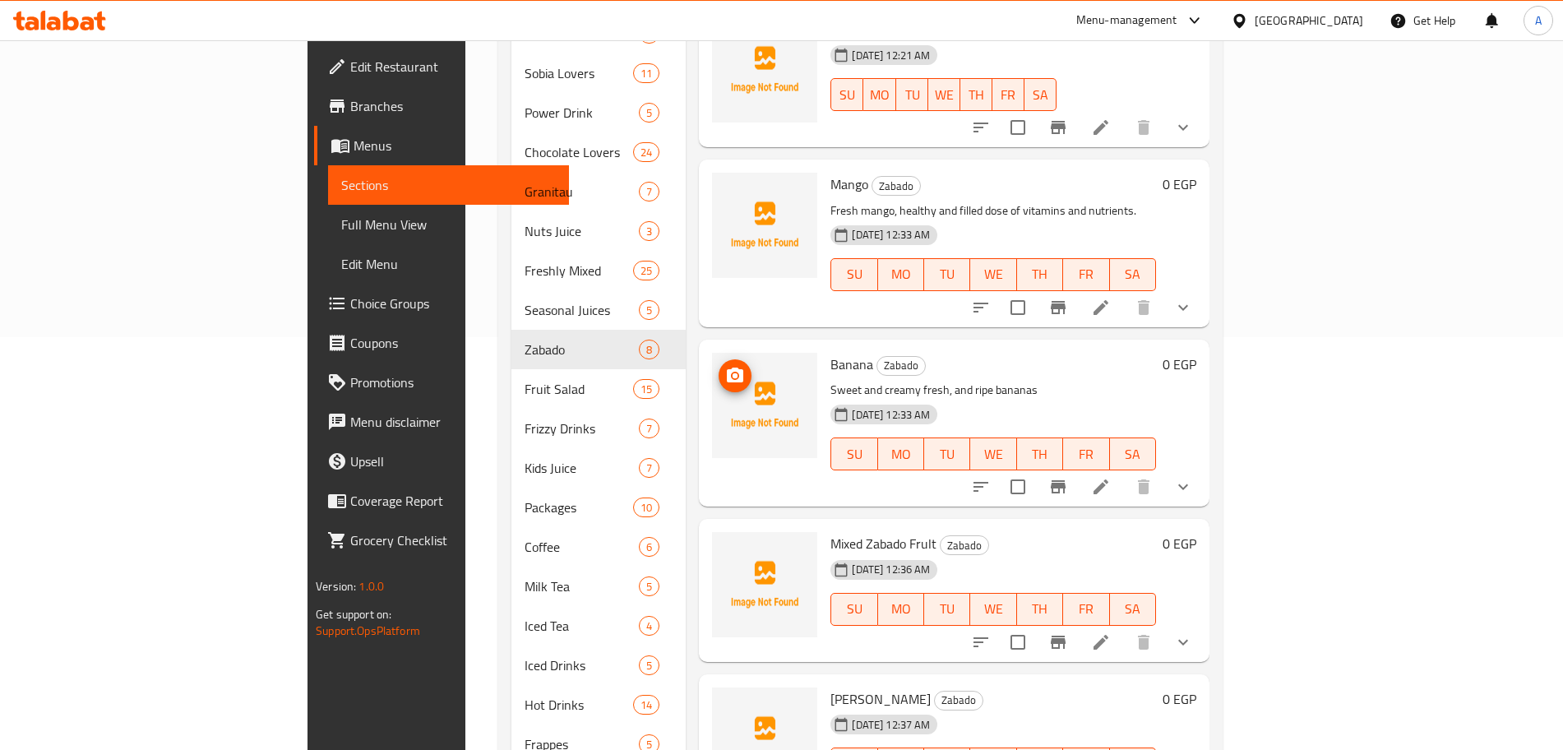
scroll to position [416, 0]
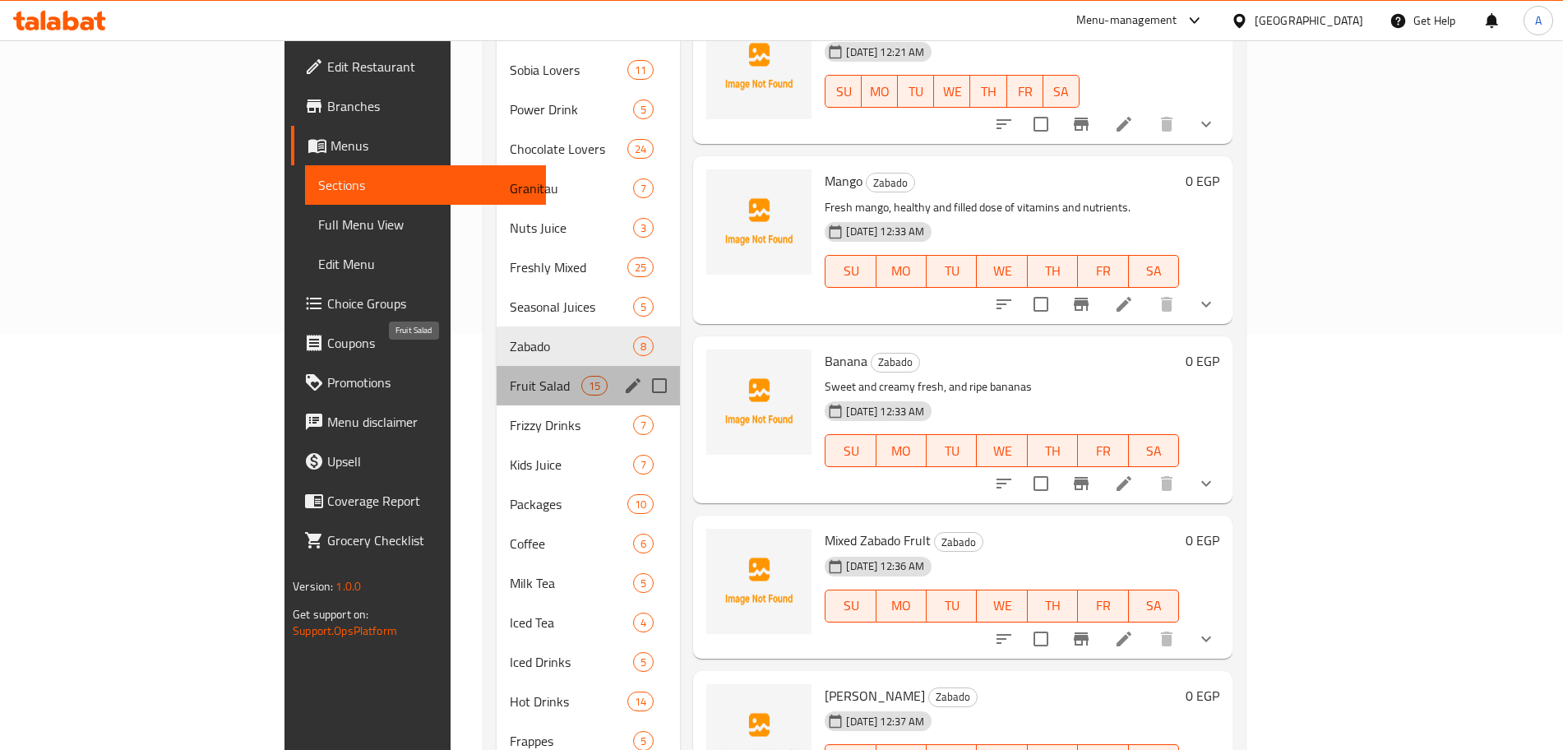
click at [510, 376] on span "Fruit Salad" at bounding box center [546, 386] width 72 height 20
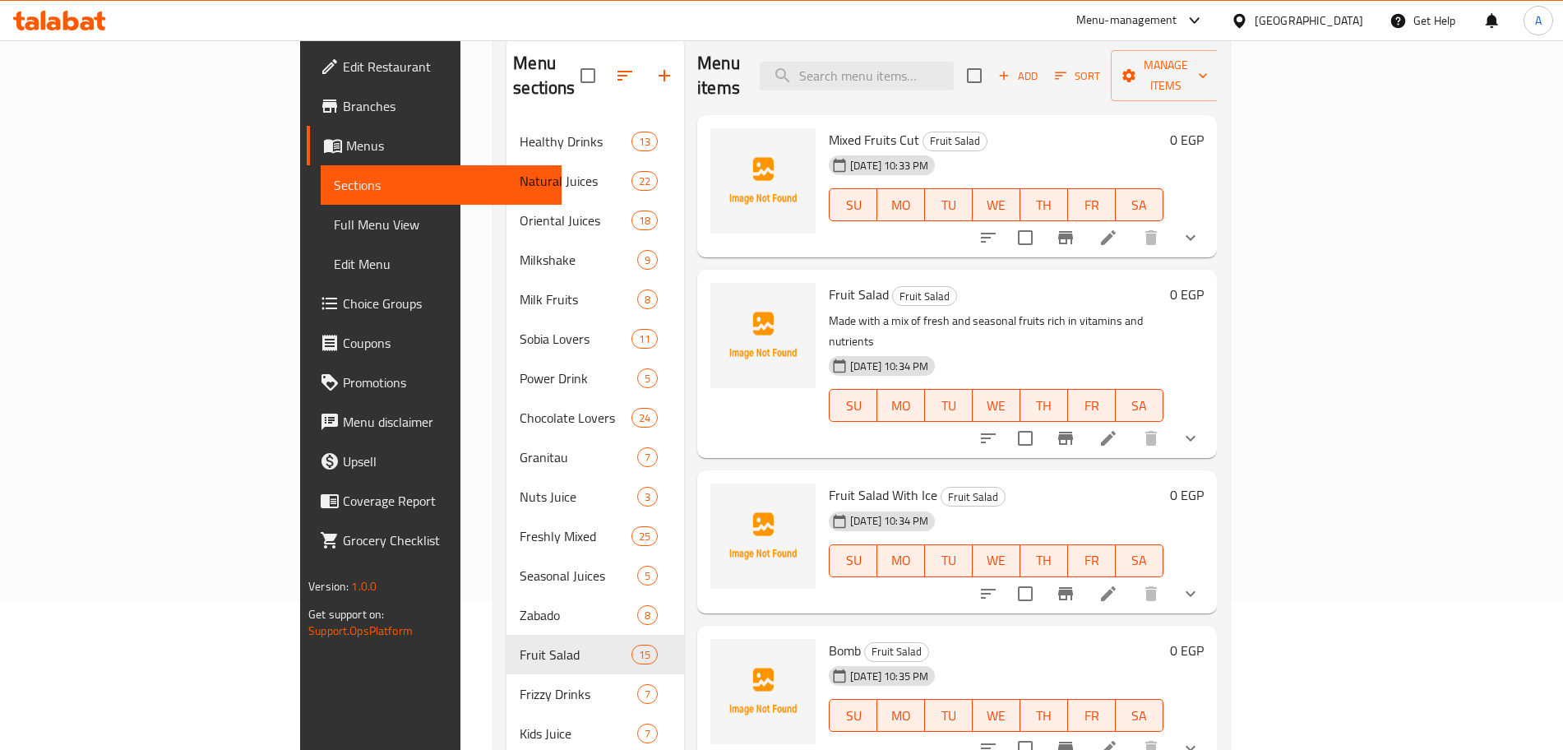
scroll to position [494, 0]
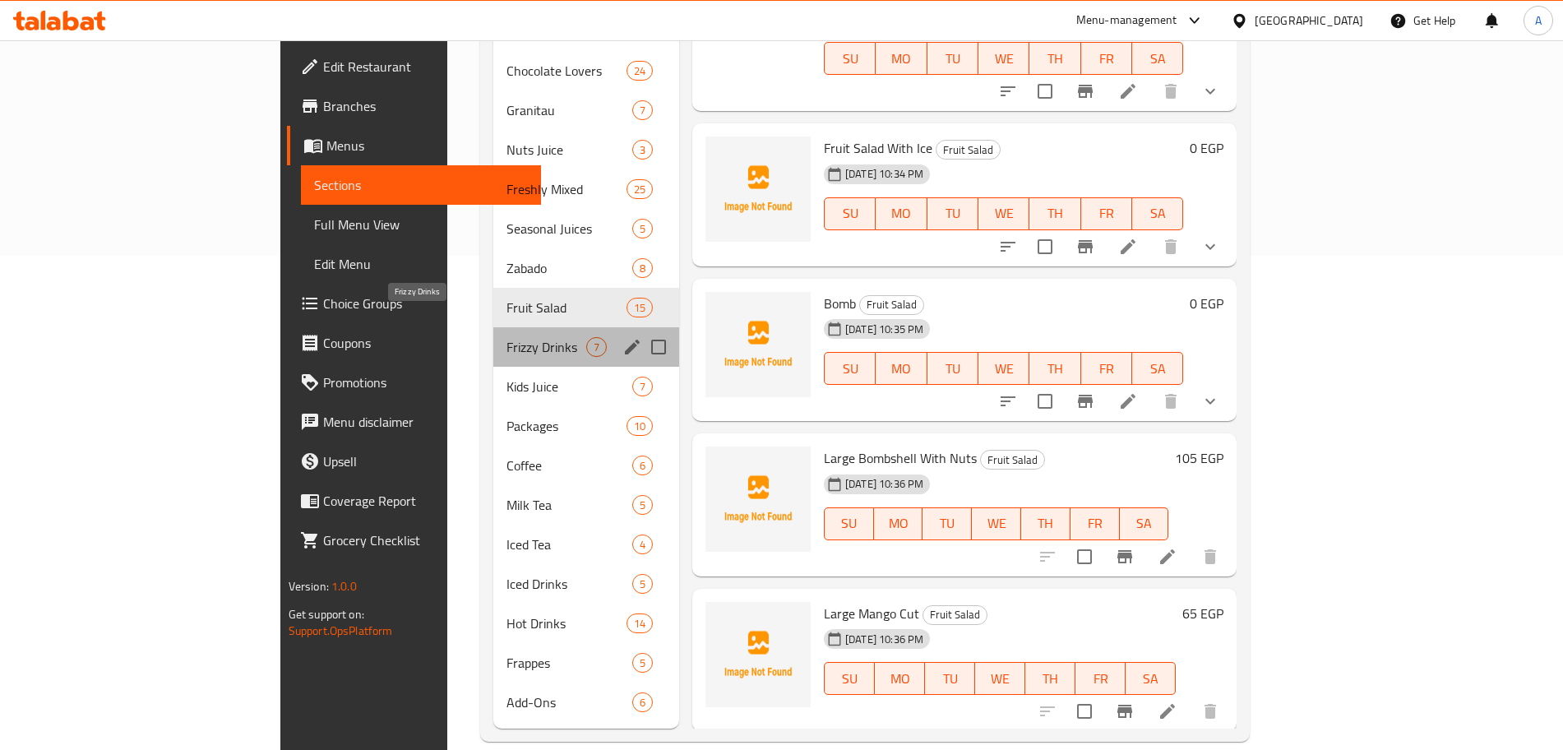
click at [506, 337] on span "Frizzy Drinks" at bounding box center [546, 347] width 80 height 20
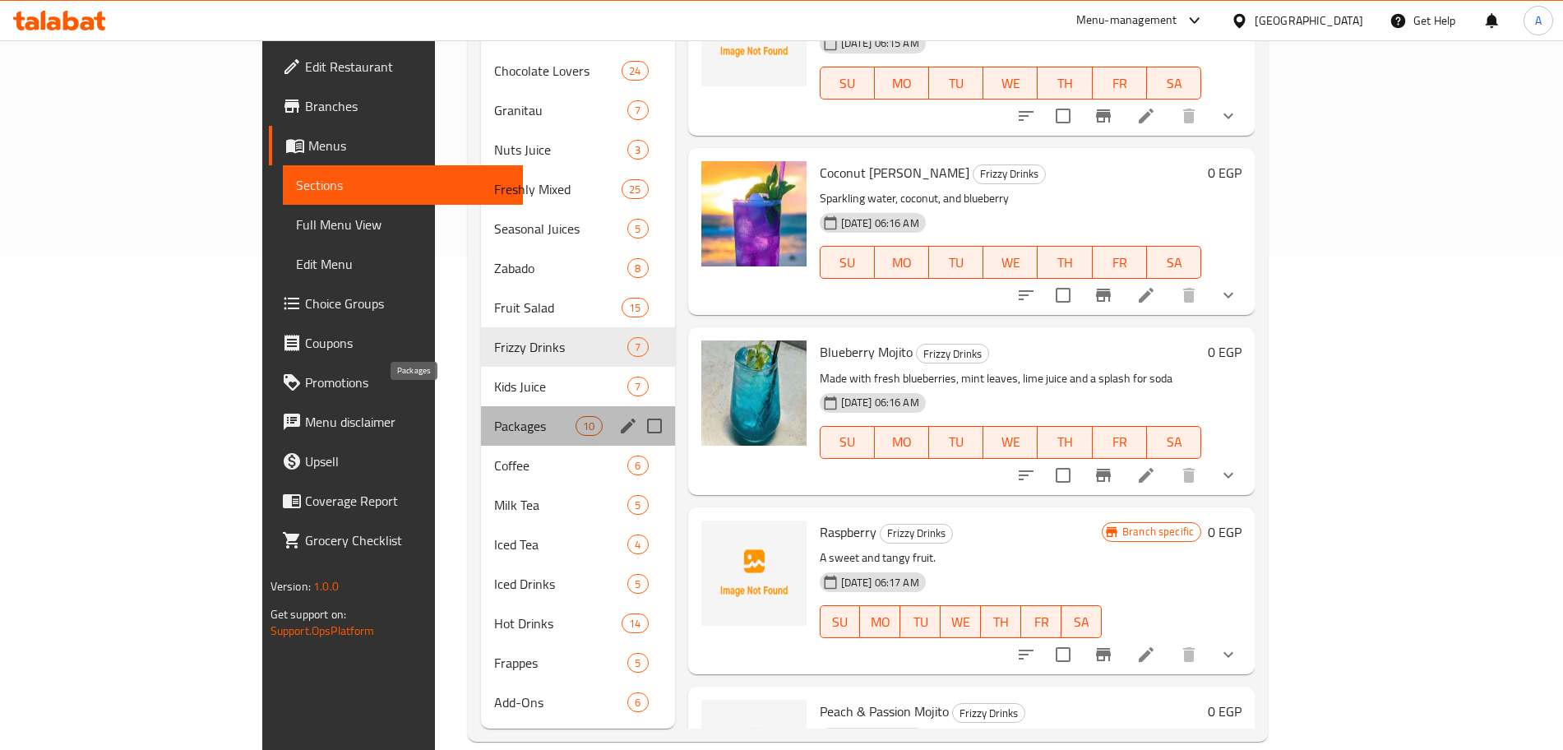
click at [494, 416] on span "Packages" at bounding box center [534, 426] width 81 height 20
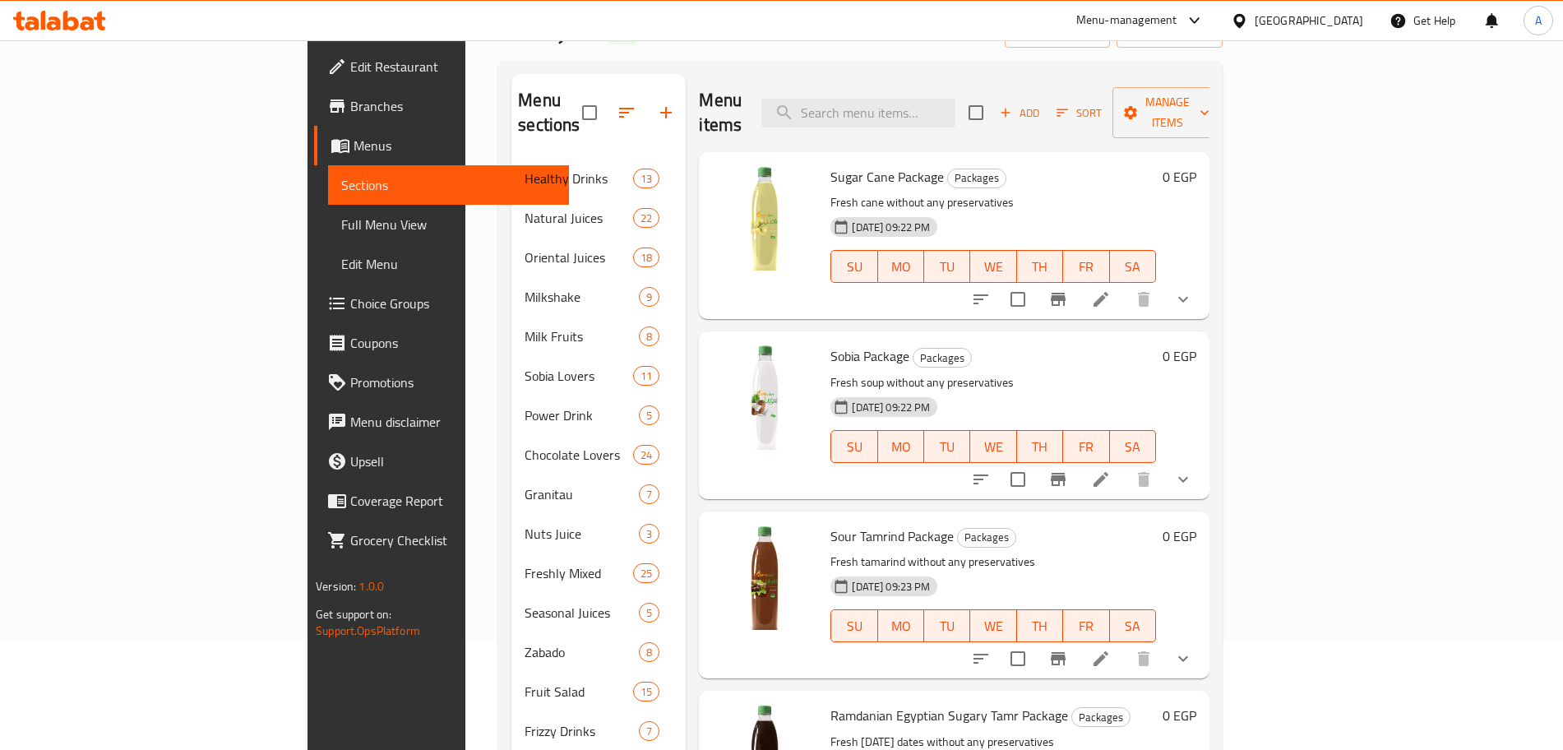
scroll to position [109, 0]
click at [1188, 478] on icon "show more" at bounding box center [1183, 481] width 10 height 6
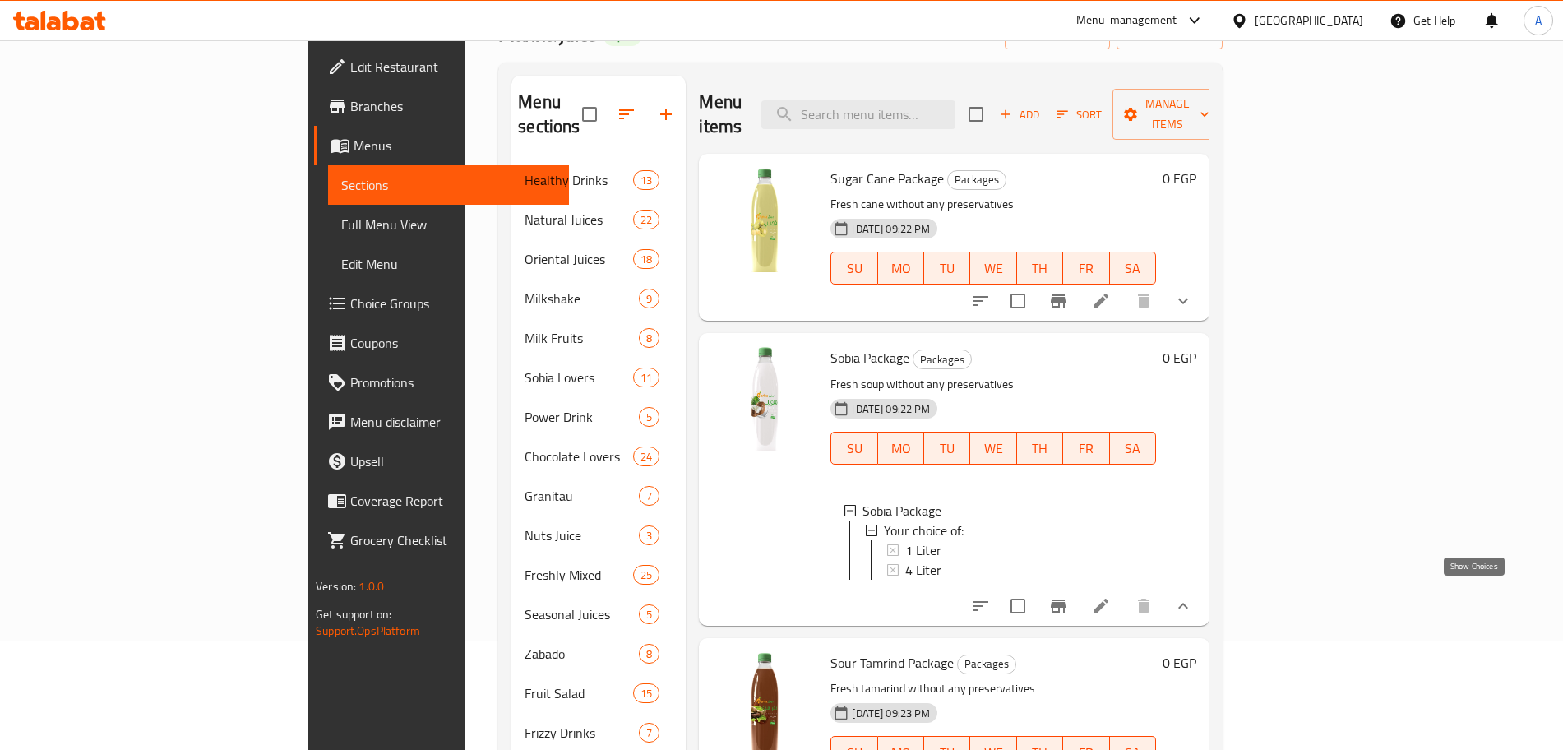
click at [1193, 603] on icon "show more" at bounding box center [1183, 606] width 20 height 20
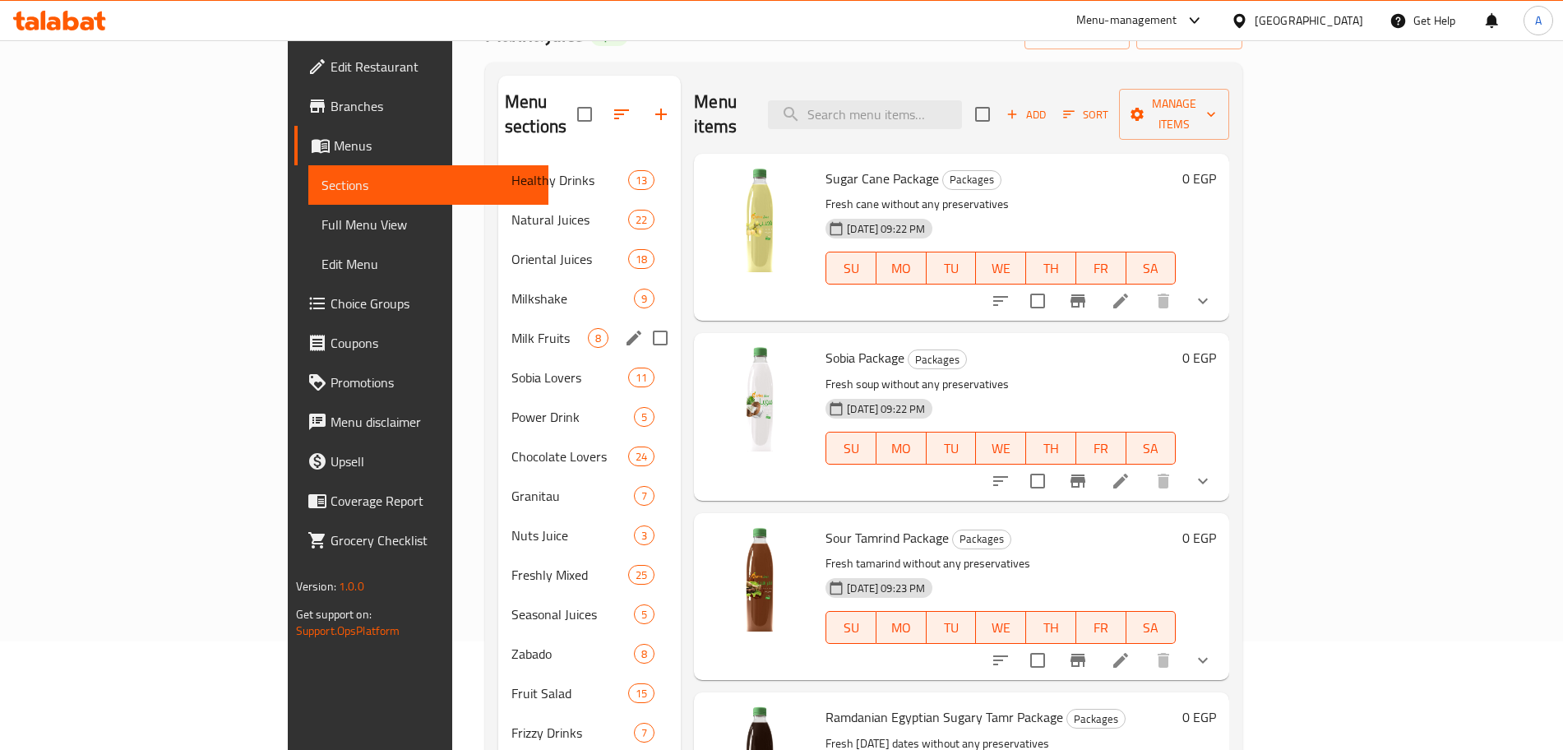
scroll to position [0, 0]
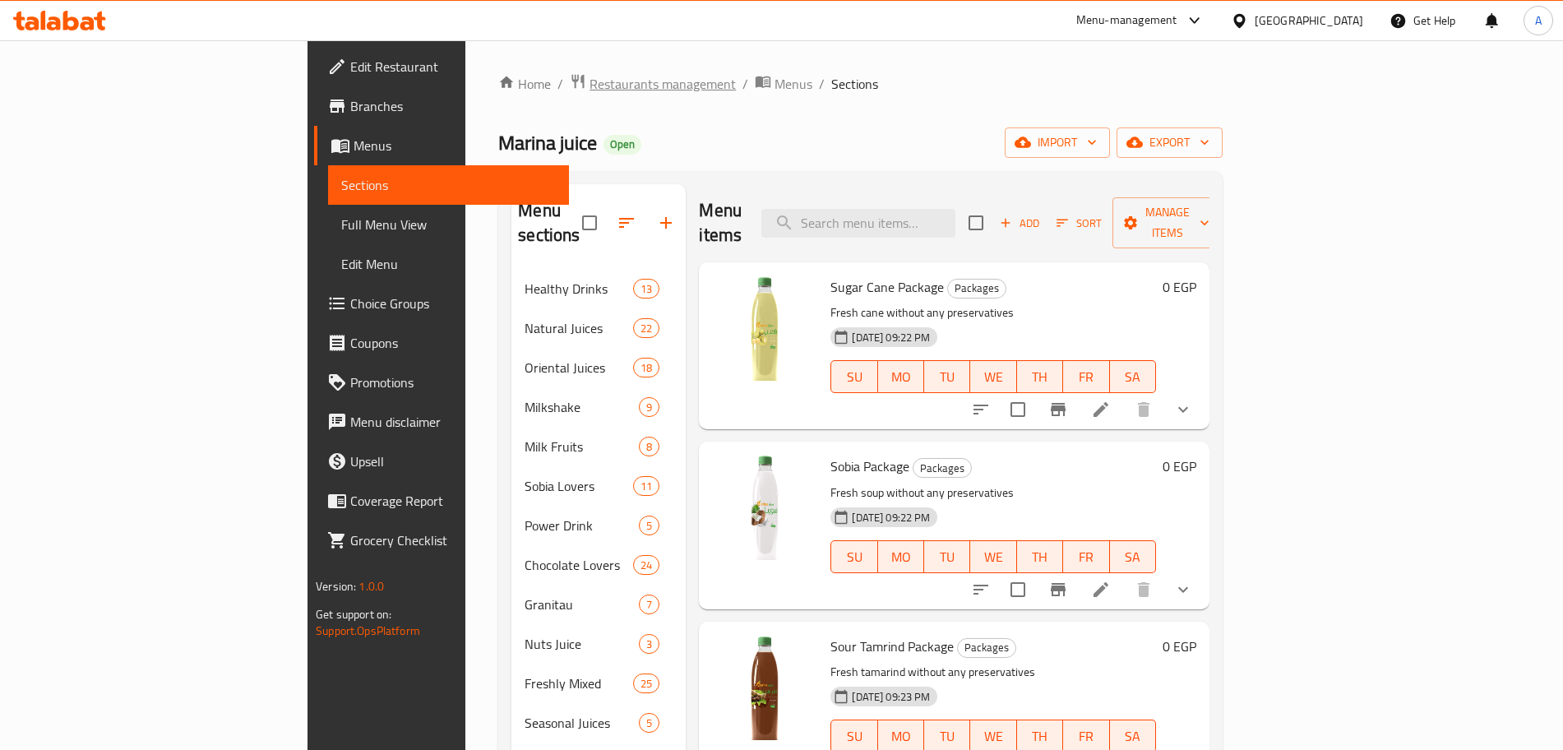
click at [589, 81] on span "Restaurants management" at bounding box center [662, 84] width 146 height 20
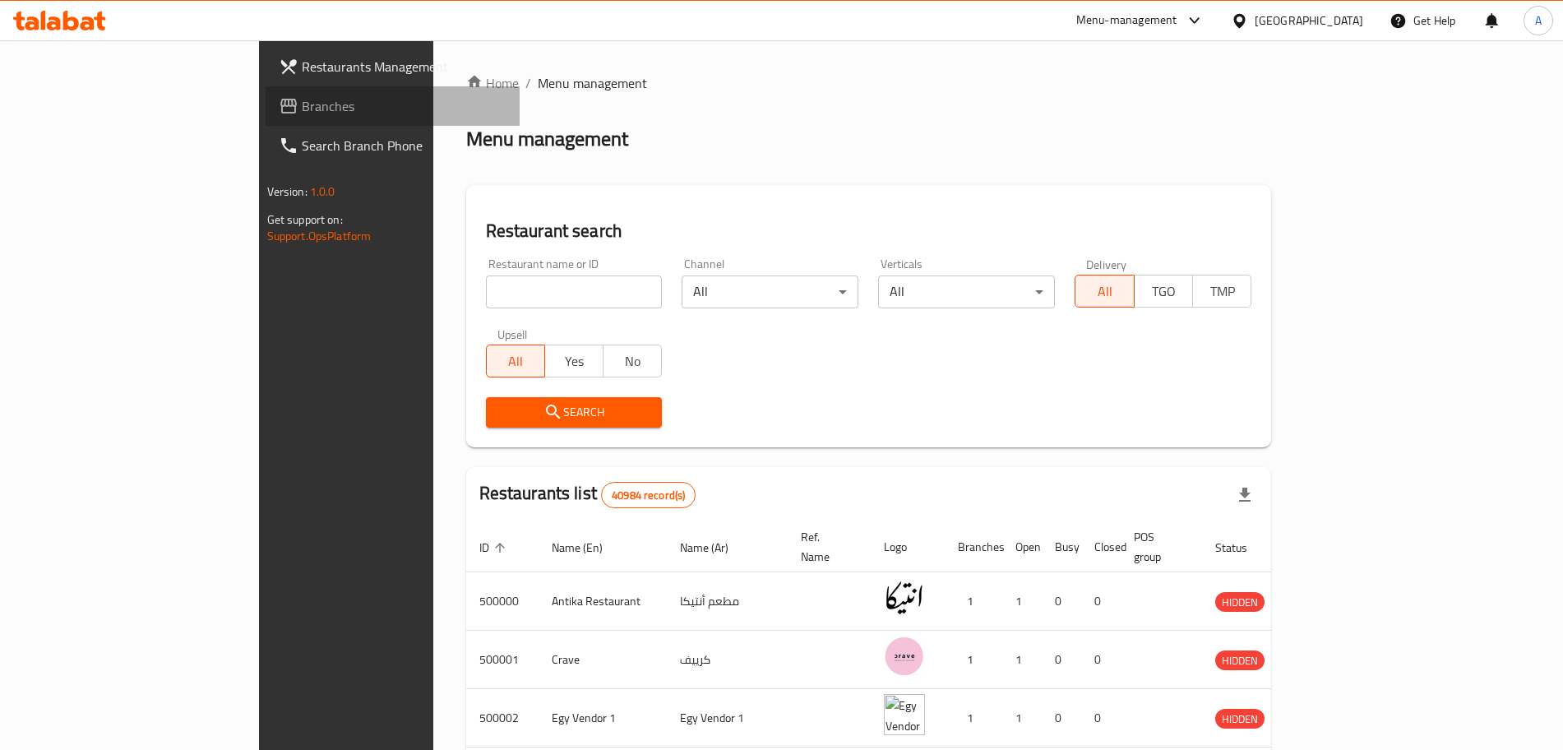
click at [302, 99] on span "Branches" at bounding box center [404, 106] width 205 height 20
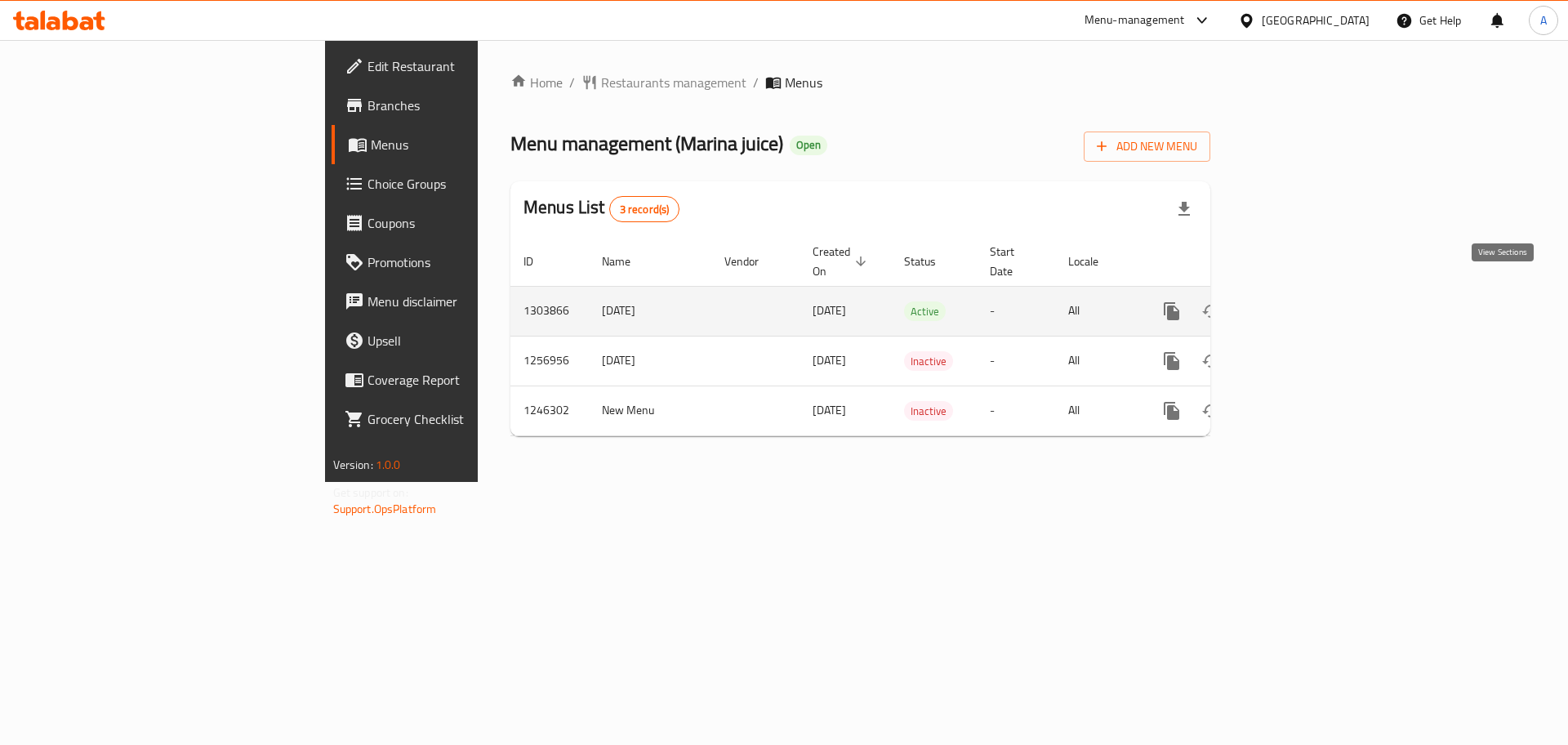
click at [1297, 304] on icon "enhanced table" at bounding box center [1290, 311] width 15 height 15
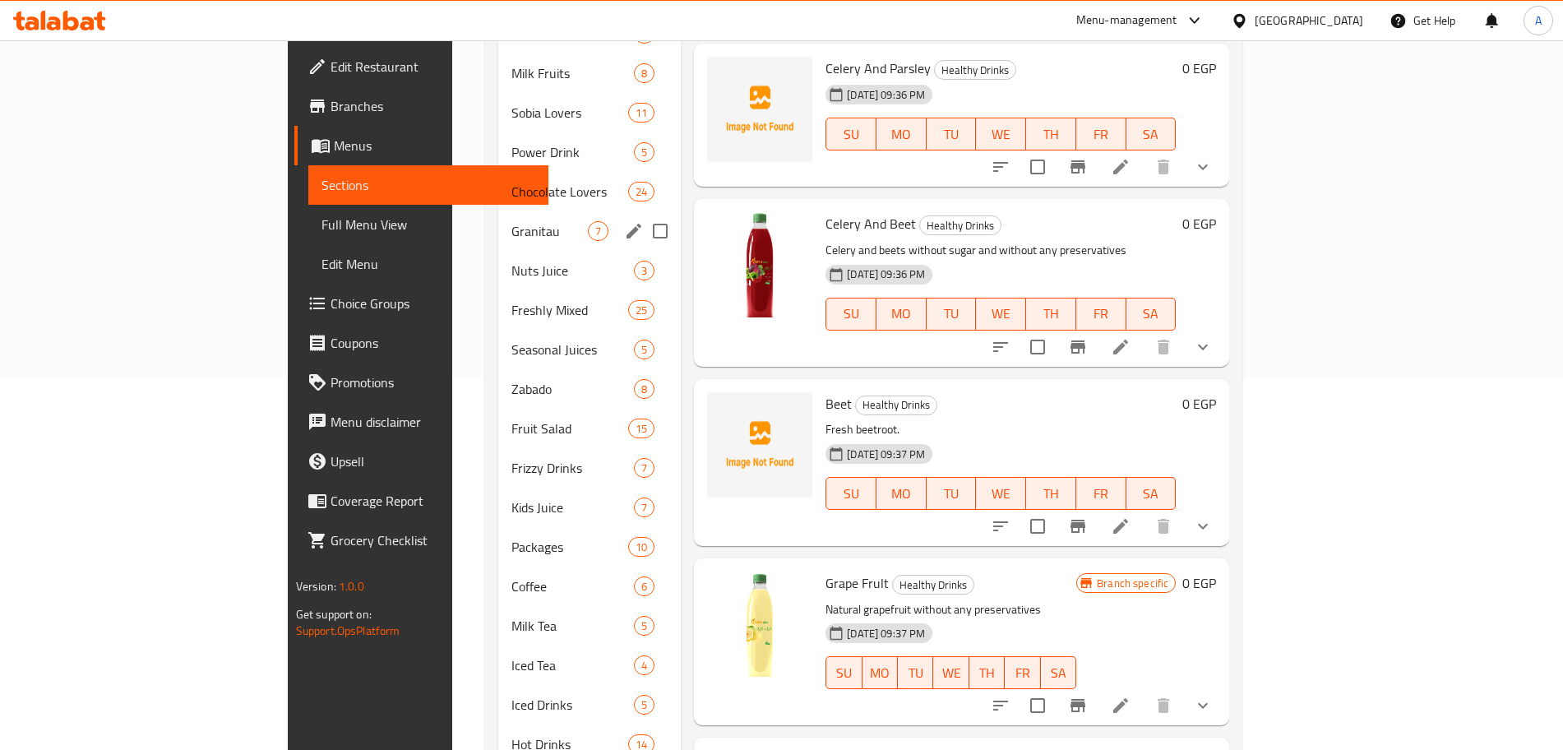
scroll to position [371, 0]
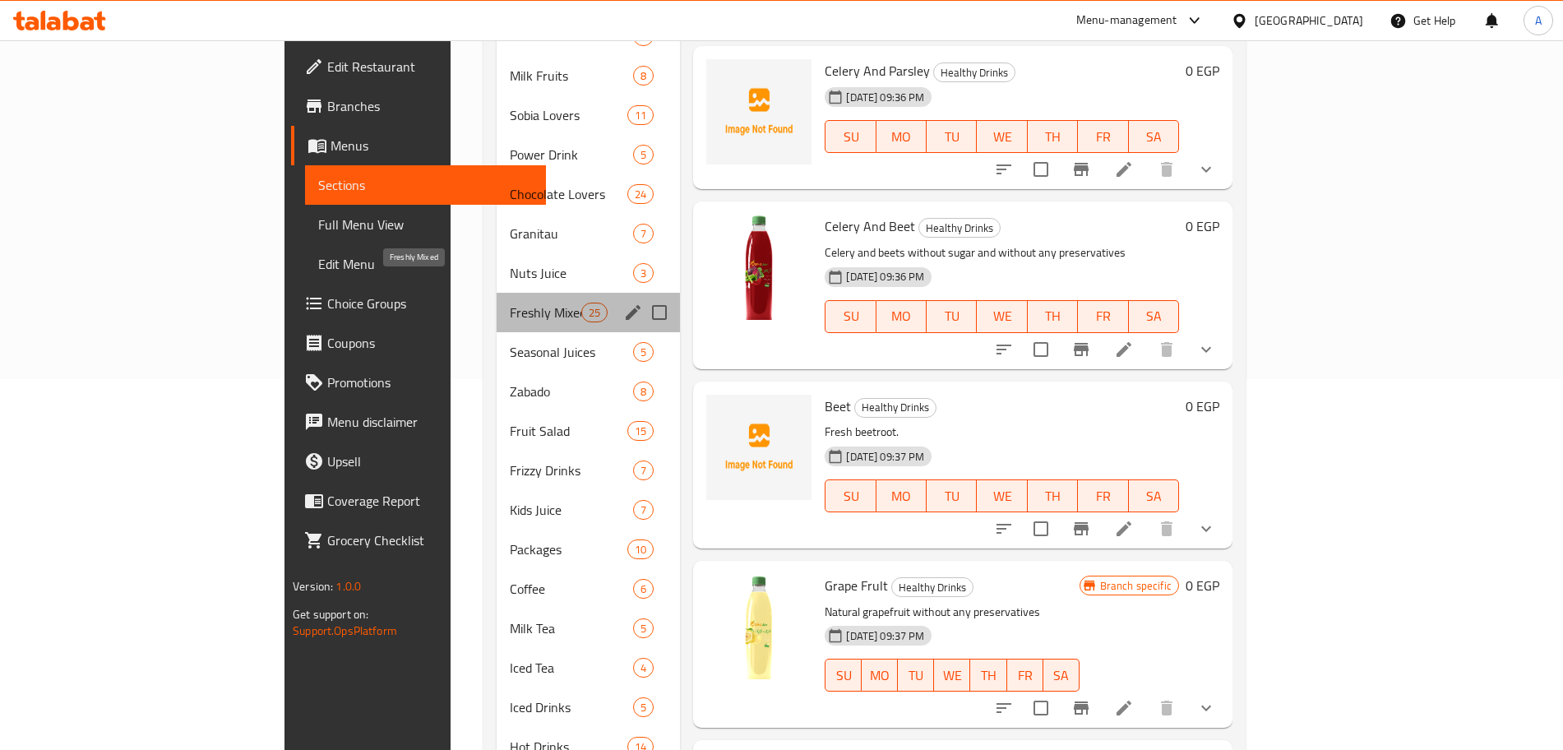
click at [510, 302] on span "Freshly Mixed" at bounding box center [546, 312] width 72 height 20
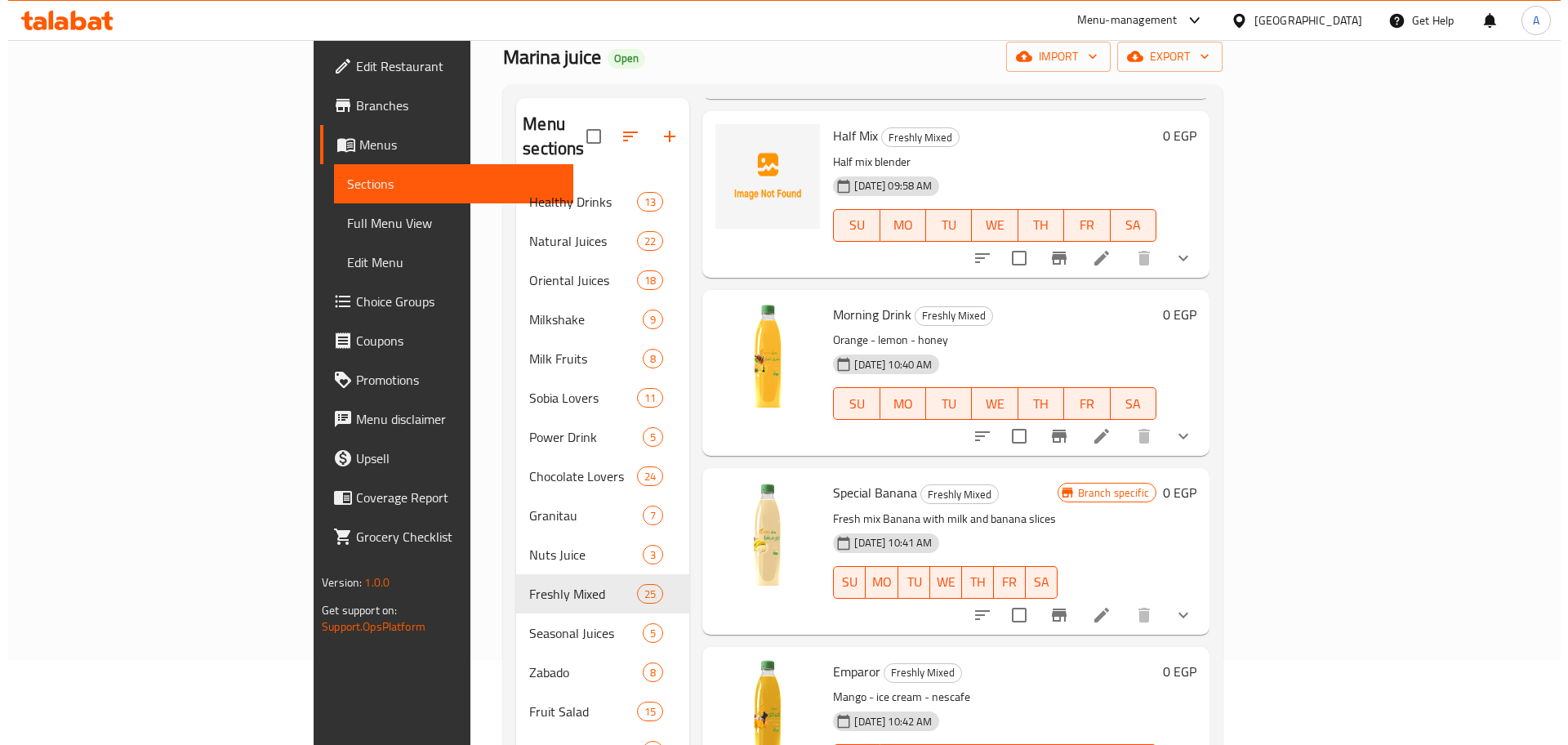
scroll to position [3494, 0]
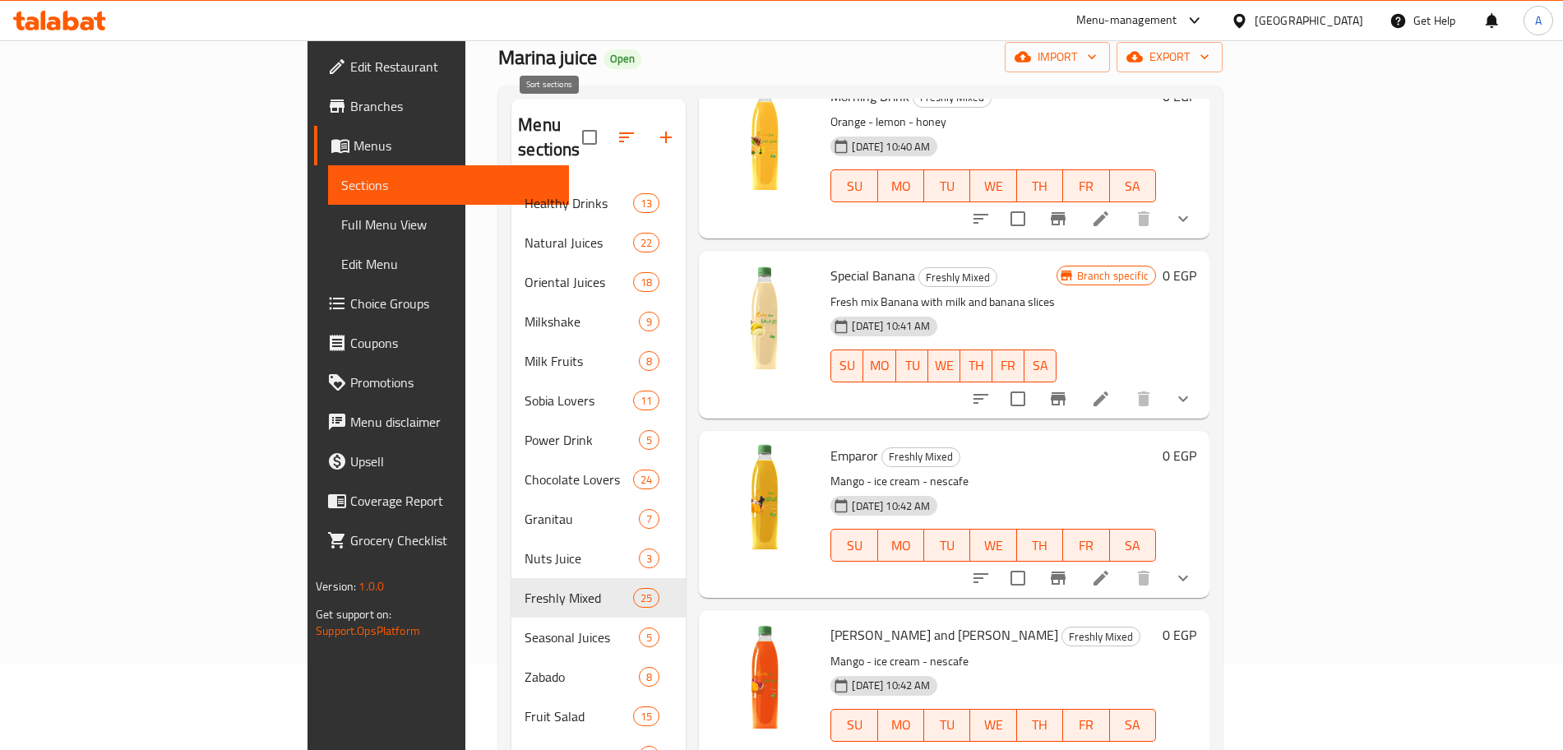
click at [607, 118] on button "button" at bounding box center [626, 137] width 39 height 39
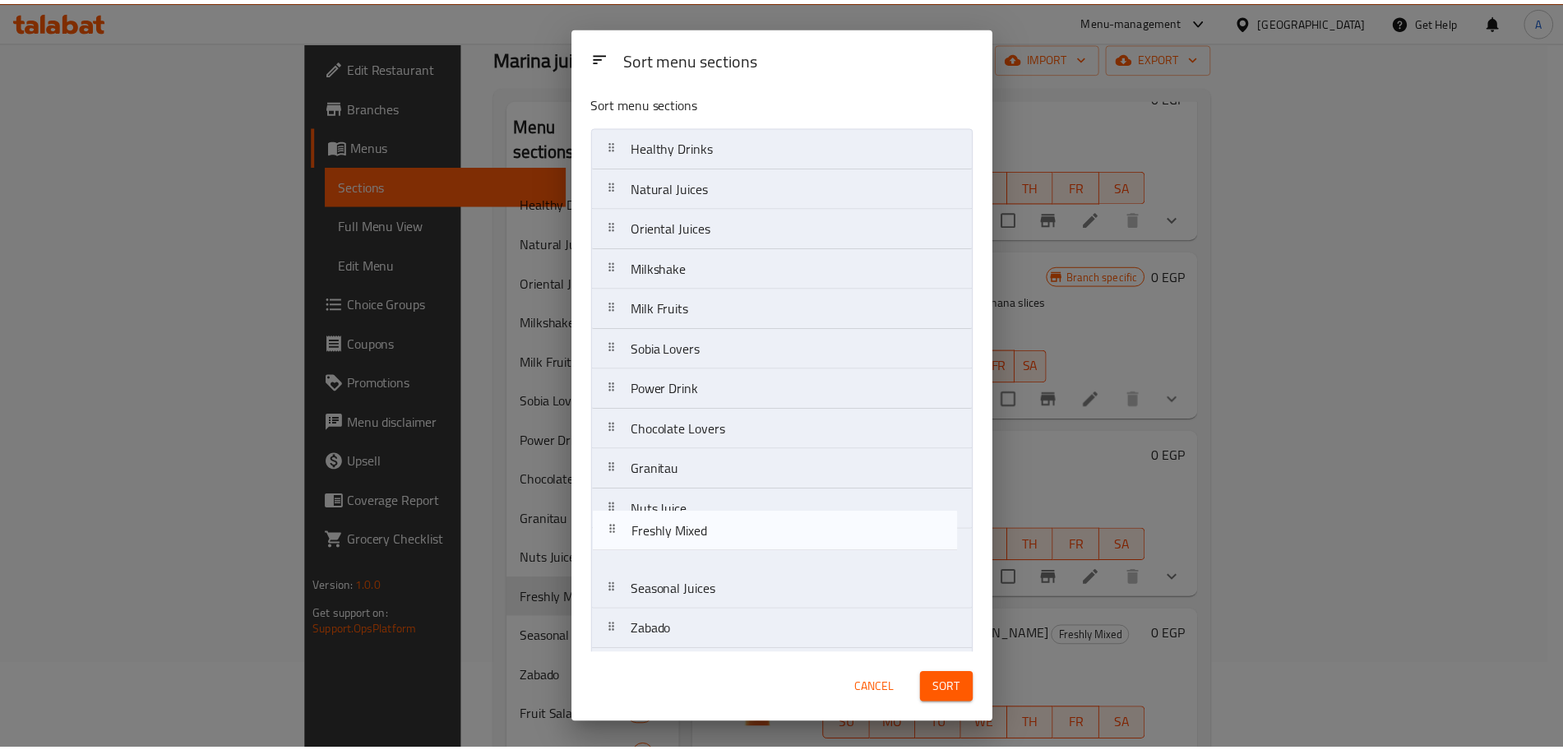
scroll to position [11, 0]
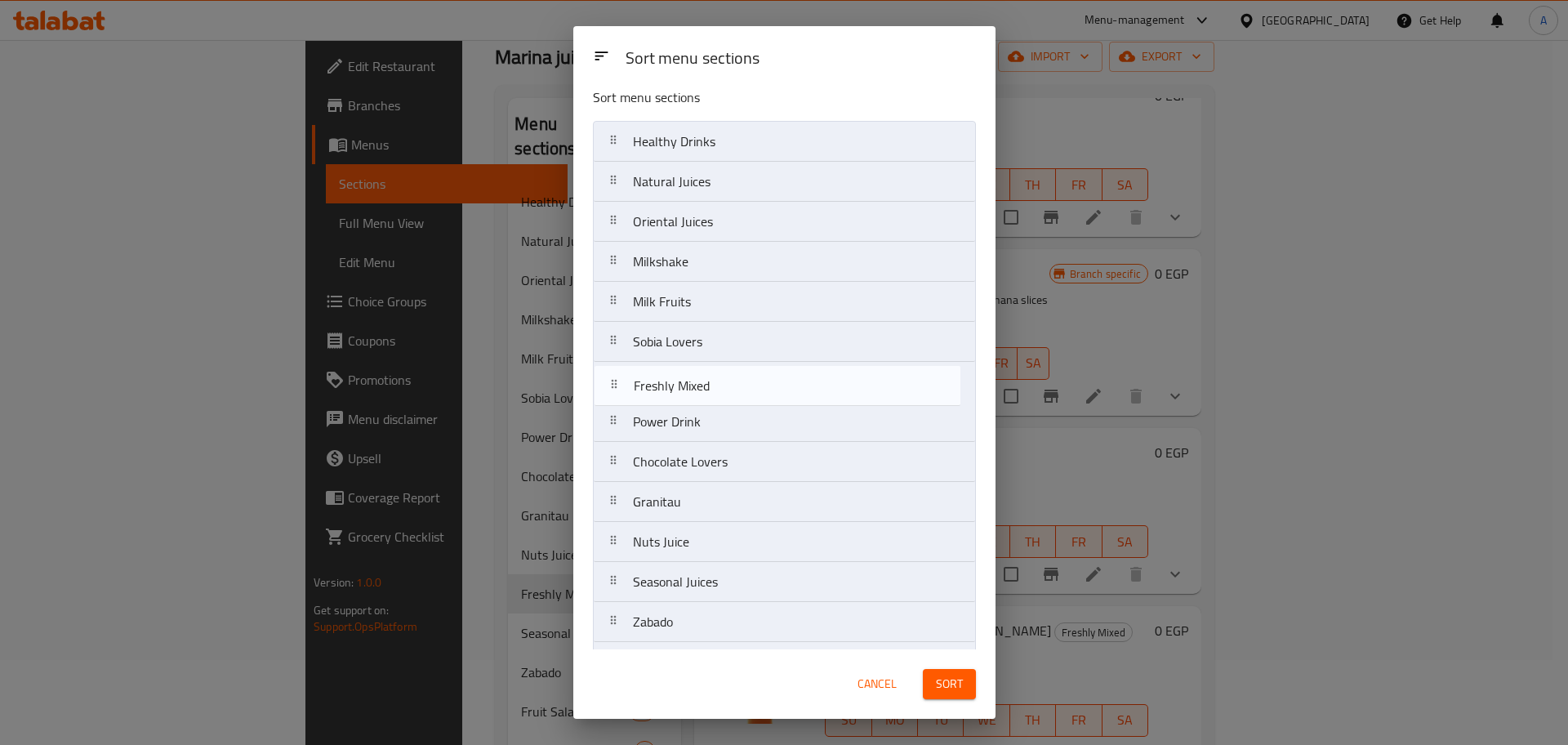
drag, startPoint x: 731, startPoint y: 559, endPoint x: 732, endPoint y: 387, distance: 172.0
click at [732, 387] on nav "Healthy Drinks Natural Juices Oriental Juices Milkshake Milk Fruits Sobia Lover…" at bounding box center [785, 602] width 384 height 962
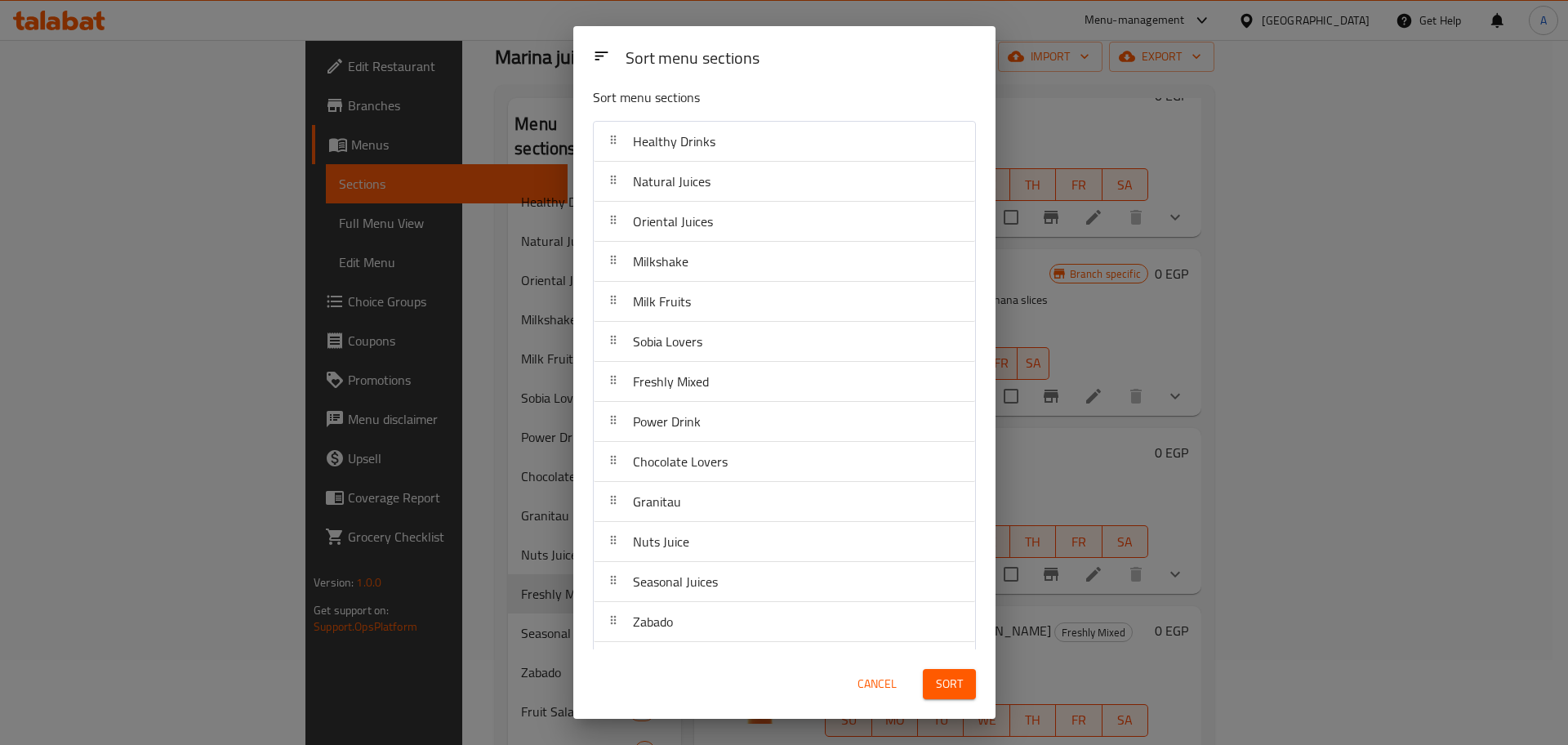
click at [949, 685] on span "Sort" at bounding box center [949, 683] width 27 height 21
